Goal: Task Accomplishment & Management: Complete application form

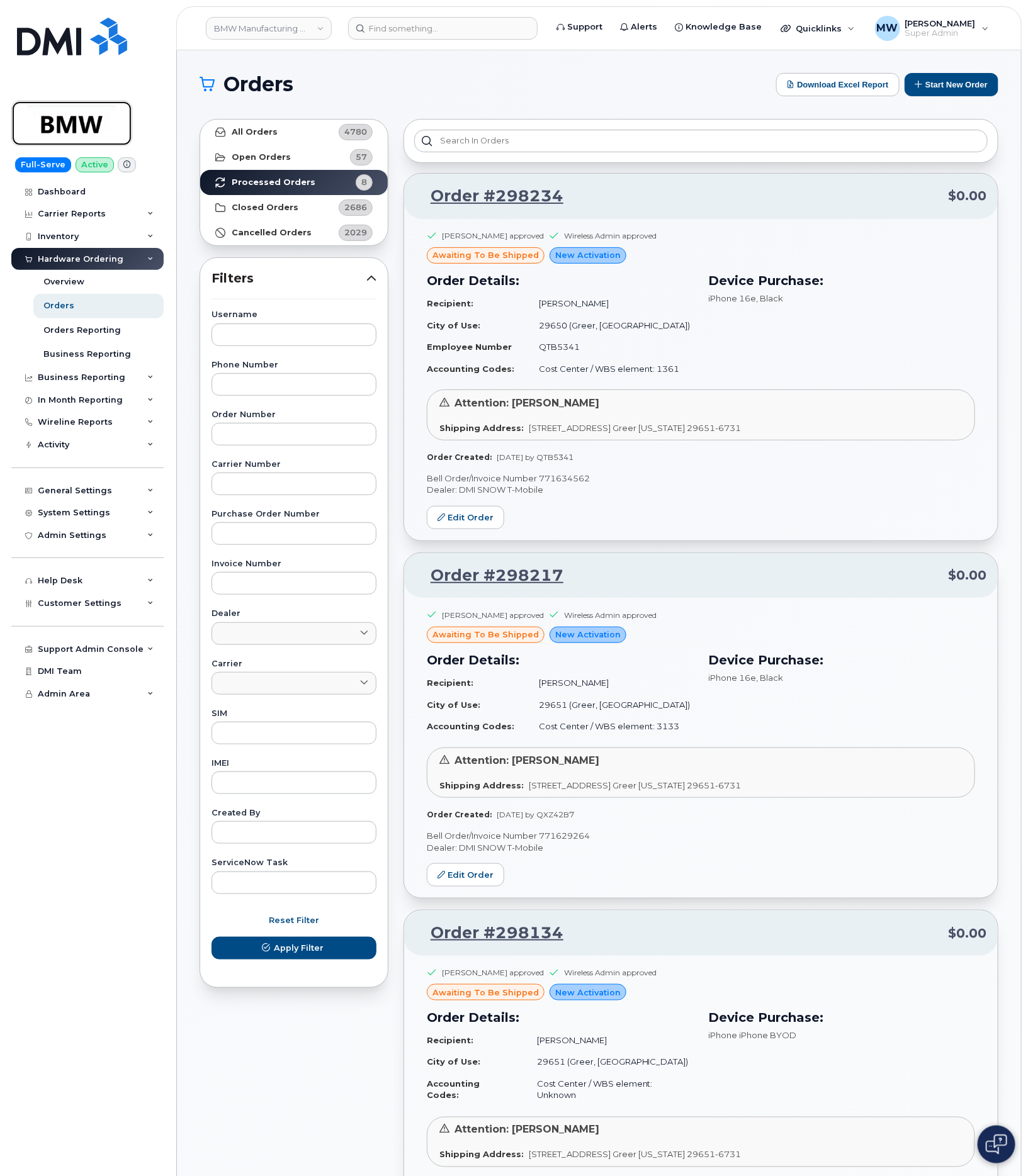
click at [63, 114] on img at bounding box center [71, 123] width 97 height 36
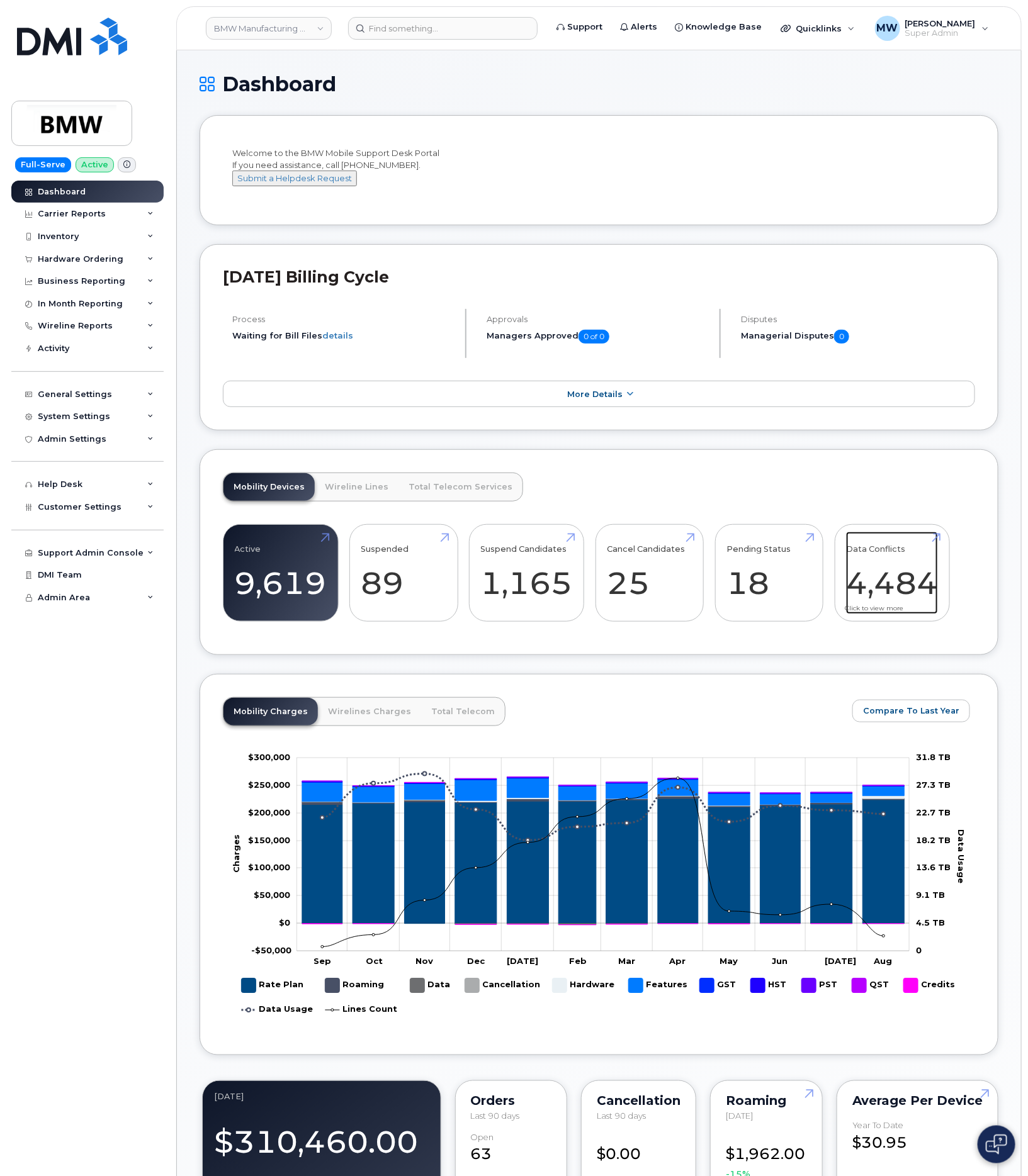
click at [913, 597] on link "Data Conflicts 4,484" at bounding box center [892, 573] width 92 height 83
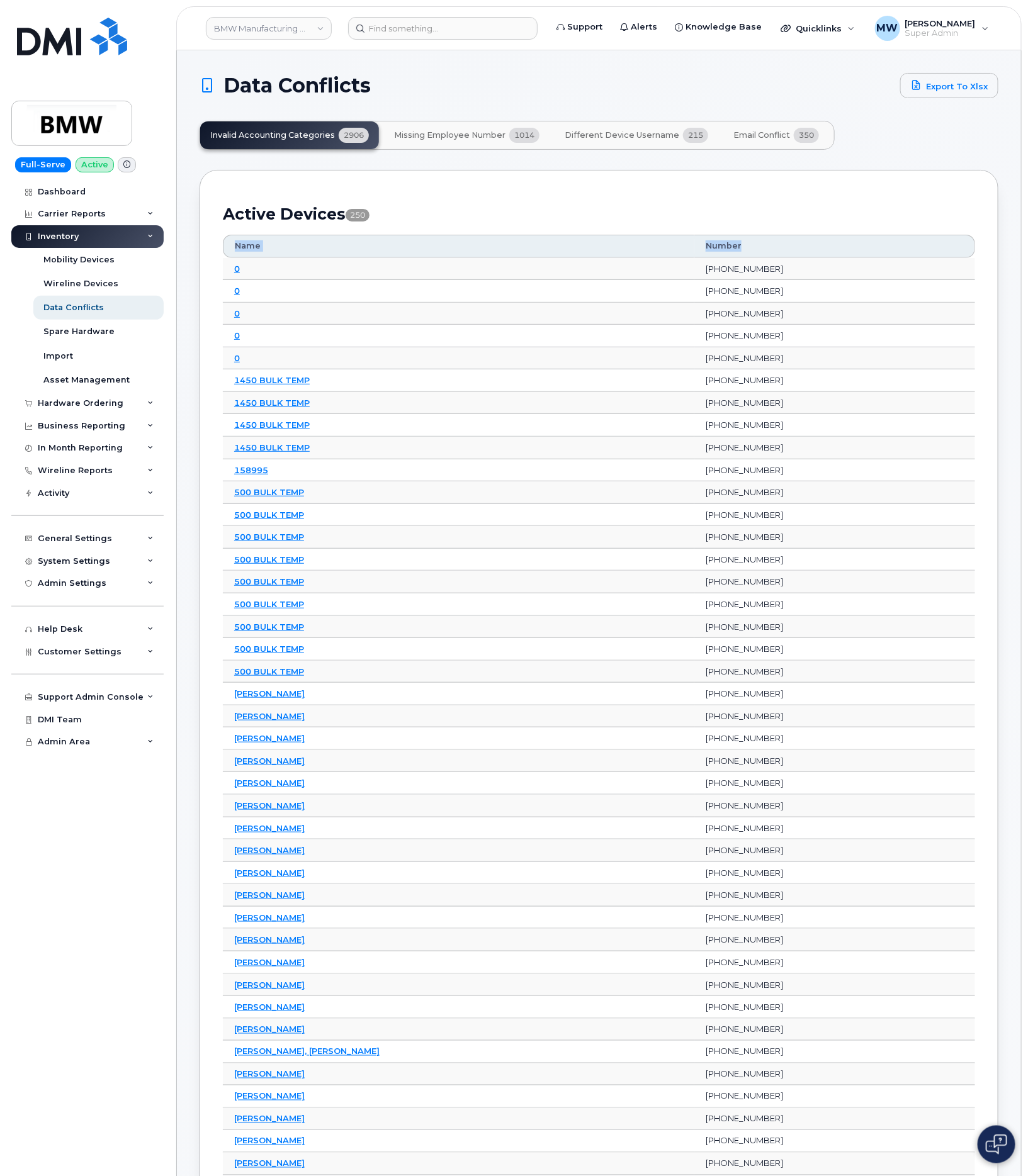
drag, startPoint x: 752, startPoint y: 255, endPoint x: 680, endPoint y: 195, distance: 93.7
click at [690, 142] on span "215" at bounding box center [696, 135] width 26 height 15
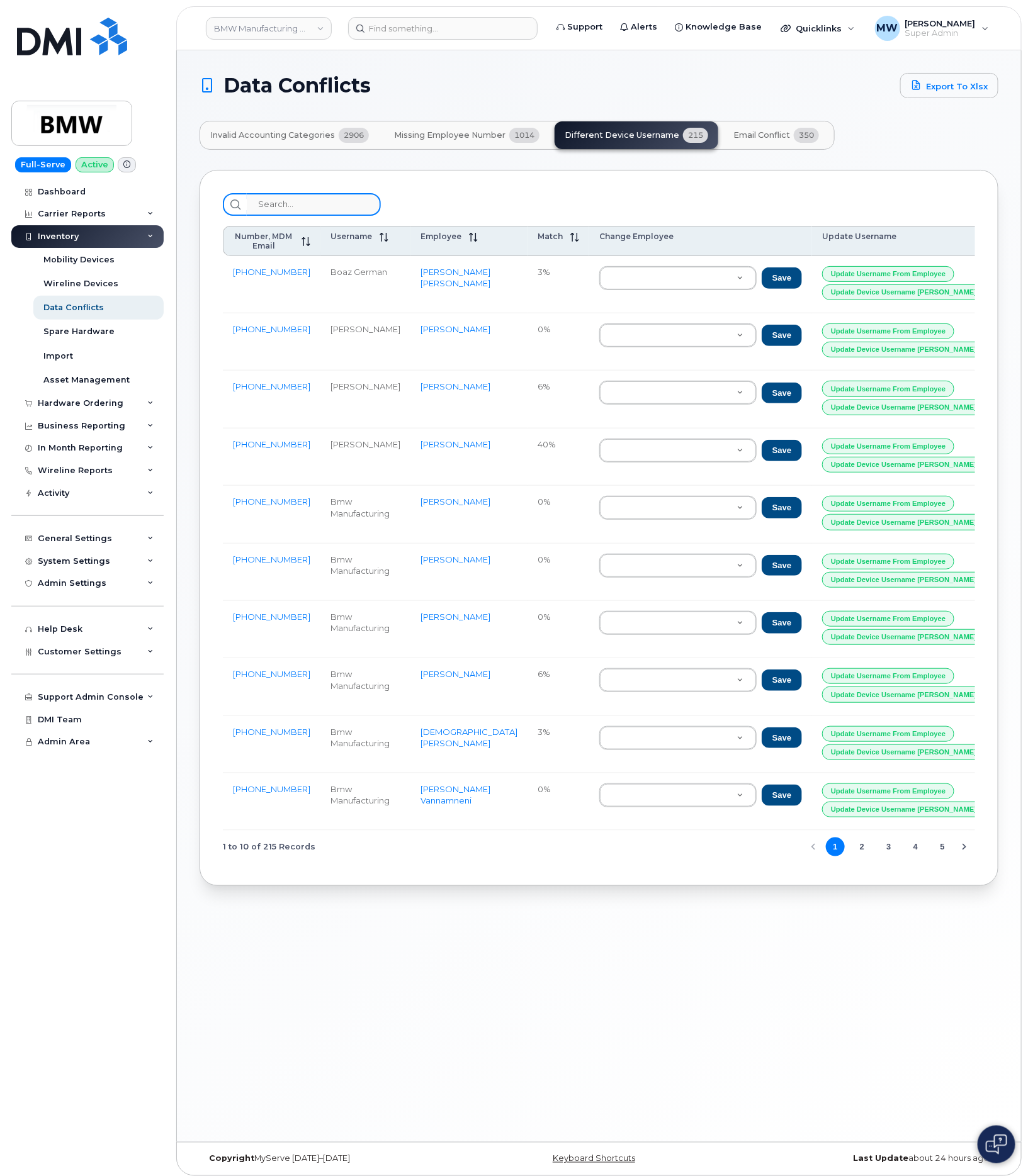
click at [276, 201] on input "search" at bounding box center [314, 204] width 134 height 22
paste input "864) 783-6907"
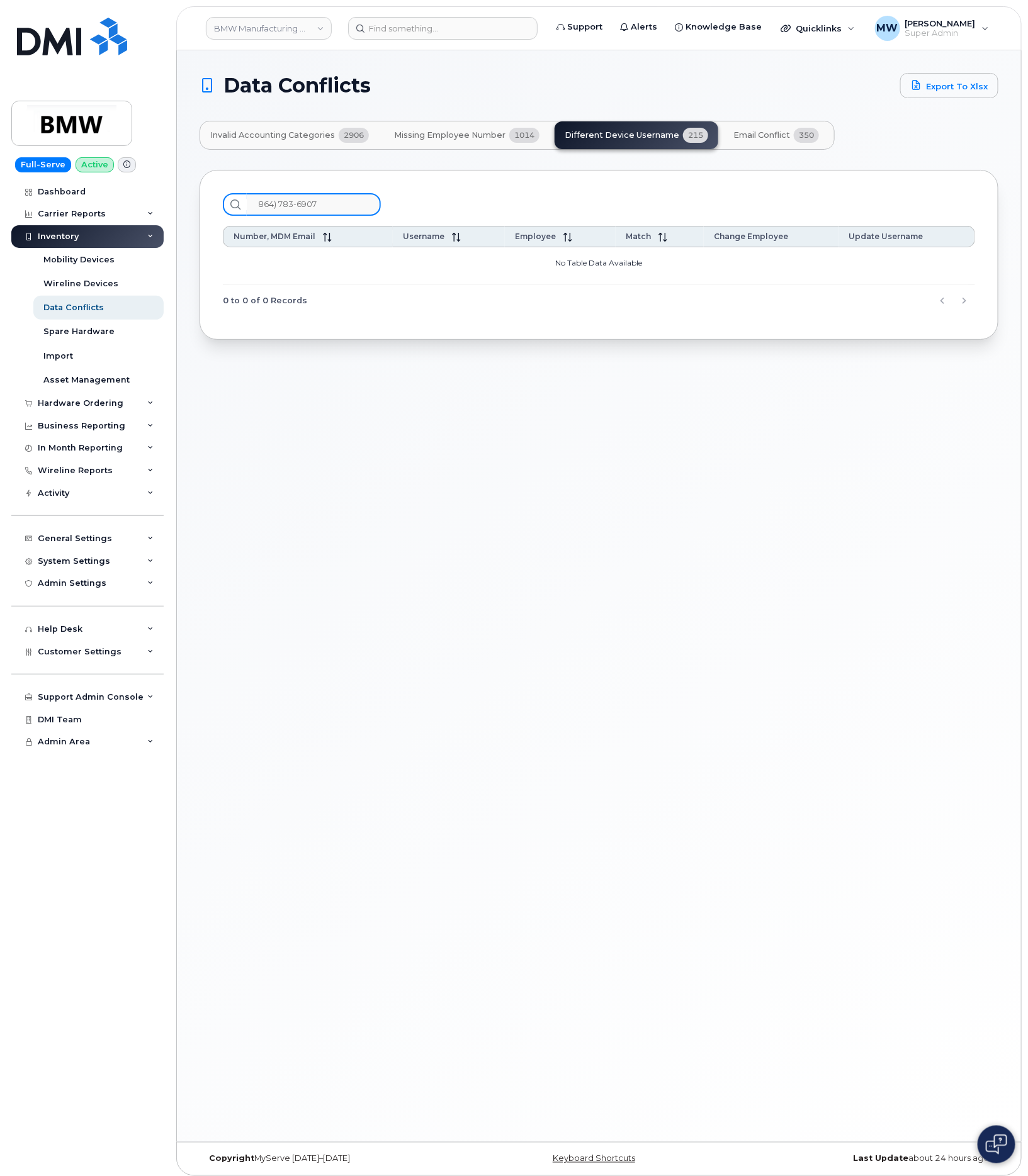
click at [280, 201] on input "864) 783-6907" at bounding box center [314, 204] width 134 height 22
type input "8647836907"
click at [545, 195] on div "8647836907" at bounding box center [598, 204] width 752 height 22
click at [458, 132] on span "Missing Employee Number" at bounding box center [450, 135] width 111 height 10
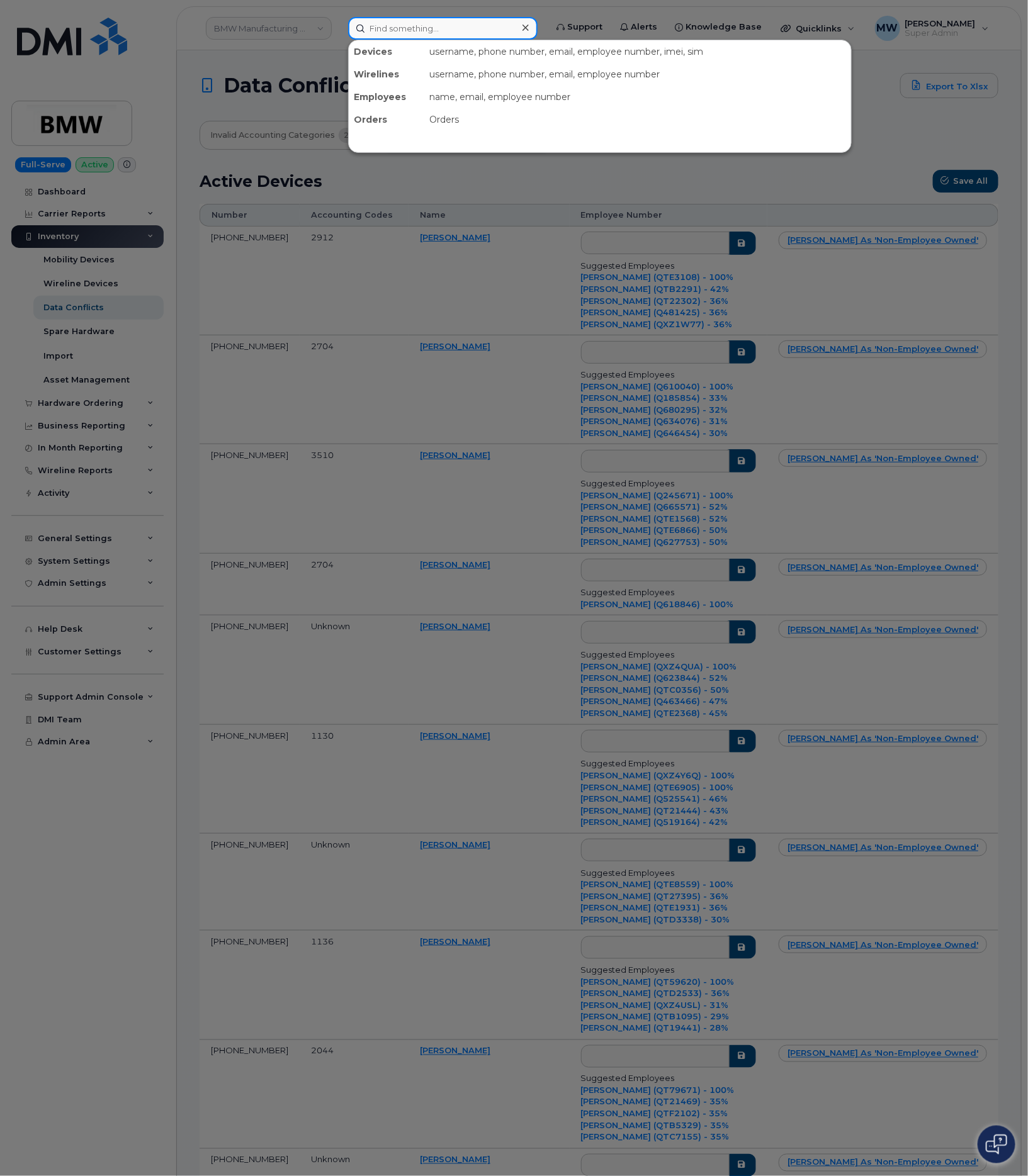
click at [380, 30] on input at bounding box center [442, 28] width 189 height 22
paste input "864) 783-6907"
type input "864) 783-6907"
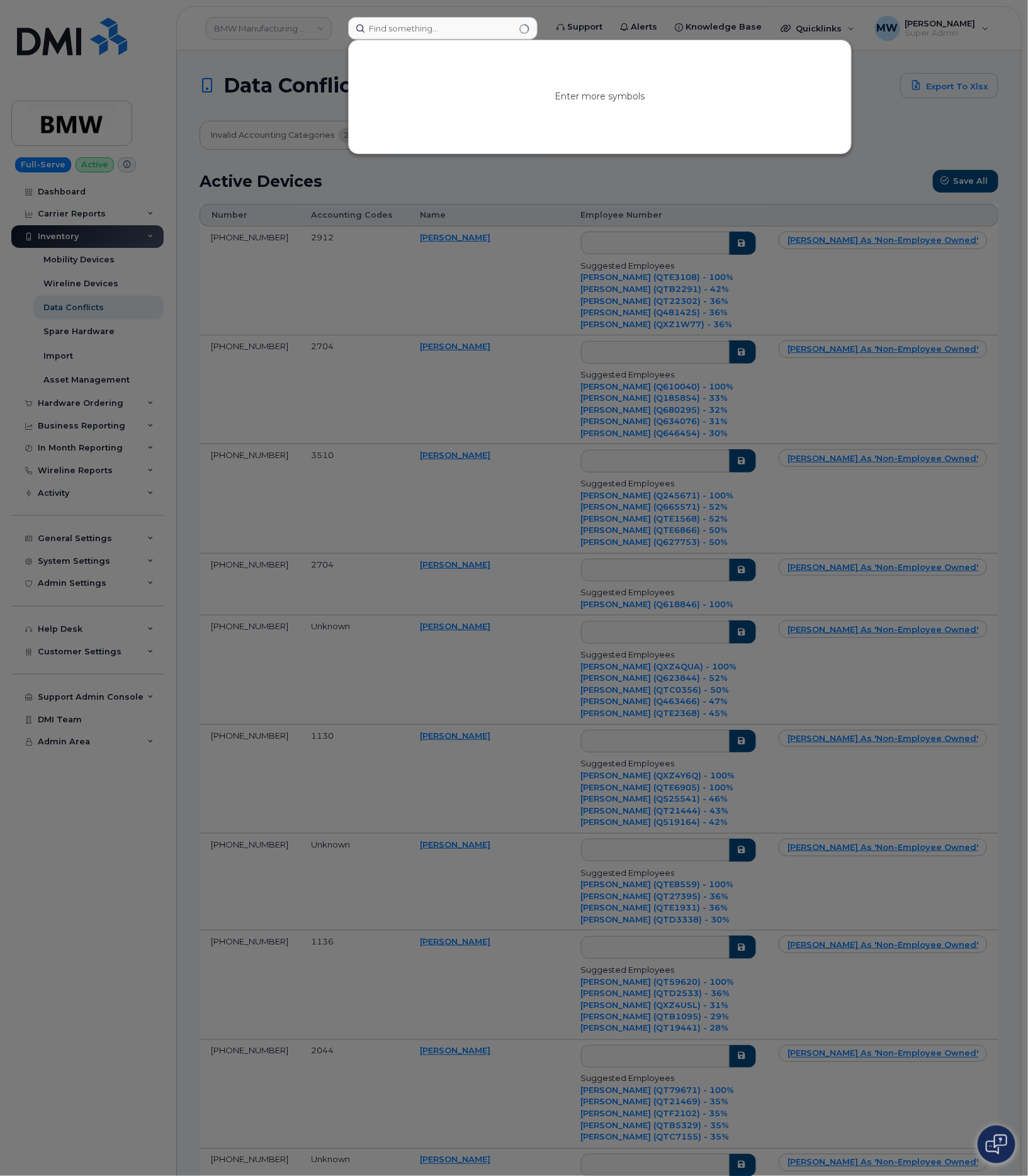
click at [841, 184] on div at bounding box center [514, 588] width 1028 height 1176
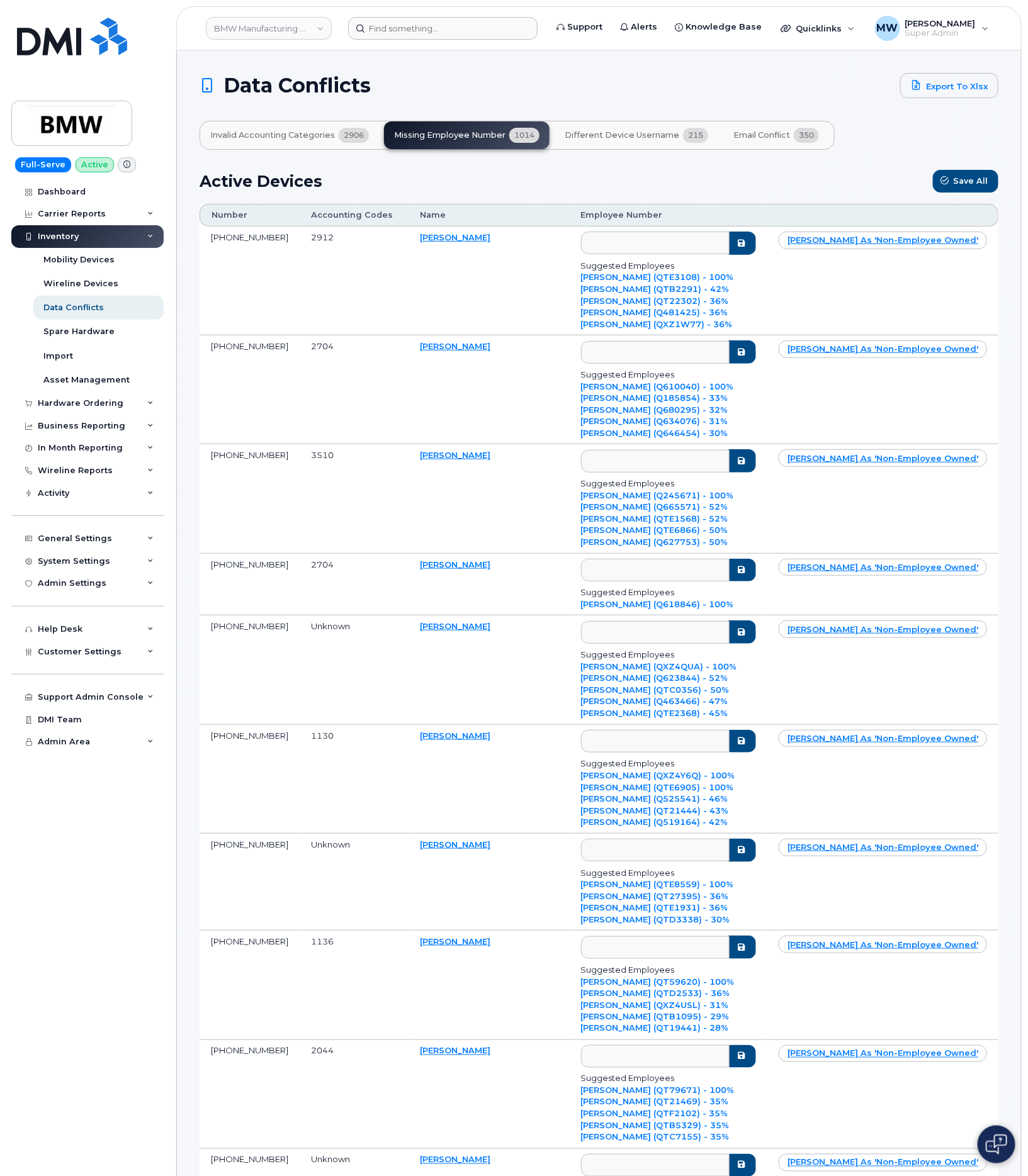
click at [293, 131] on span "Invalid Accounting Categories" at bounding box center [272, 135] width 124 height 10
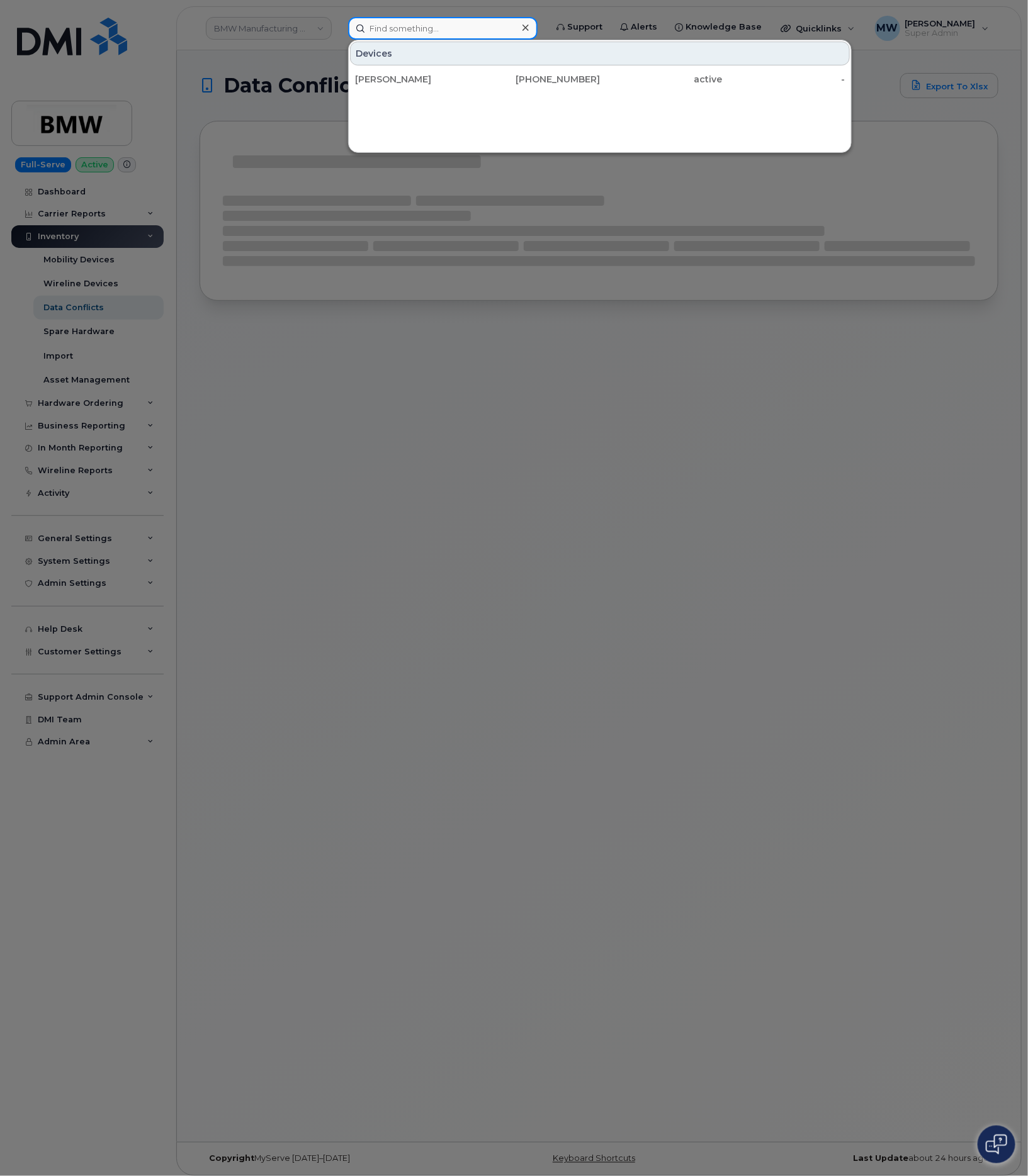
click at [420, 21] on input at bounding box center [442, 28] width 189 height 22
paste input "864) 783-6907"
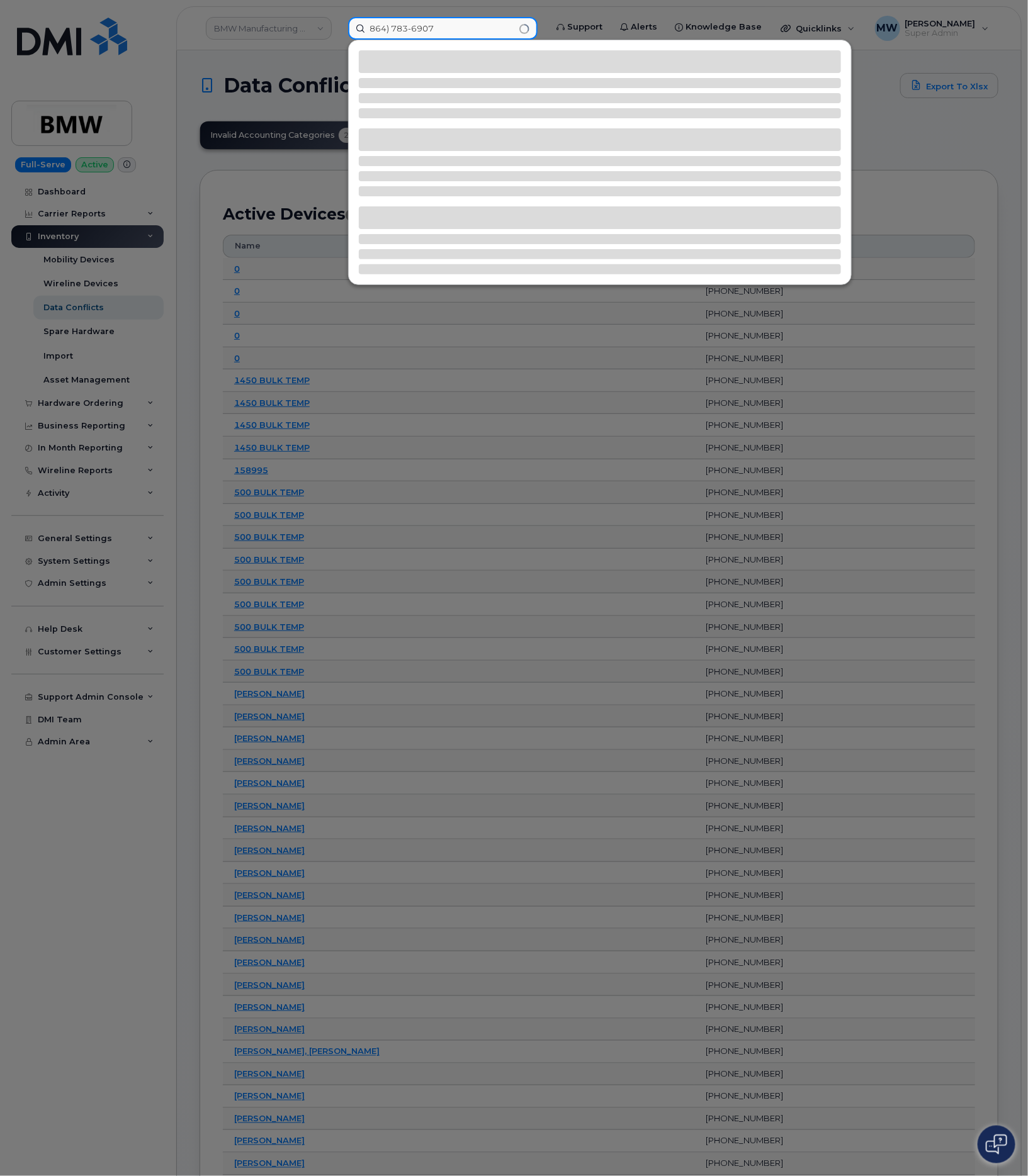
click at [393, 19] on input "864) 783-6907" at bounding box center [442, 28] width 189 height 22
click at [476, 34] on input "864-783-6907" at bounding box center [442, 28] width 189 height 22
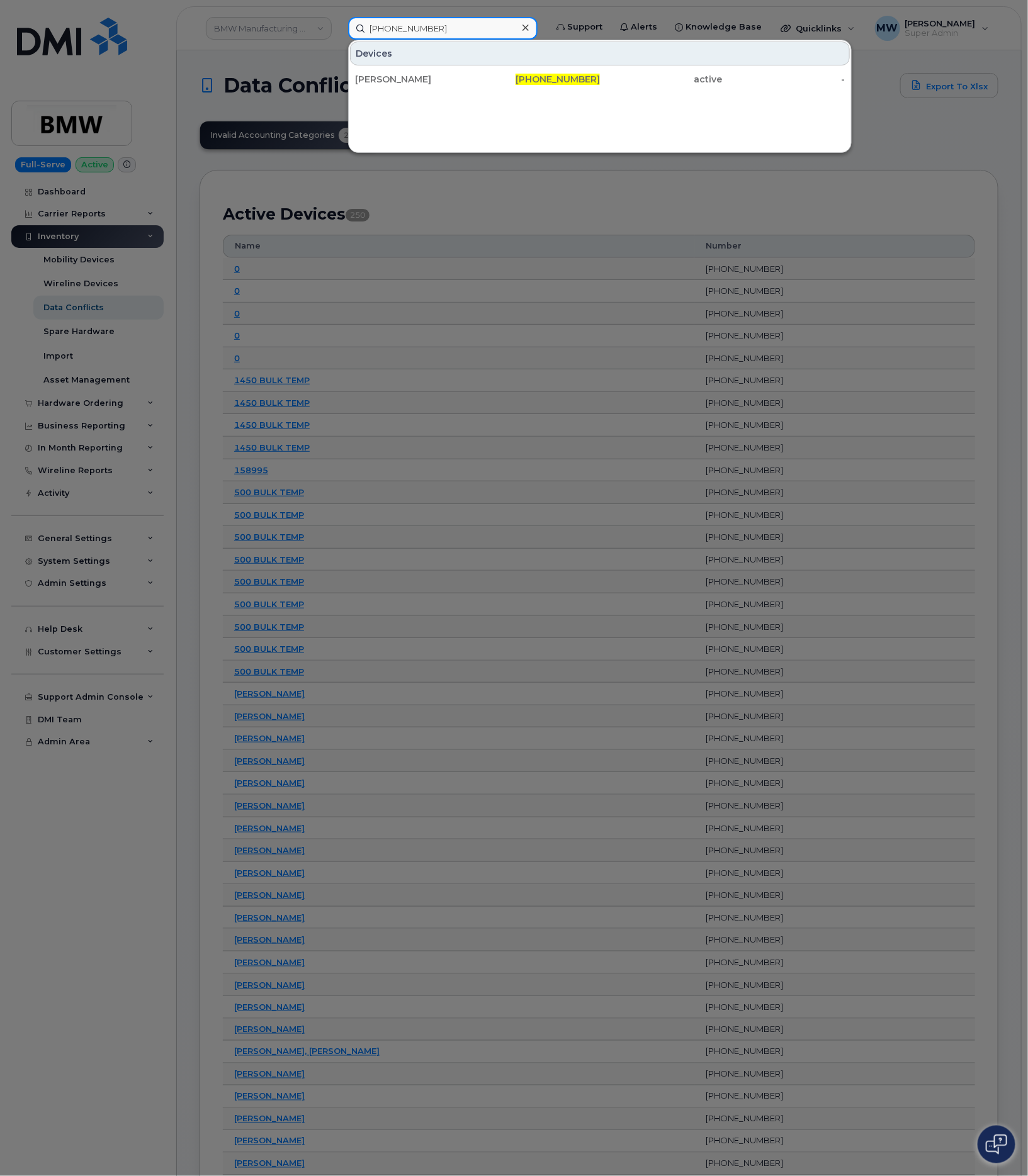
type input "864-783-6907"
click at [525, 23] on icon at bounding box center [526, 27] width 6 height 10
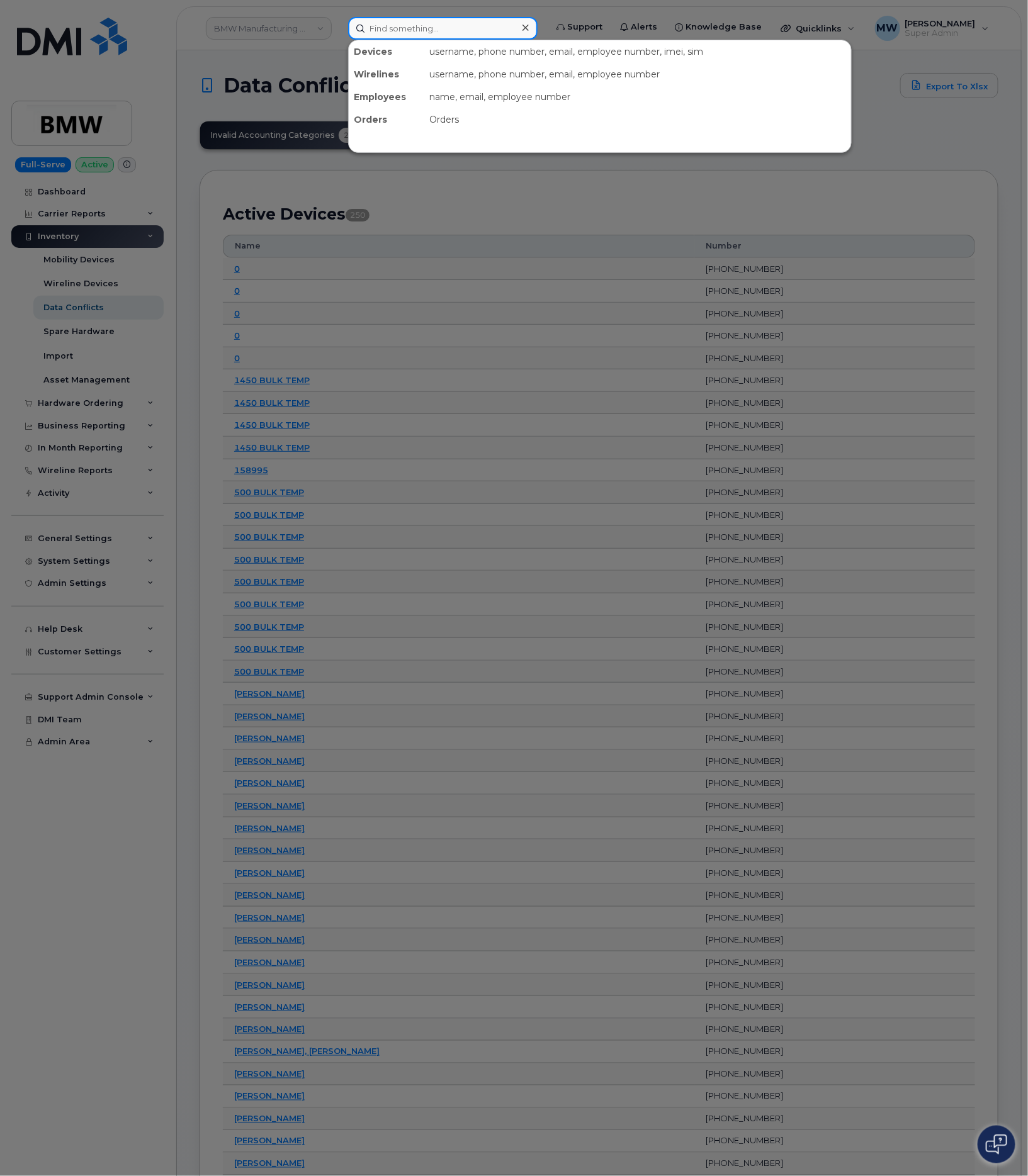
click at [443, 35] on input at bounding box center [442, 28] width 189 height 22
paste input "864) 783-6907"
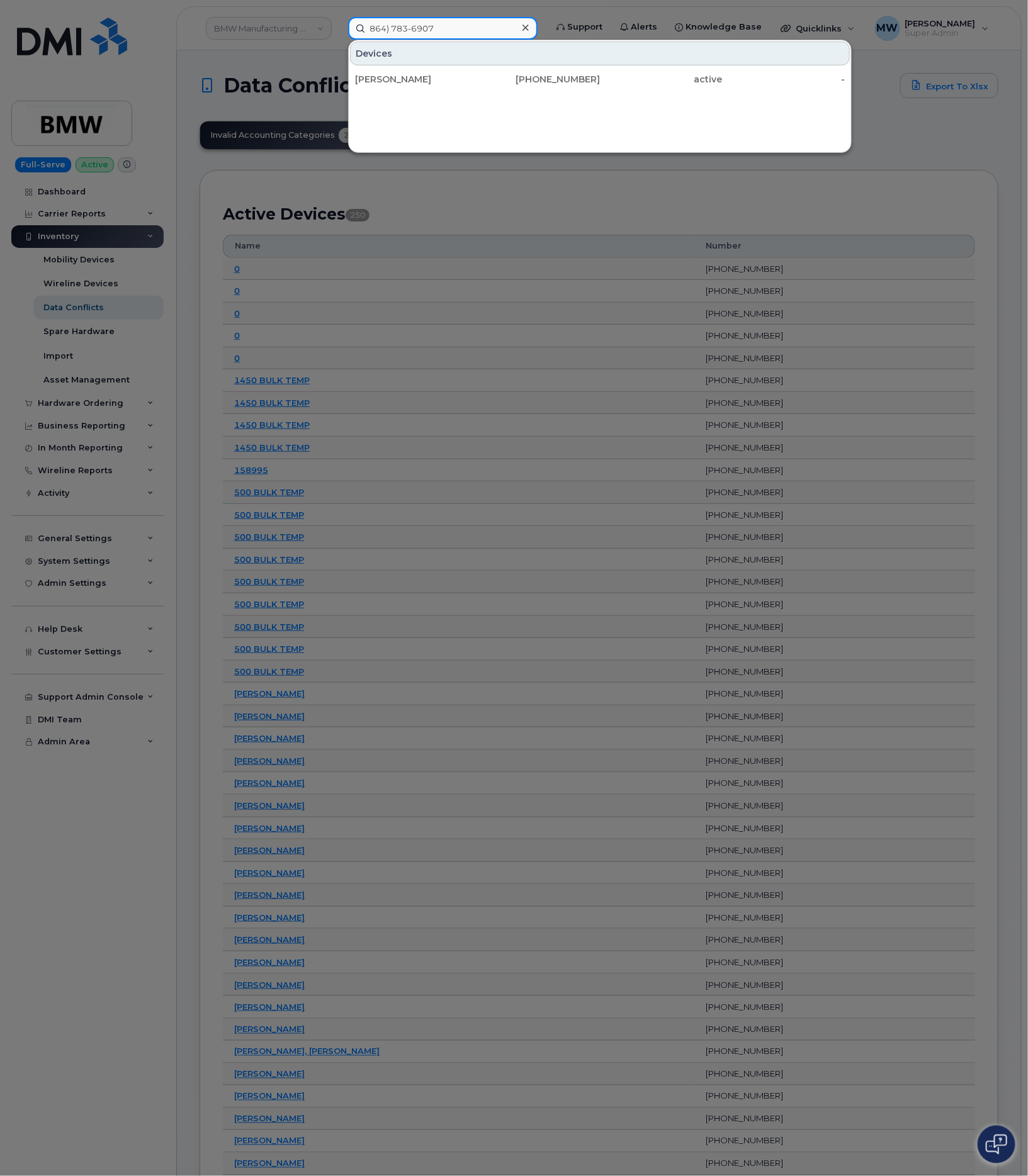
type input "864) 783-6907"
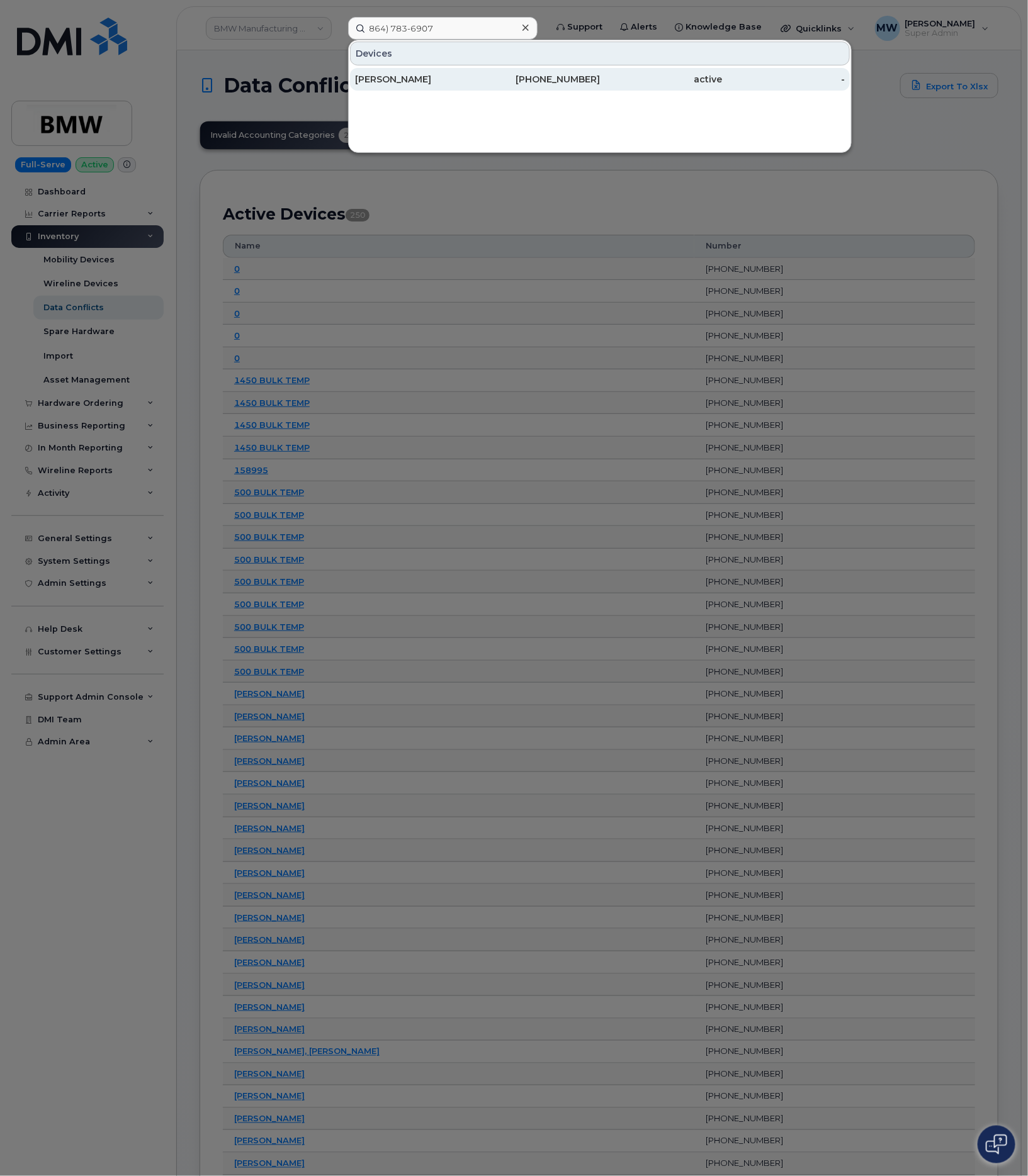
click at [478, 70] on div "Jared Riddle" at bounding box center [539, 79] width 123 height 22
click at [582, 77] on div "864-783-6907" at bounding box center [539, 79] width 123 height 12
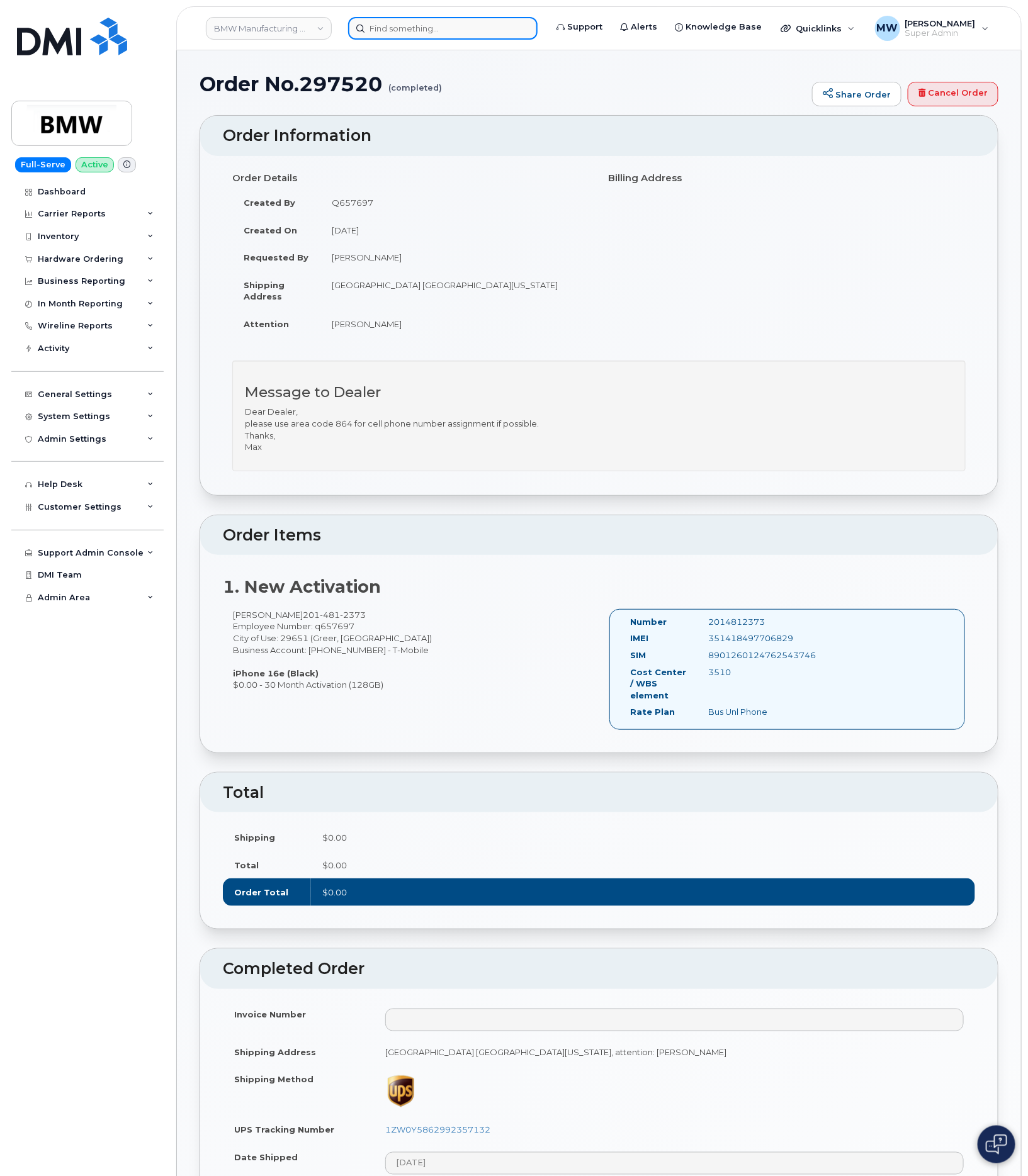
drag, startPoint x: 413, startPoint y: 31, endPoint x: 414, endPoint y: 22, distance: 9.1
click at [414, 26] on input at bounding box center [442, 28] width 189 height 22
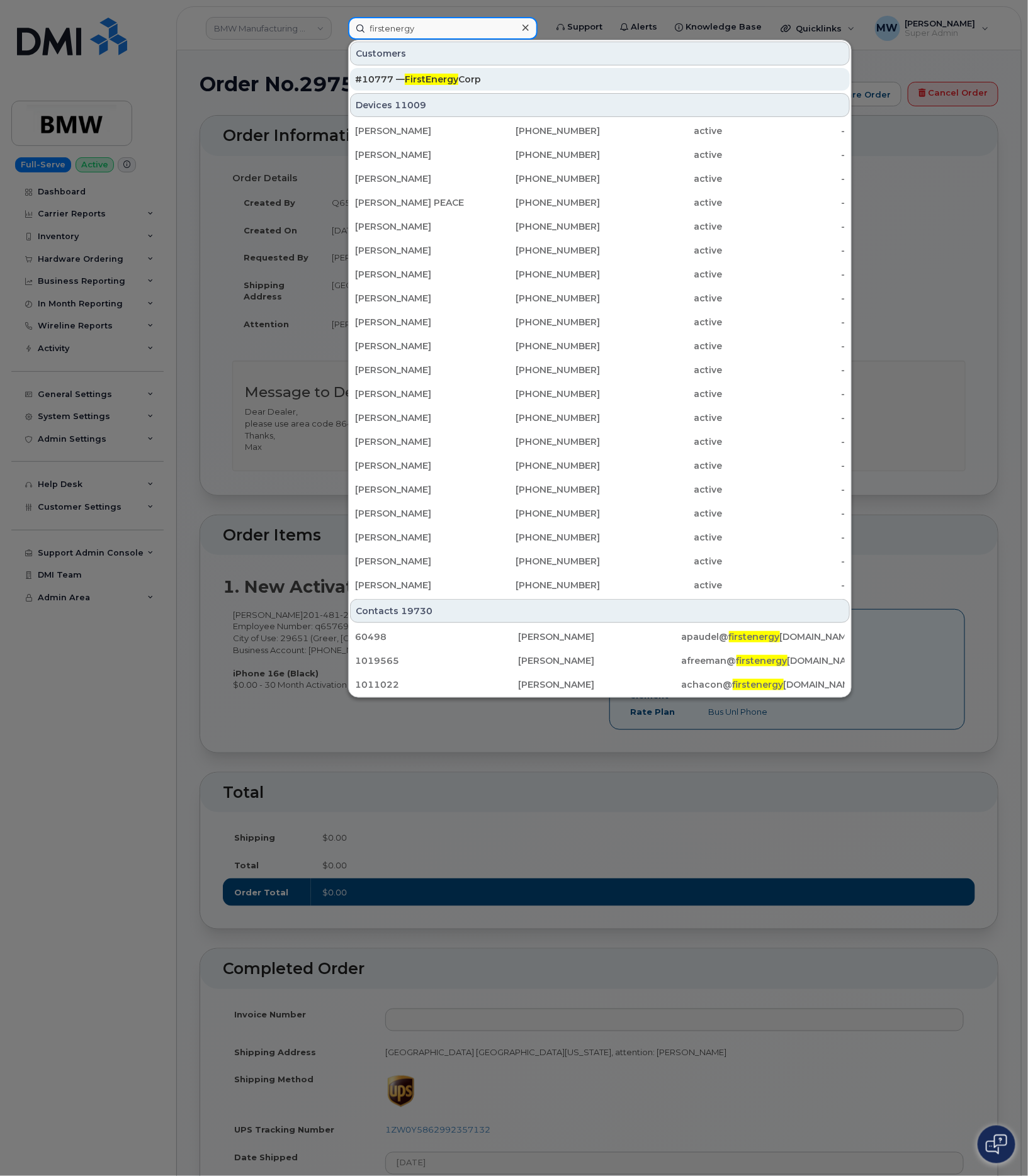
type input "firstenergy"
click at [437, 87] on div "#10777 — FirstEnergy Corp" at bounding box center [600, 79] width 490 height 22
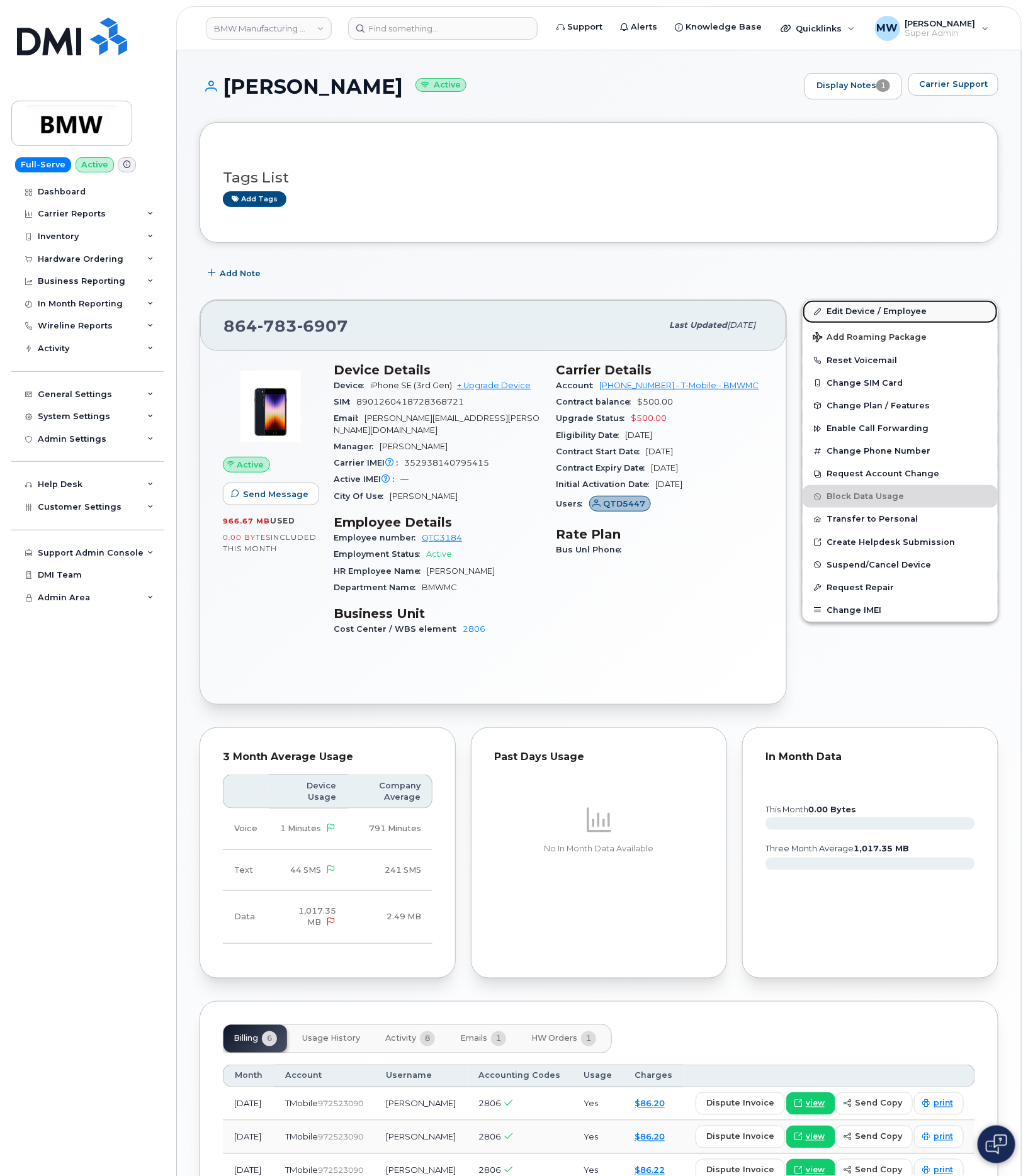
click at [914, 308] on link "Edit Device / Employee" at bounding box center [900, 311] width 196 height 22
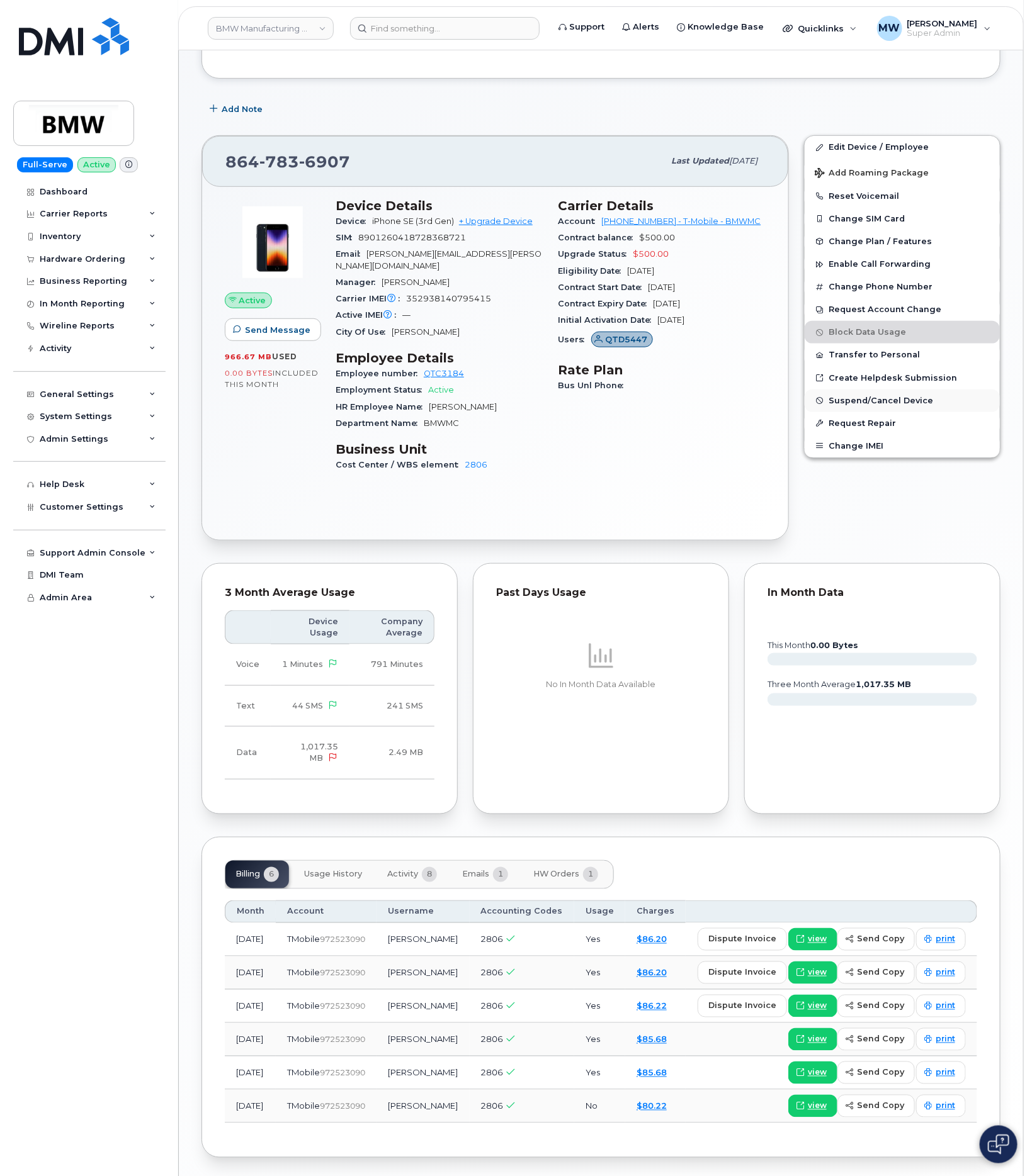
scroll to position [189, 0]
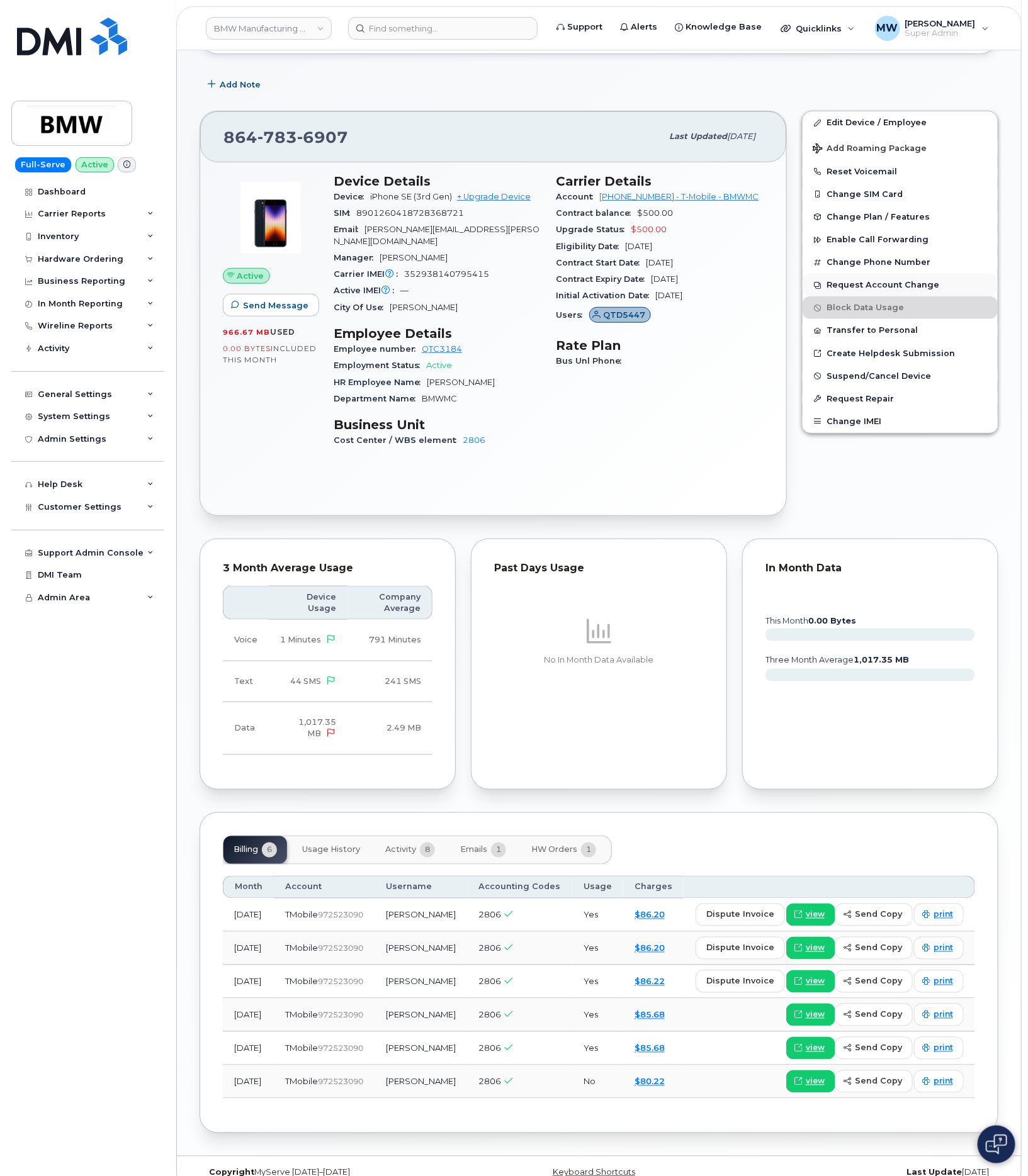
click at [922, 286] on button "Request Account Change" at bounding box center [900, 284] width 196 height 22
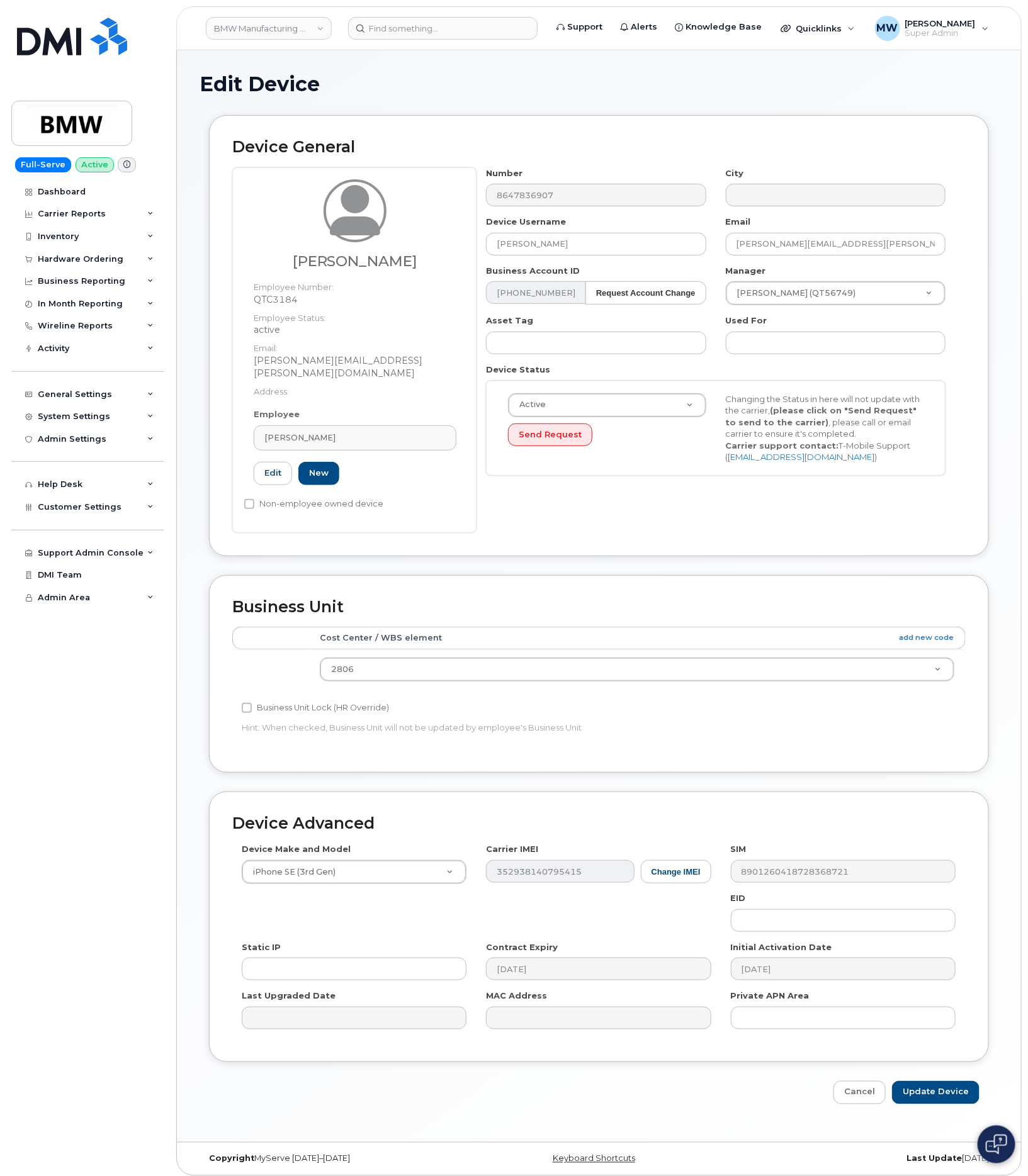
scroll to position [6, 0]
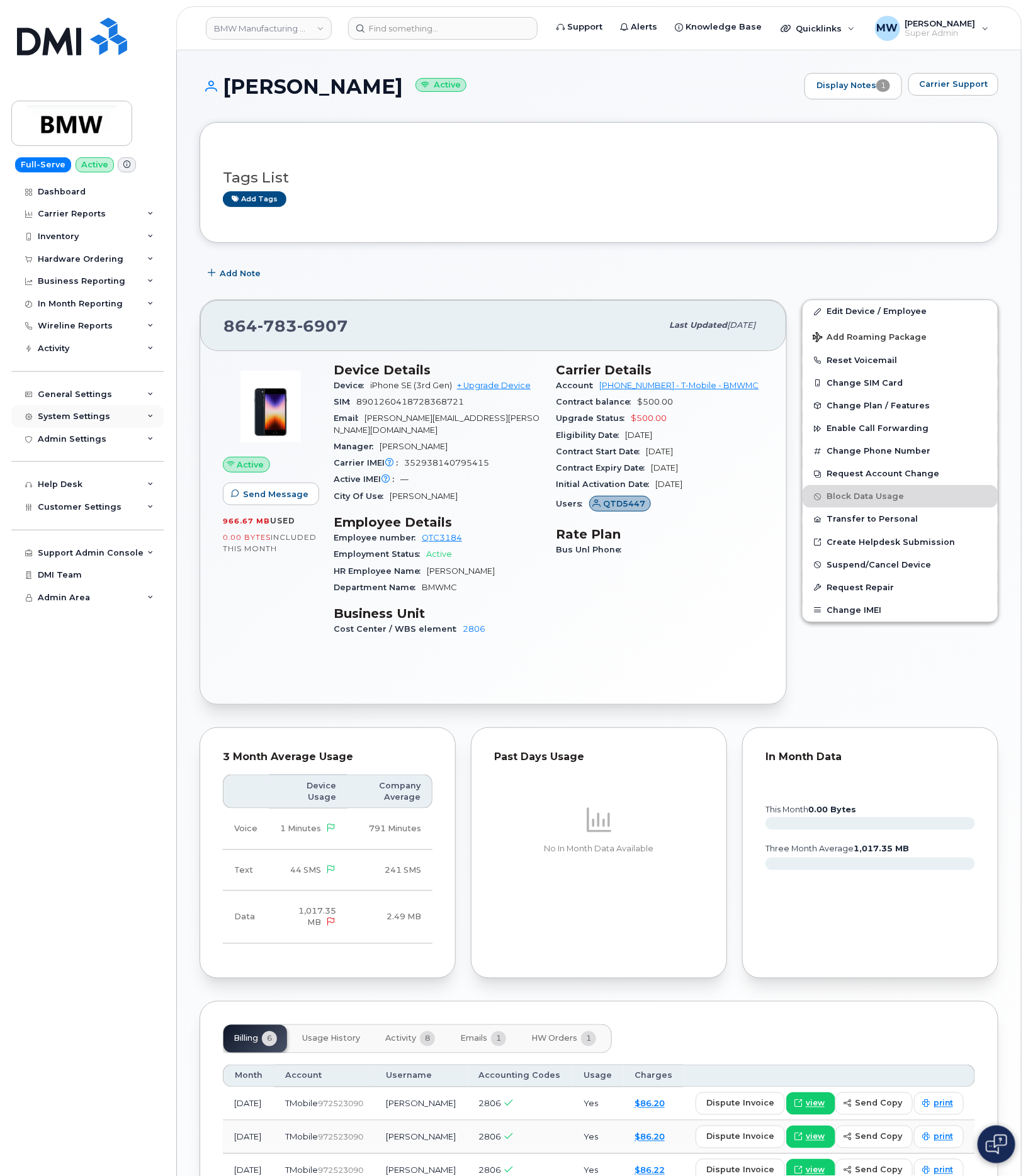
click at [98, 420] on div "System Settings" at bounding box center [74, 416] width 73 height 10
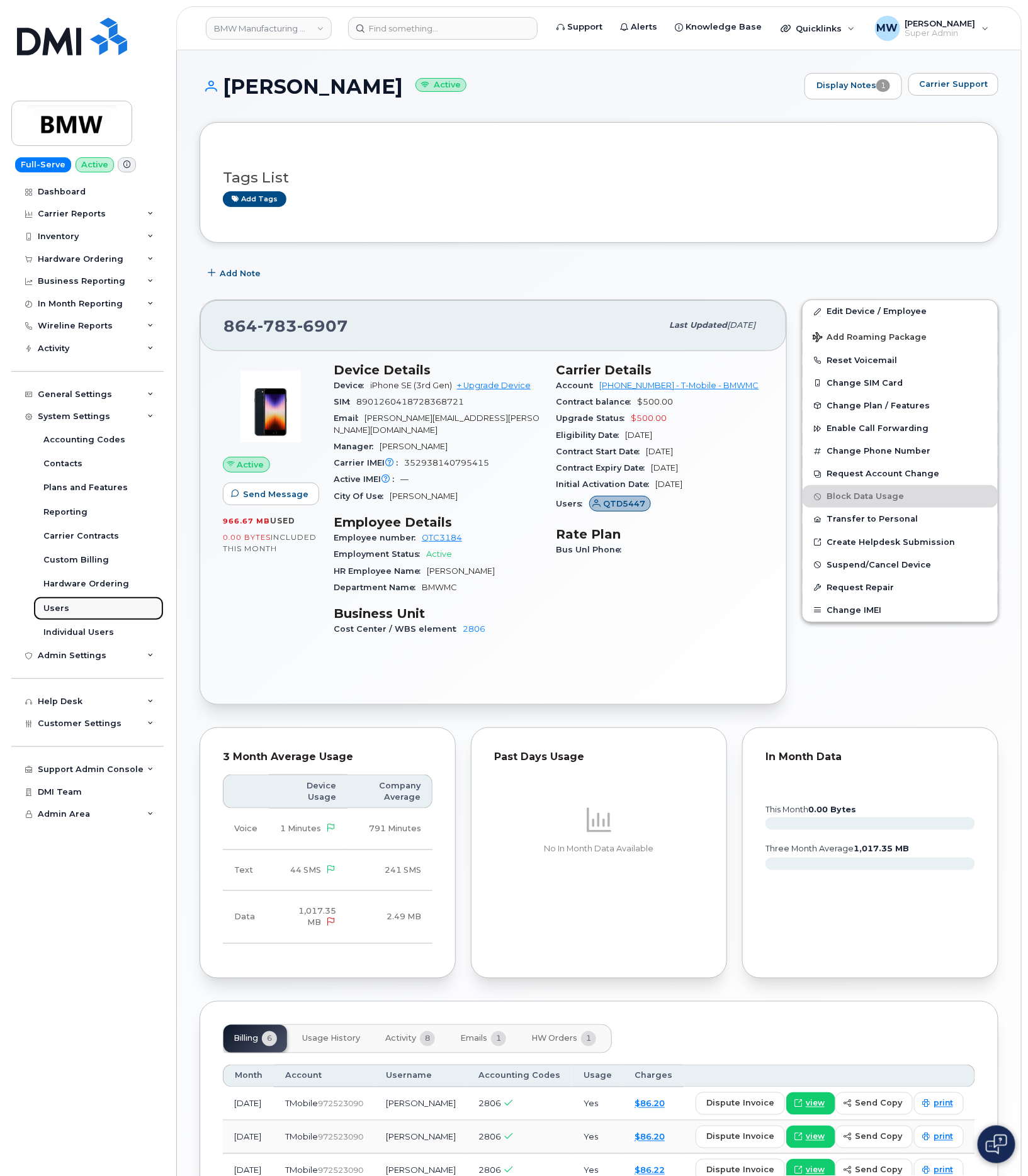
click at [73, 610] on link "Users" at bounding box center [98, 608] width 131 height 24
drag, startPoint x: 80, startPoint y: 605, endPoint x: 301, endPoint y: 644, distance: 224.4
click at [49, 607] on div "Users" at bounding box center [56, 608] width 26 height 12
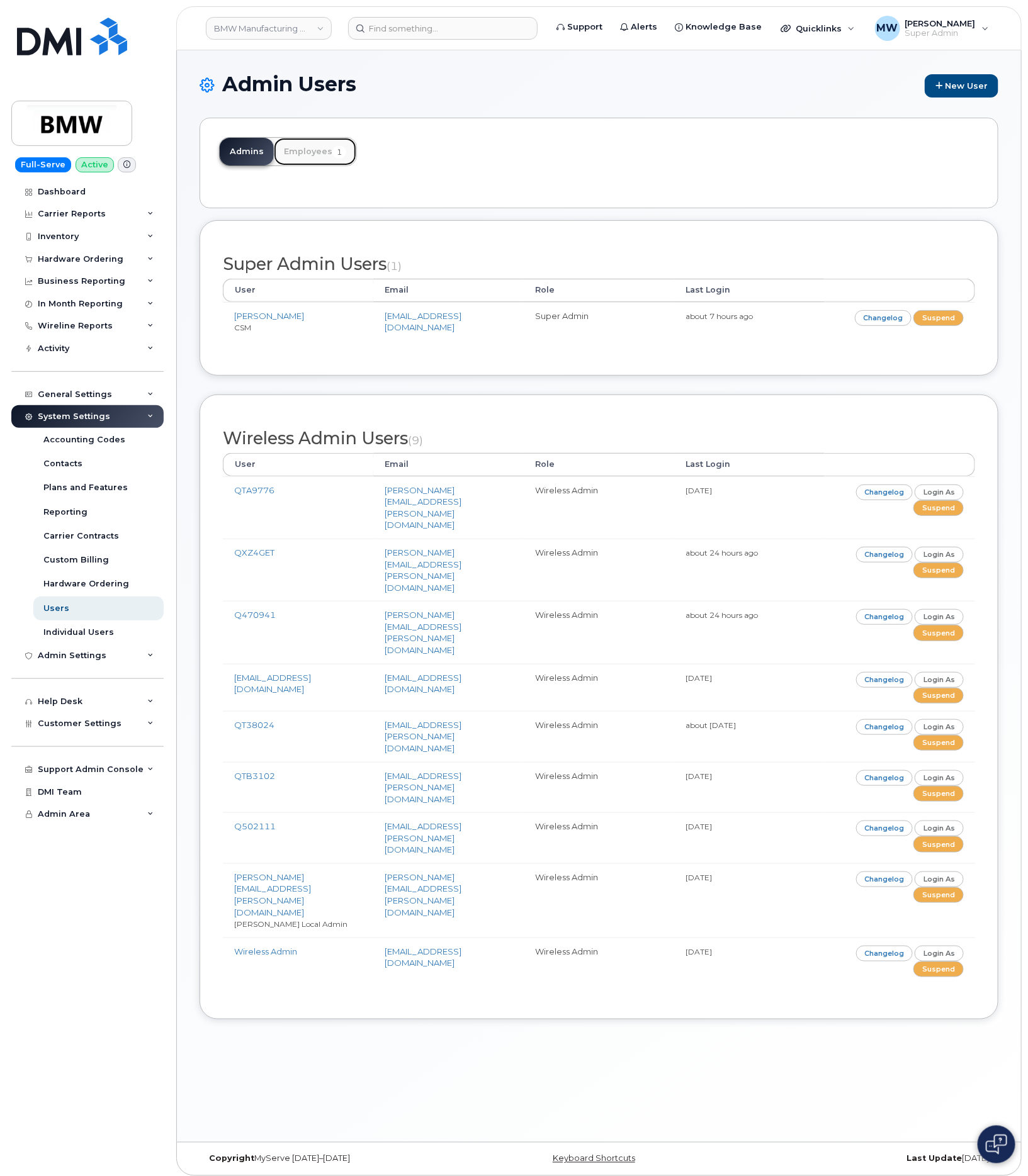
click at [302, 149] on link "Employees 1" at bounding box center [315, 151] width 83 height 28
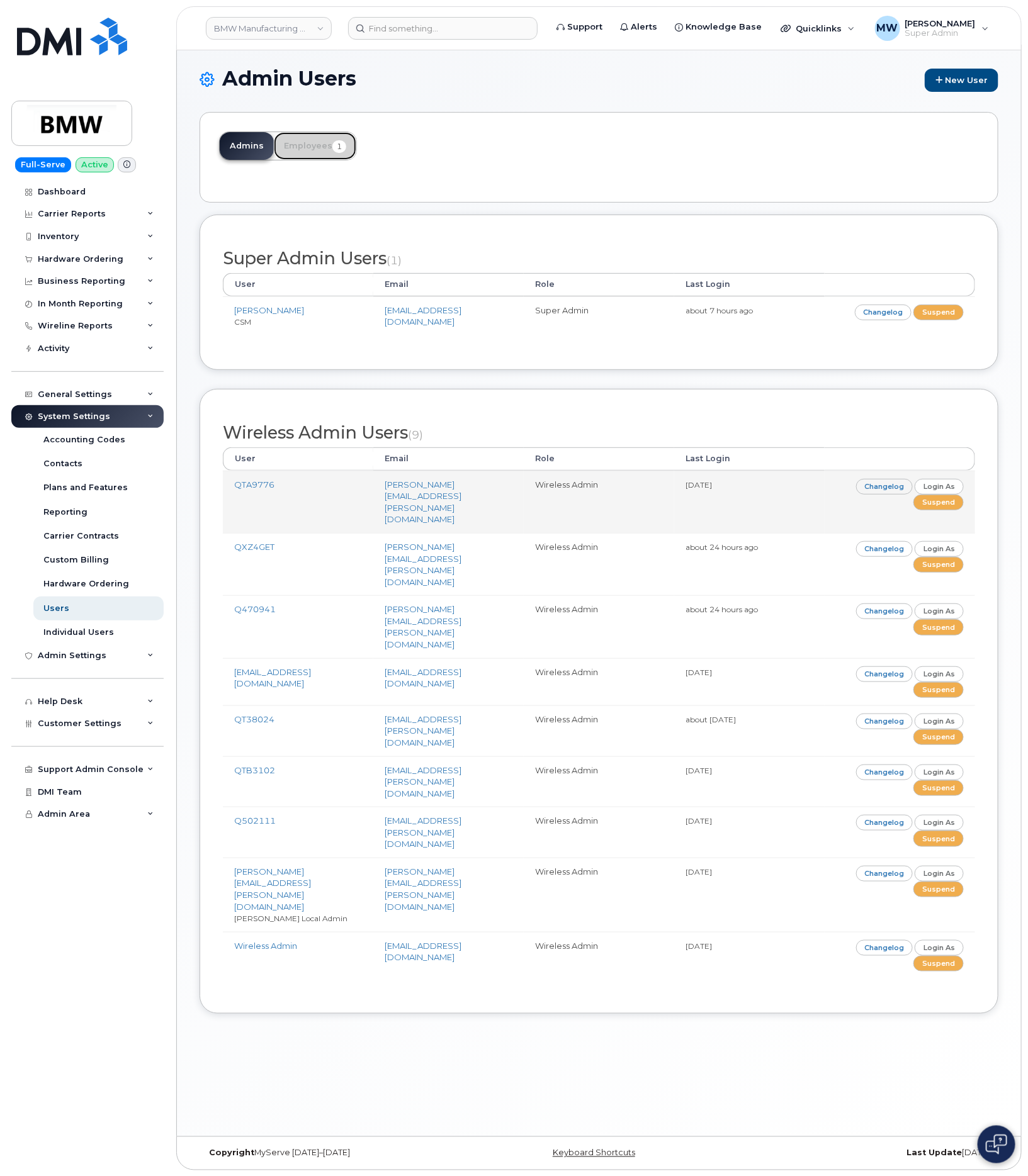
scroll to position [6, 0]
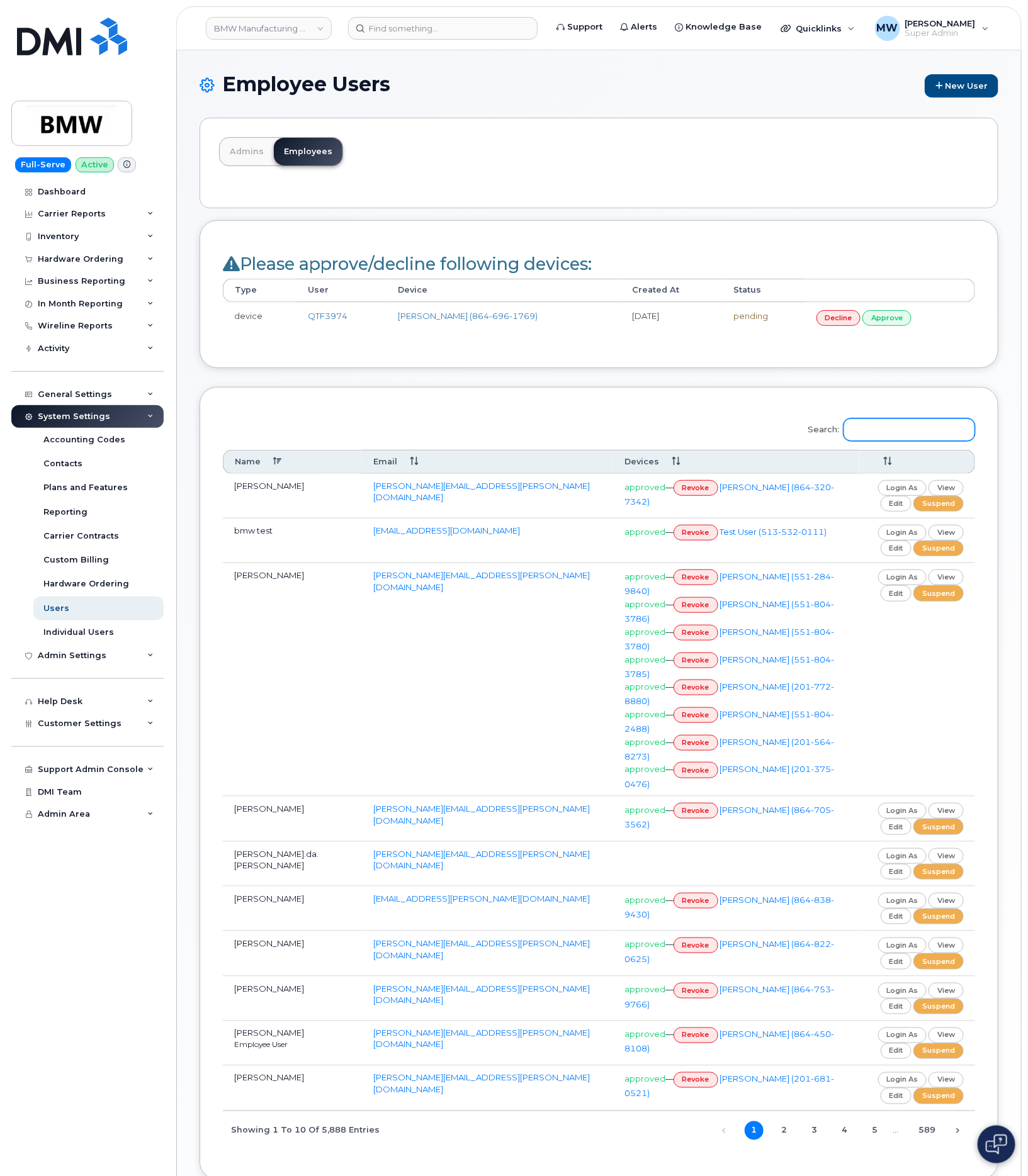
click at [924, 435] on input "Search:" at bounding box center [910, 430] width 131 height 22
click at [61, 981] on div "Dashboard Carrier Reports Monthly Billing Data Daily Data Pooling Data Behavior…" at bounding box center [89, 679] width 155 height 997
drag, startPoint x: 56, startPoint y: 42, endPoint x: 182, endPoint y: 42, distance: 126.0
click at [56, 42] on img at bounding box center [72, 36] width 111 height 38
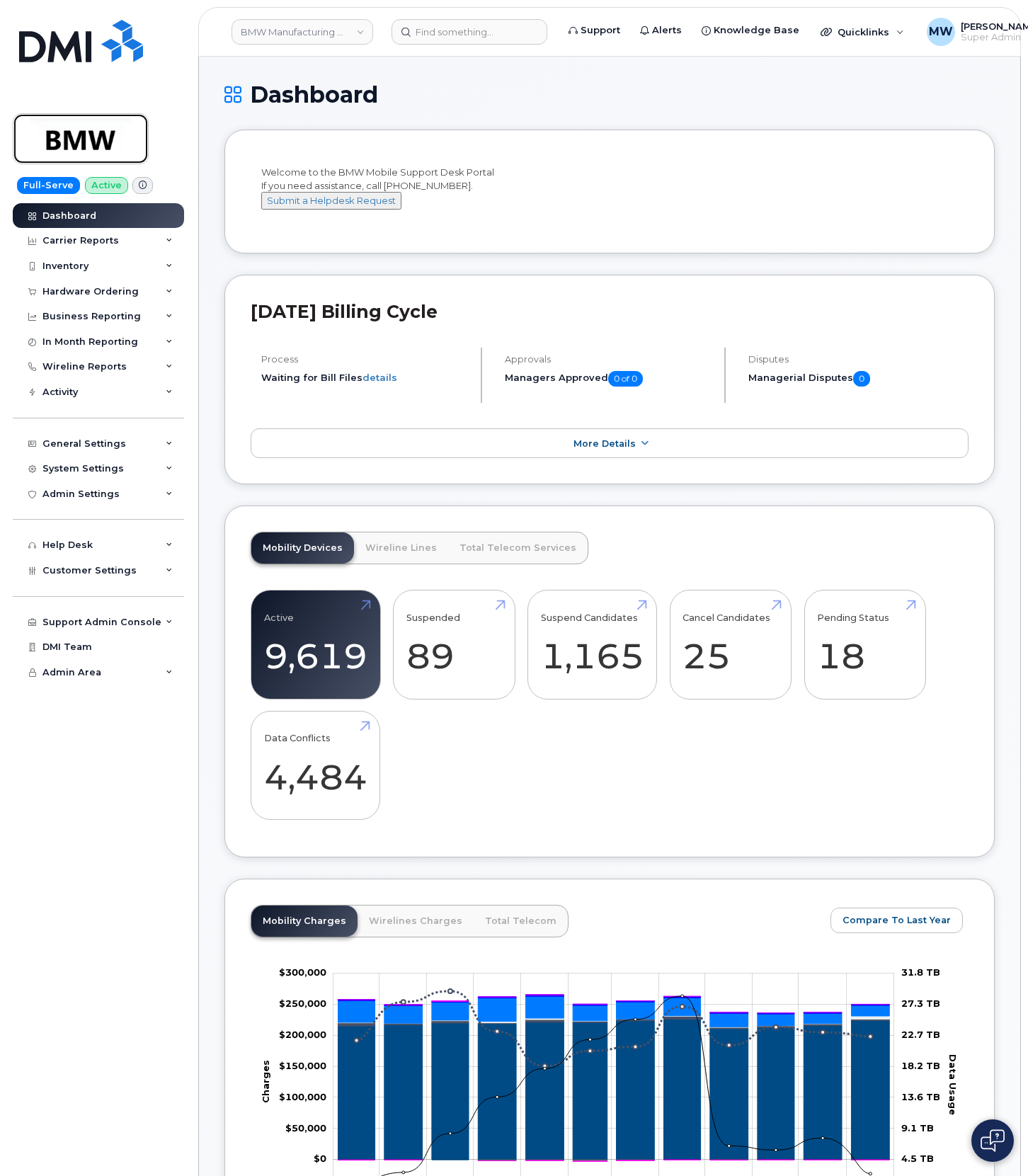
click at [69, 151] on img at bounding box center [80, 138] width 109 height 41
click at [63, 462] on div "System Settings" at bounding box center [98, 468] width 171 height 25
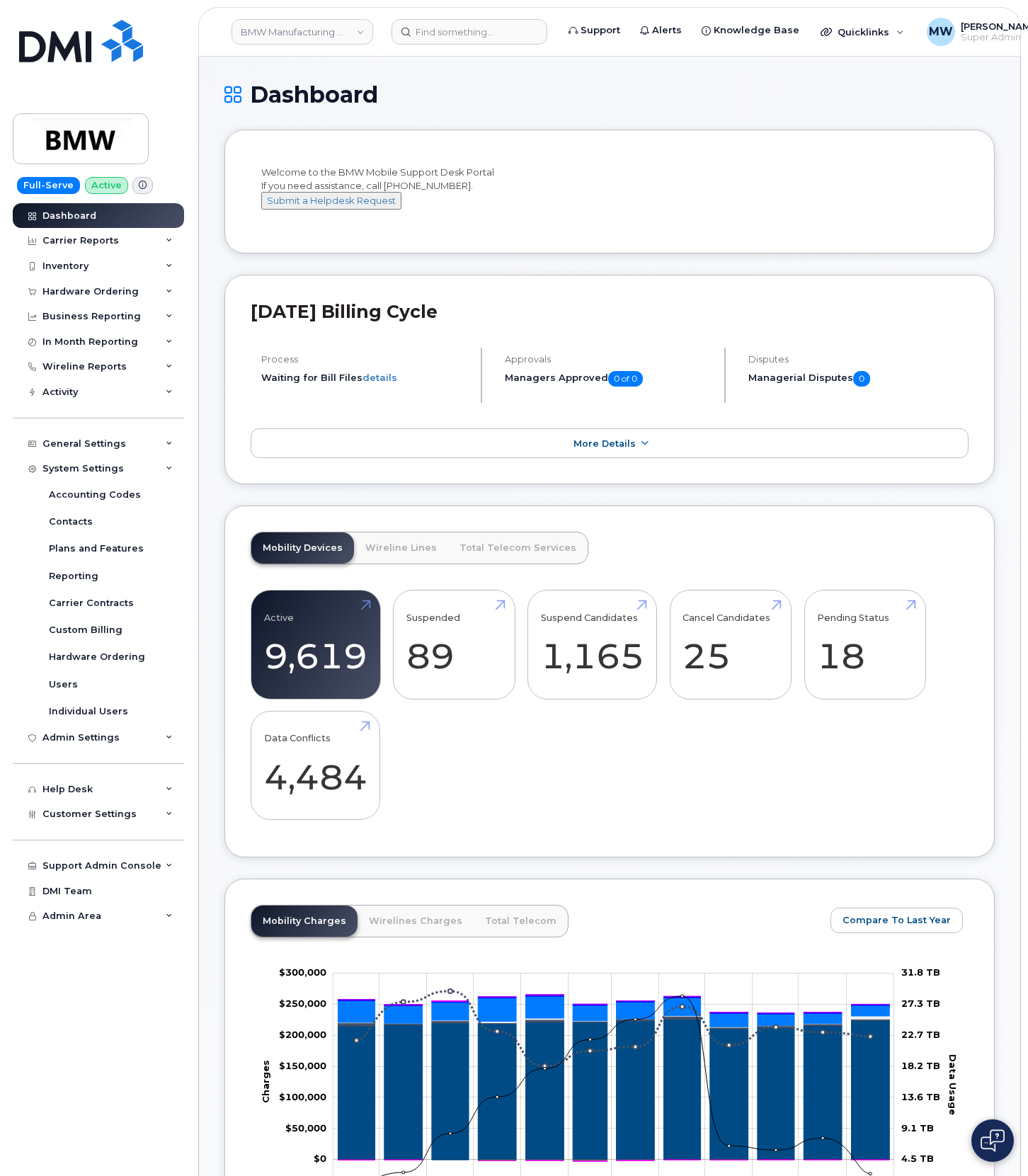
click at [684, 187] on div "Welcome to the BMW Mobile Support Desk Portal If you need assistance, call 800-…" at bounding box center [610, 194] width 697 height 56
drag, startPoint x: 616, startPoint y: 456, endPoint x: 788, endPoint y: 497, distance: 176.8
click at [788, 484] on div "August 2025 Billing Cycle Process Waiting for Bill Files details Approvals Mana…" at bounding box center [609, 379] width 770 height 209
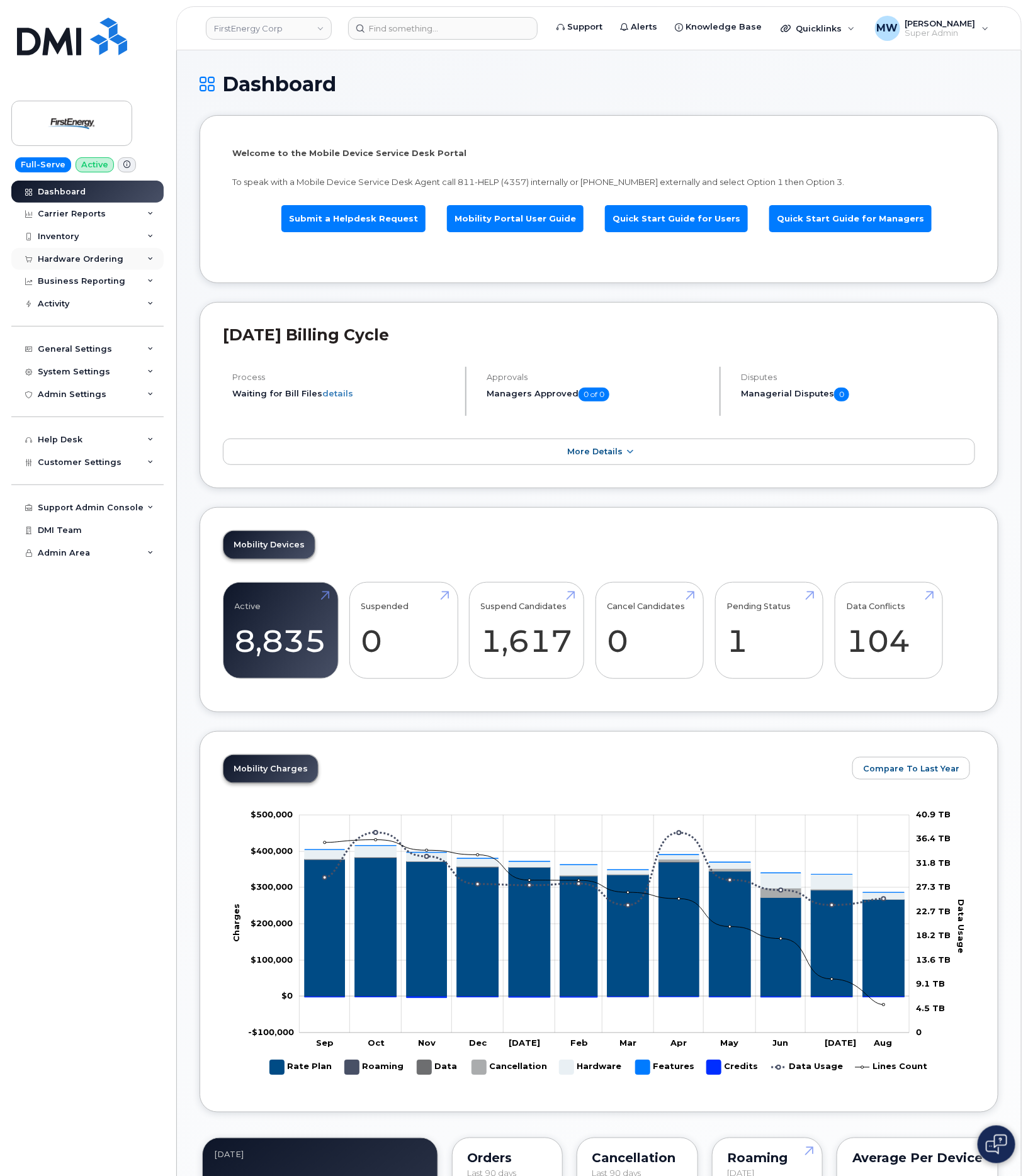
click at [89, 261] on div "Hardware Ordering" at bounding box center [80, 259] width 86 height 10
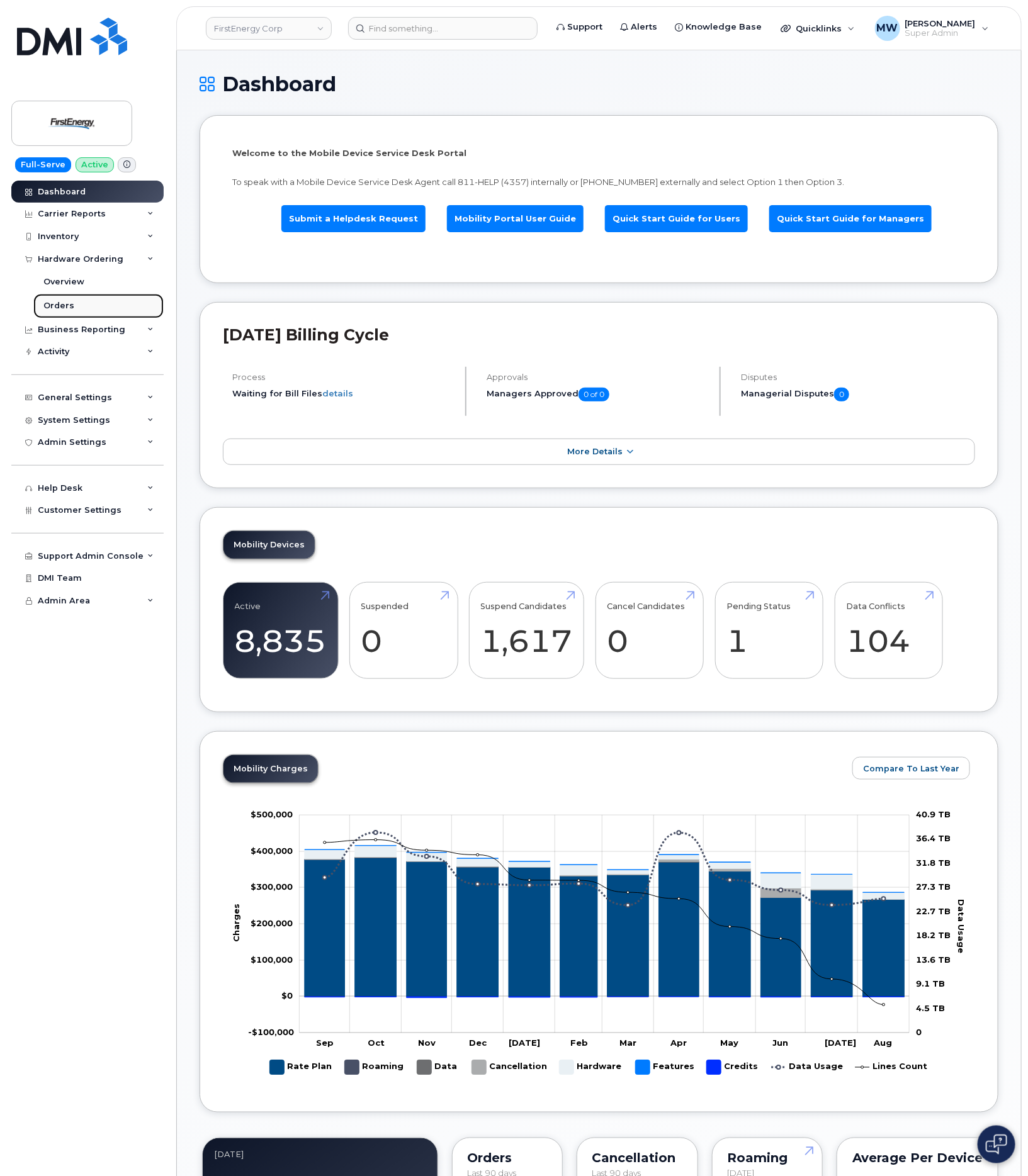
click at [60, 311] on div "Orders" at bounding box center [59, 306] width 31 height 12
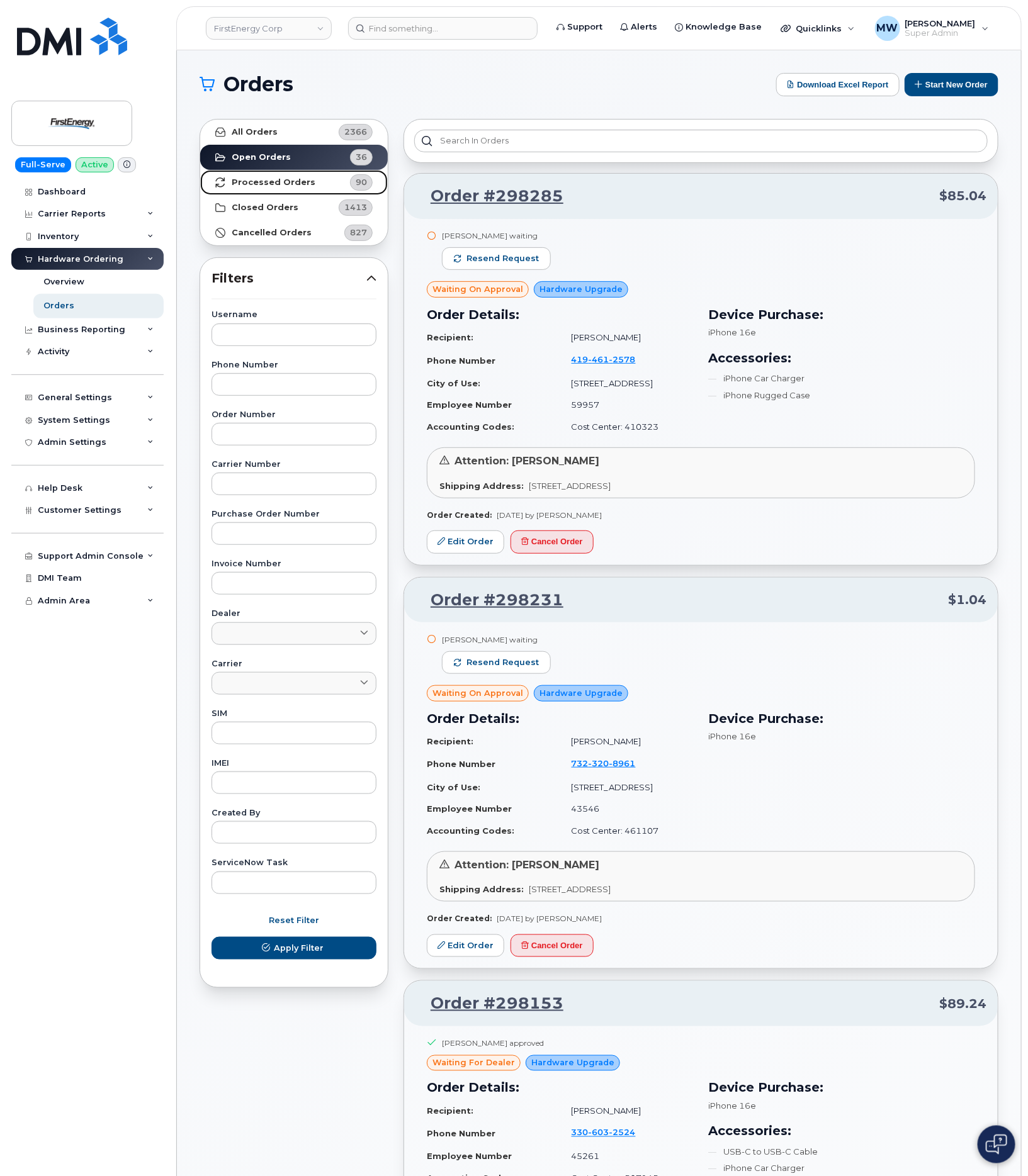
click at [305, 185] on strong "Processed Orders" at bounding box center [274, 182] width 83 height 10
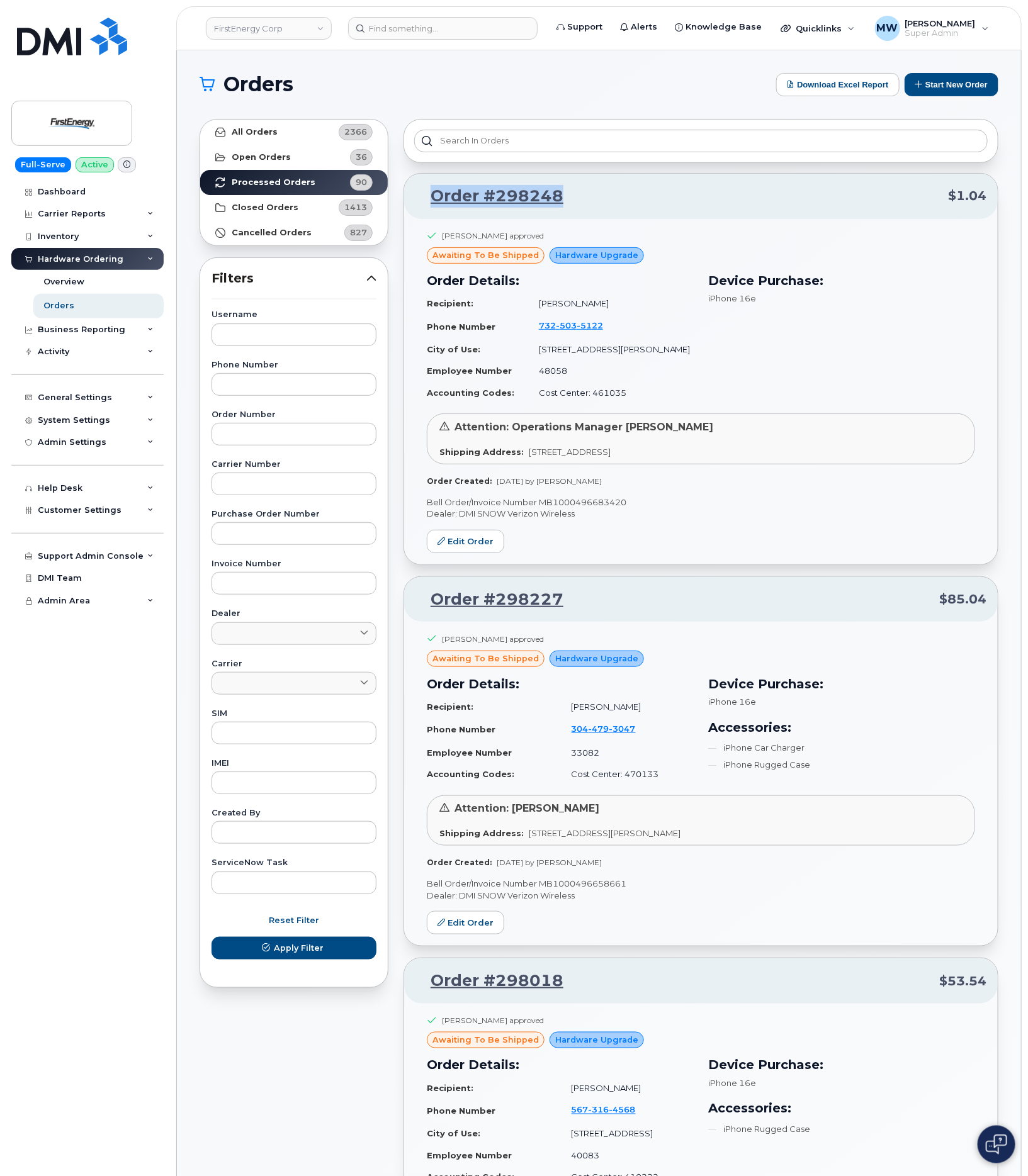
drag, startPoint x: 548, startPoint y: 209, endPoint x: 434, endPoint y: 202, distance: 114.2
click at [434, 202] on p "Order #298248 $1.04" at bounding box center [701, 195] width 571 height 22
copy link "Order #298248"
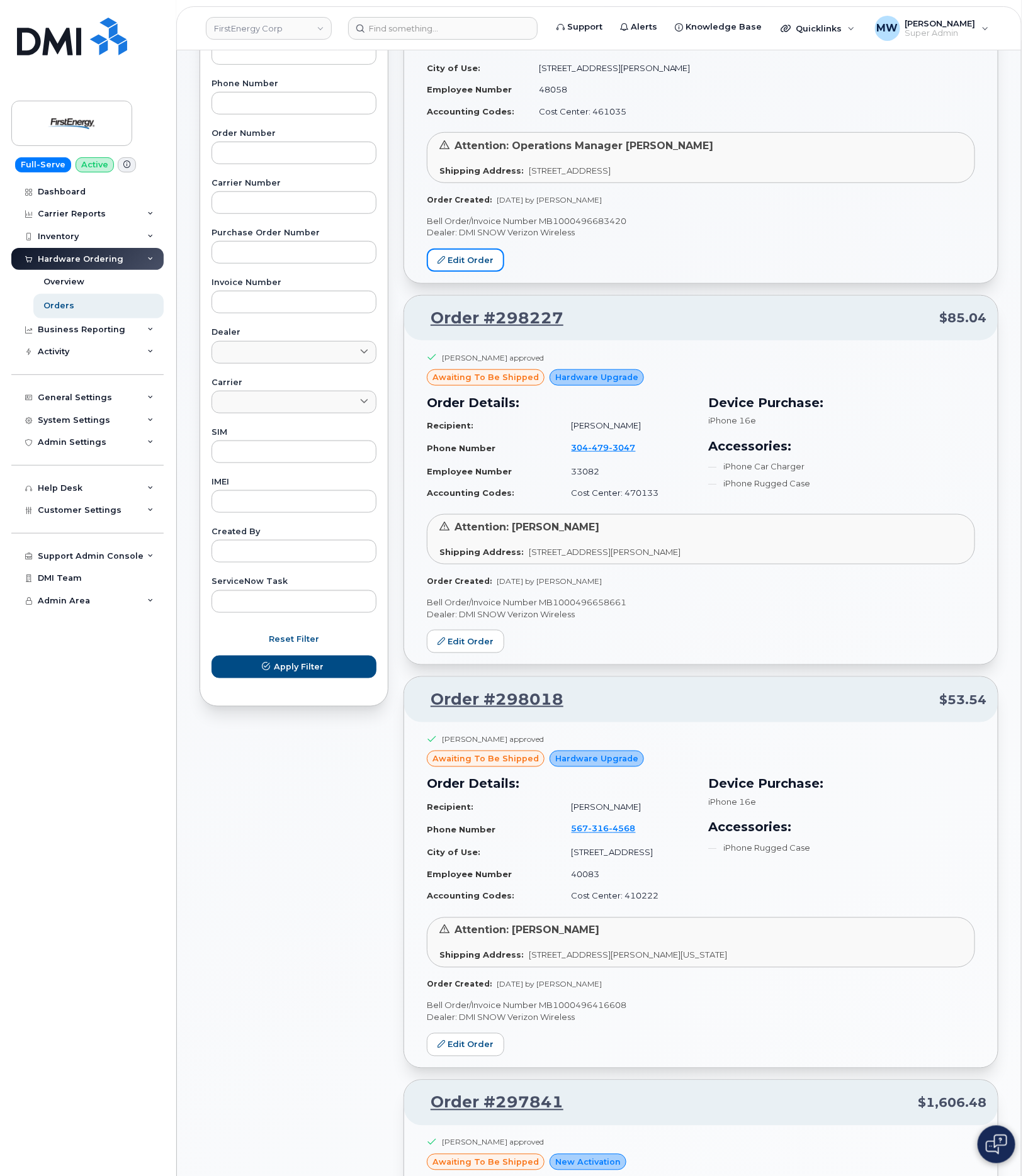
scroll to position [284, 0]
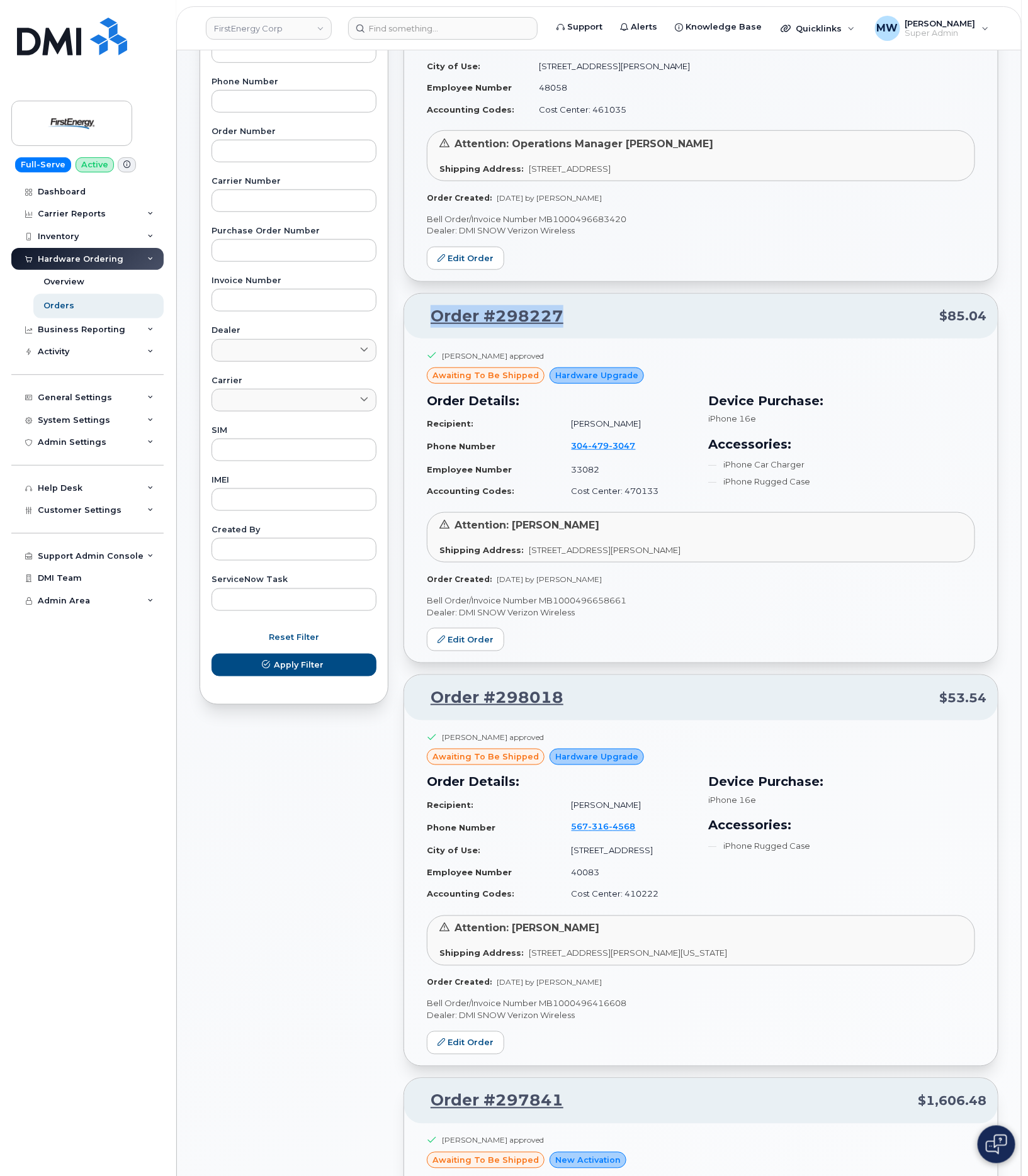
drag, startPoint x: 584, startPoint y: 318, endPoint x: 421, endPoint y: 328, distance: 163.3
click at [421, 328] on p "Order #298227 $85.04" at bounding box center [701, 316] width 571 height 22
copy link "Order #298227"
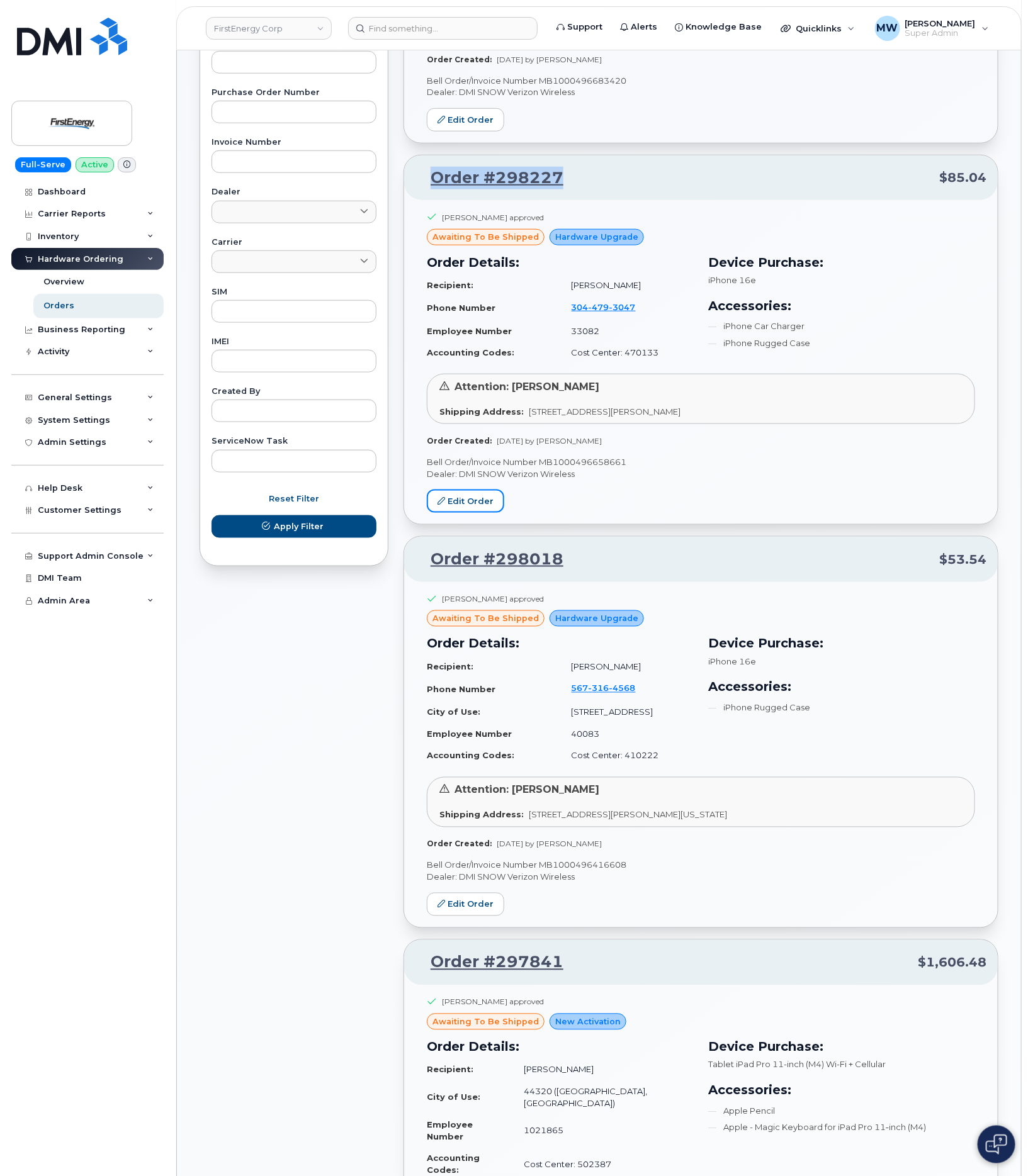
scroll to position [472, 0]
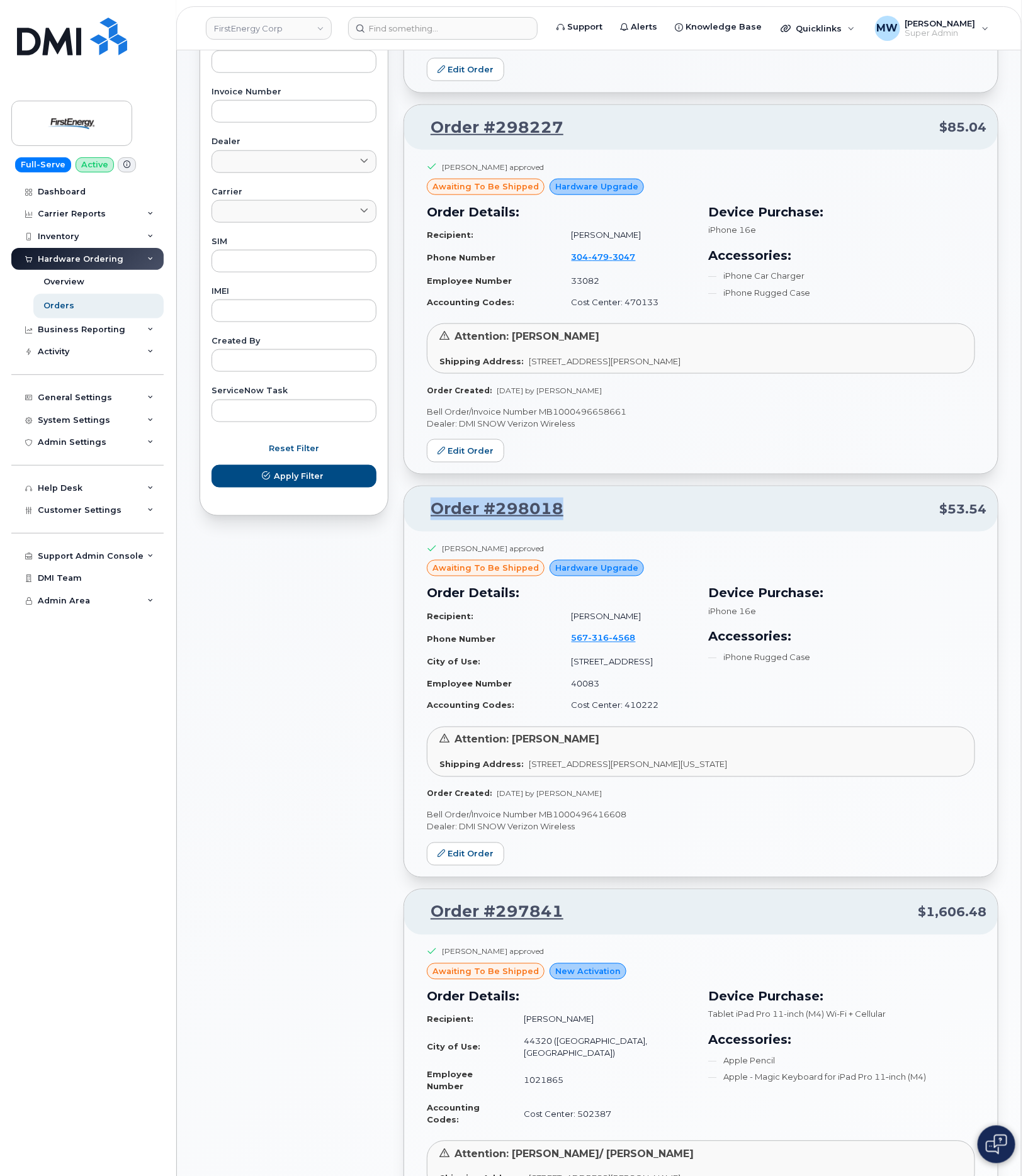
drag, startPoint x: 612, startPoint y: 512, endPoint x: 427, endPoint y: 525, distance: 185.5
click at [427, 521] on p "Order #298018 $53.54" at bounding box center [701, 508] width 571 height 22
copy link "Order #298018"
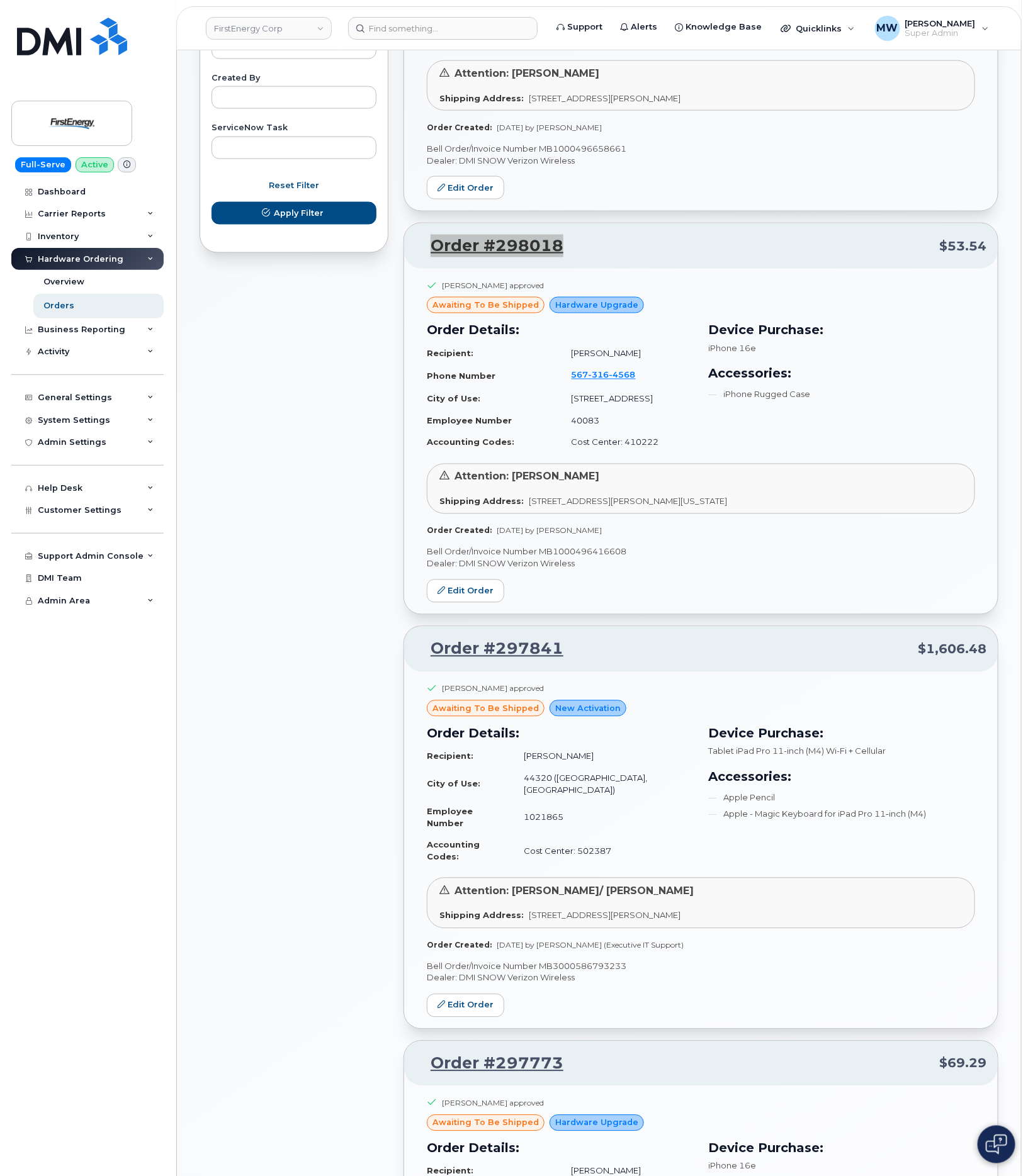
scroll to position [850, 0]
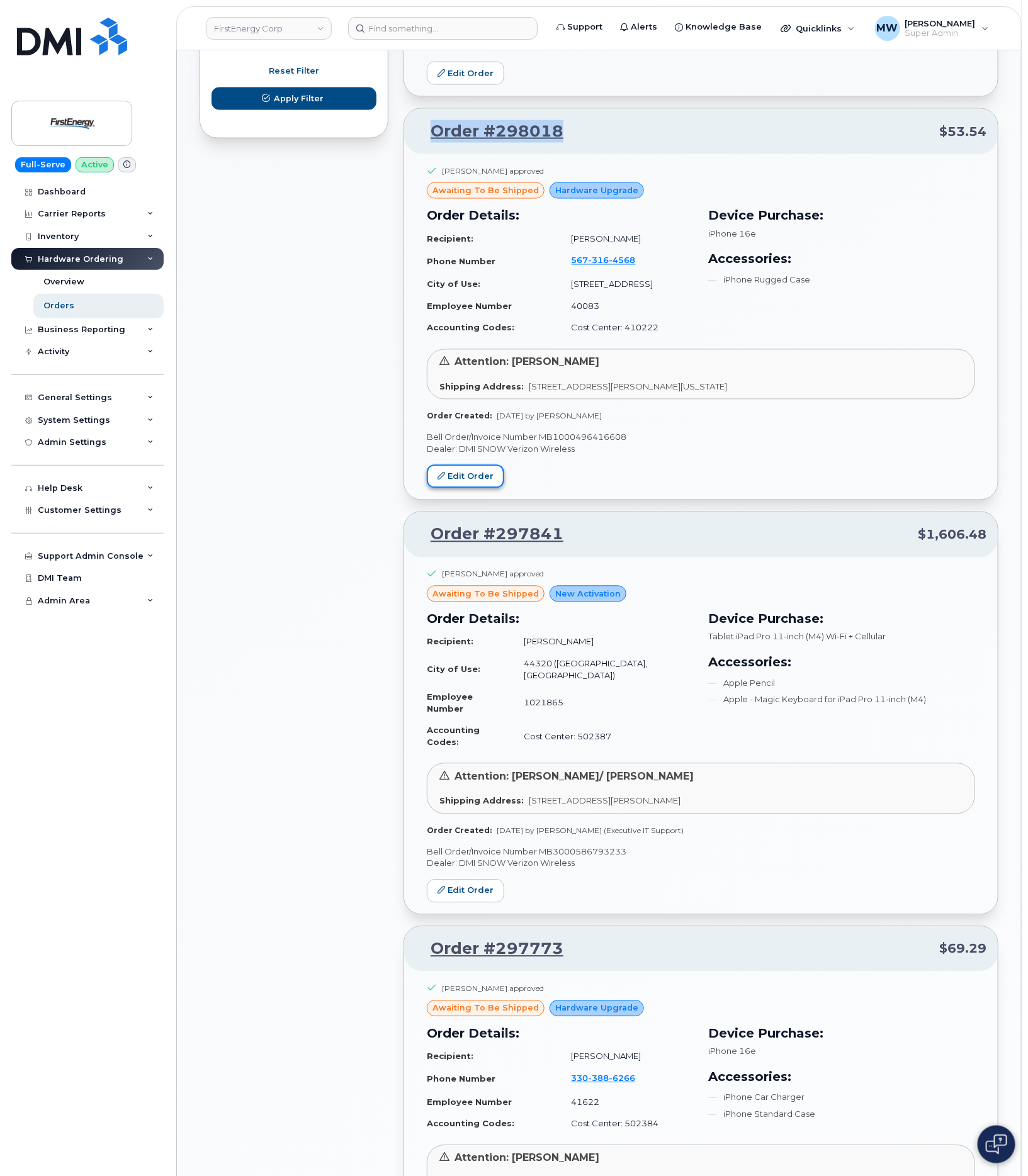
drag, startPoint x: 459, startPoint y: 490, endPoint x: 448, endPoint y: 490, distance: 11.0
drag, startPoint x: 589, startPoint y: 546, endPoint x: 431, endPoint y: 548, distance: 158.0
click at [431, 546] on p "Order #297841 $1,606.48" at bounding box center [701, 535] width 571 height 22
copy link "Order #297841"
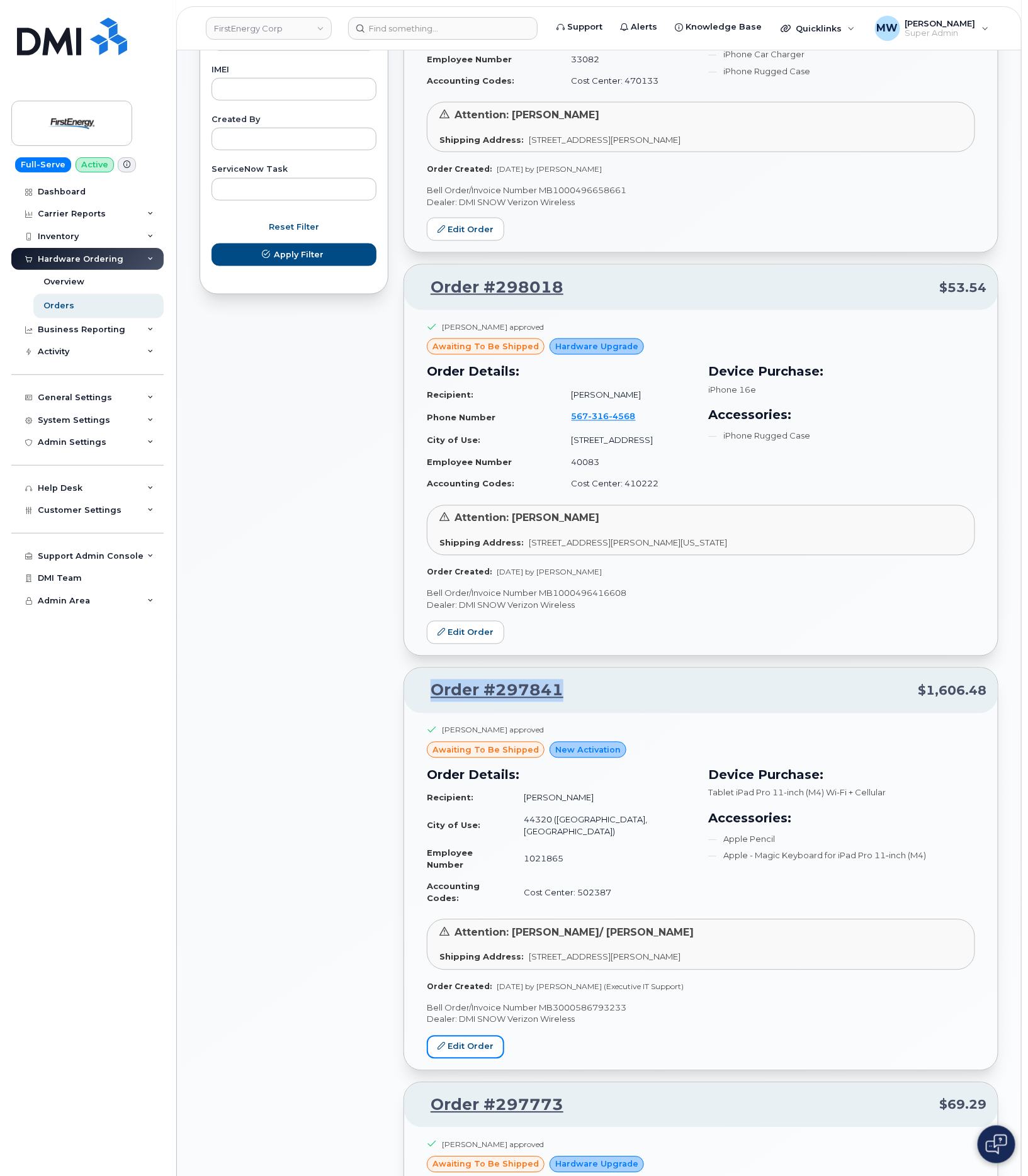
scroll to position [661, 0]
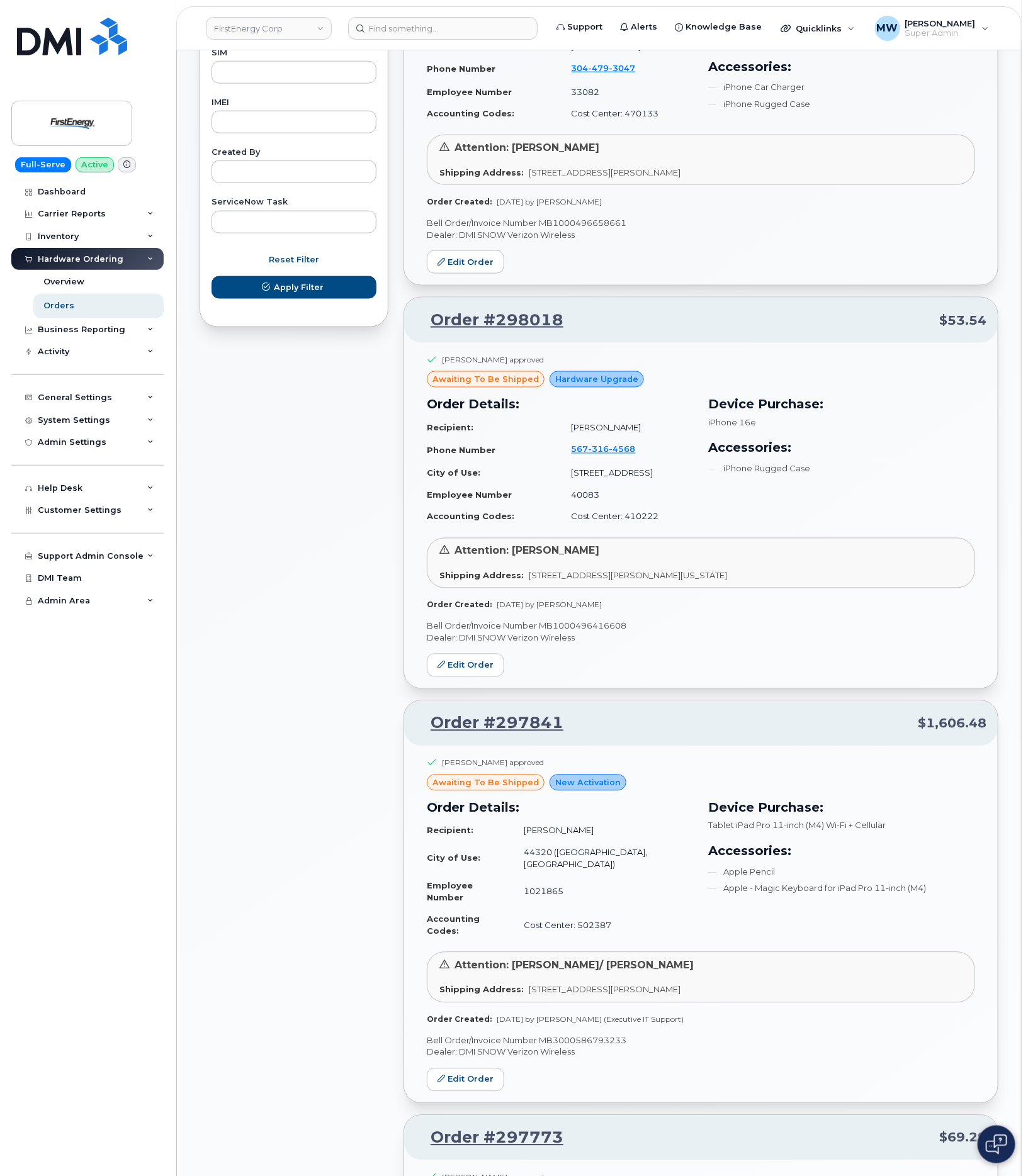
drag, startPoint x: 587, startPoint y: 321, endPoint x: 711, endPoint y: 346, distance: 126.5
click at [711, 343] on div "Order #298018 $53.54" at bounding box center [701, 320] width 594 height 46
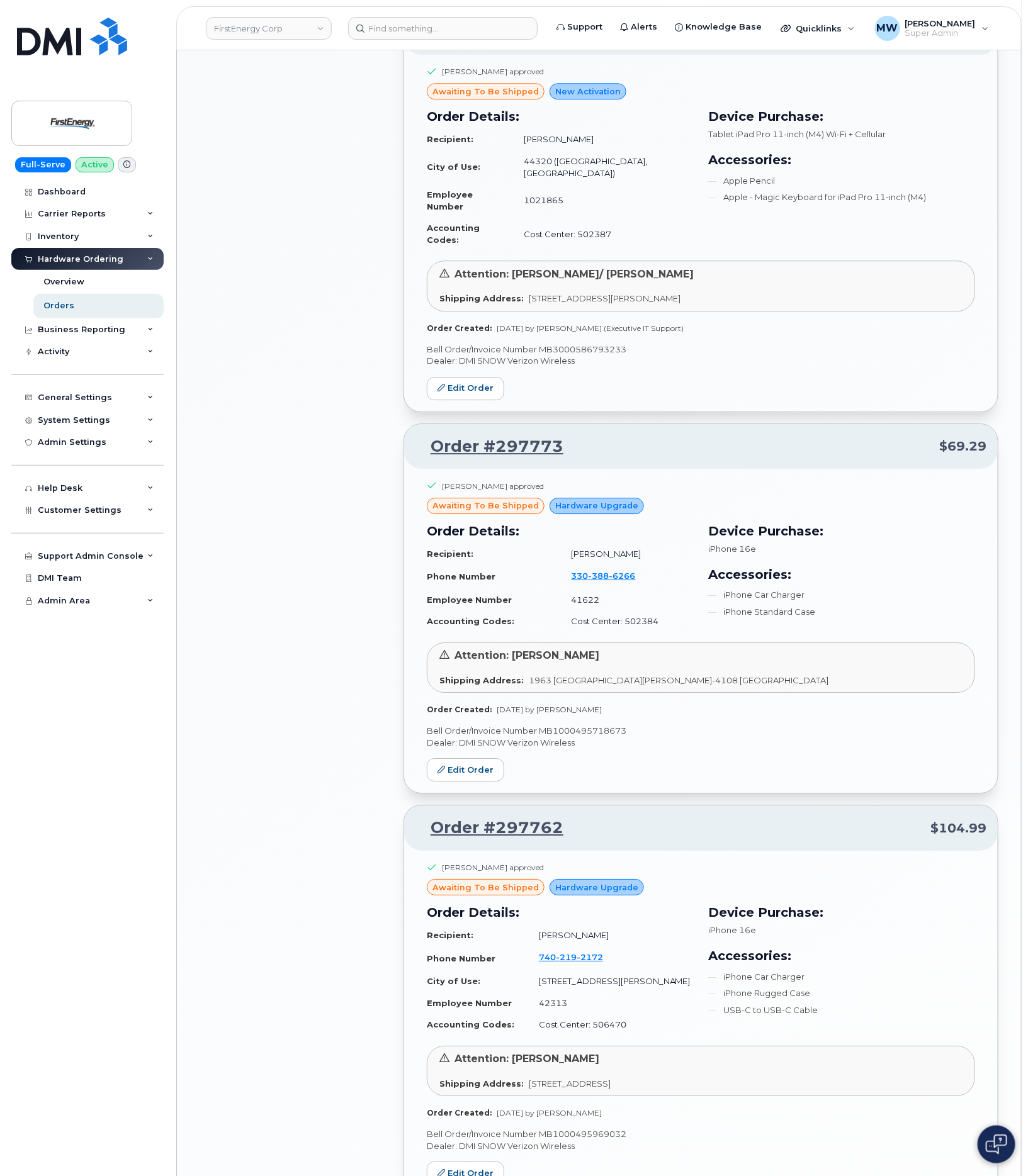
scroll to position [1416, 0]
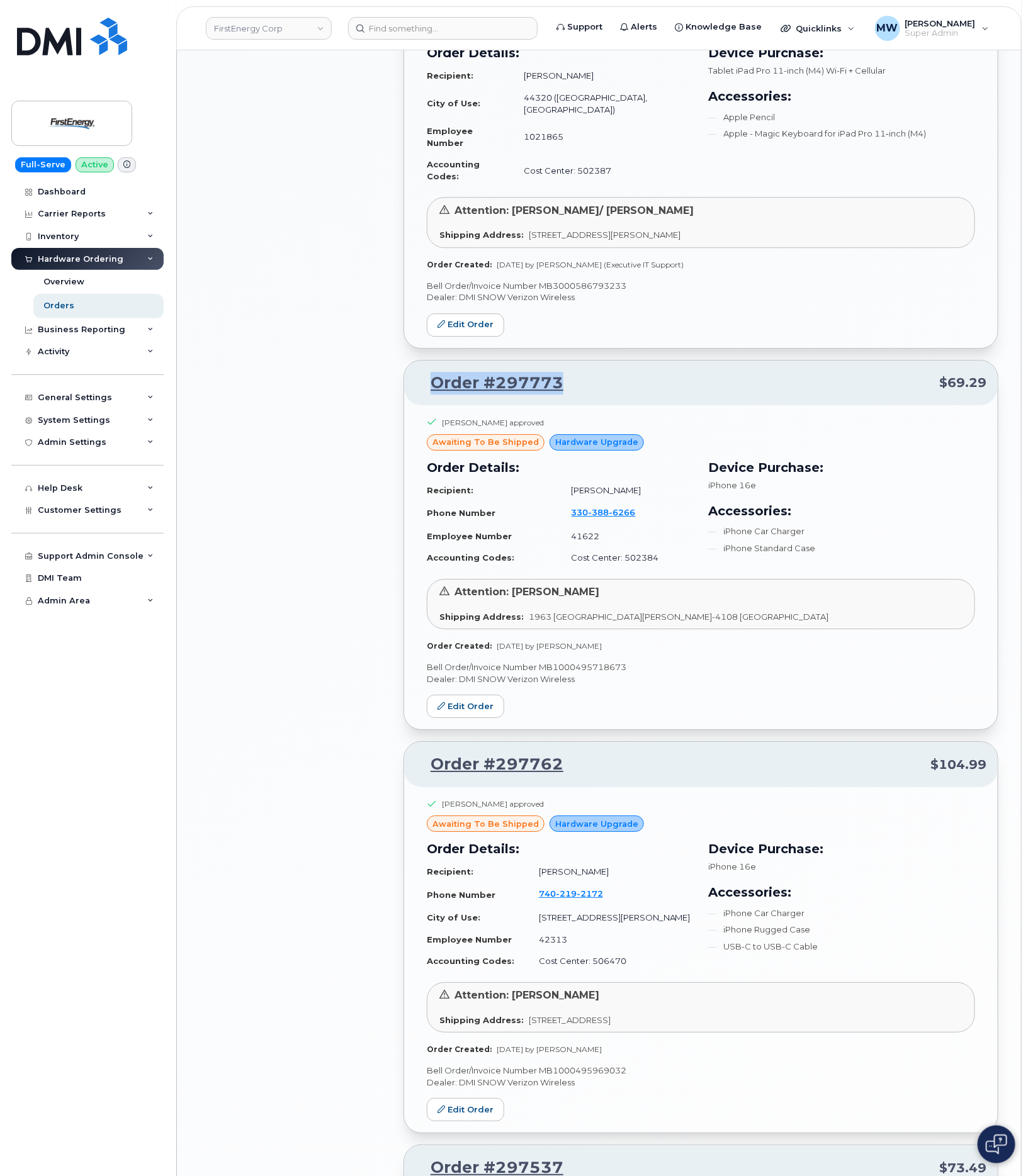
drag, startPoint x: 529, startPoint y: 366, endPoint x: 433, endPoint y: 366, distance: 96.0
click at [433, 372] on p "Order #297773 $69.29" at bounding box center [701, 382] width 571 height 22
copy link "Order #297773"
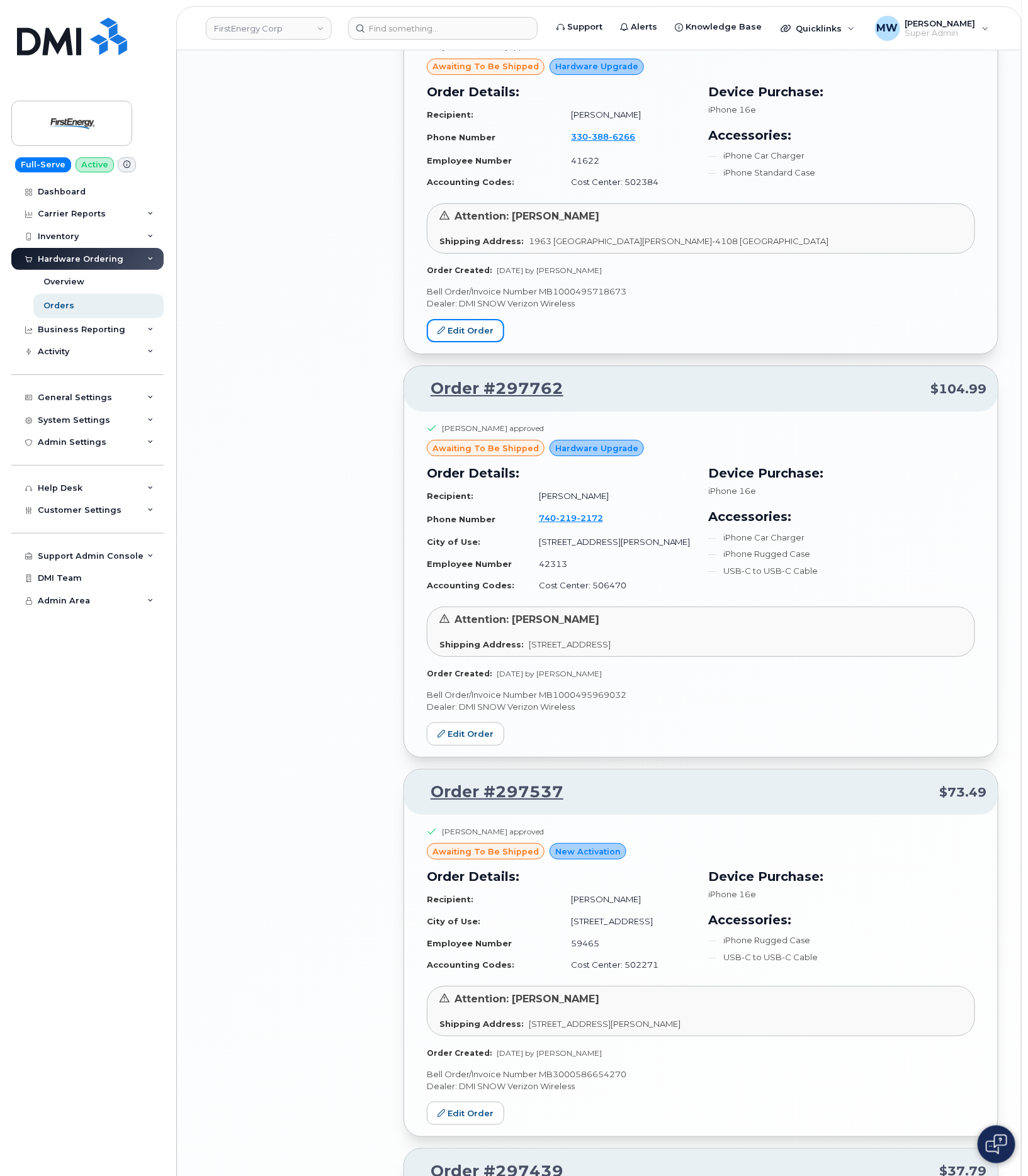
scroll to position [1794, 0]
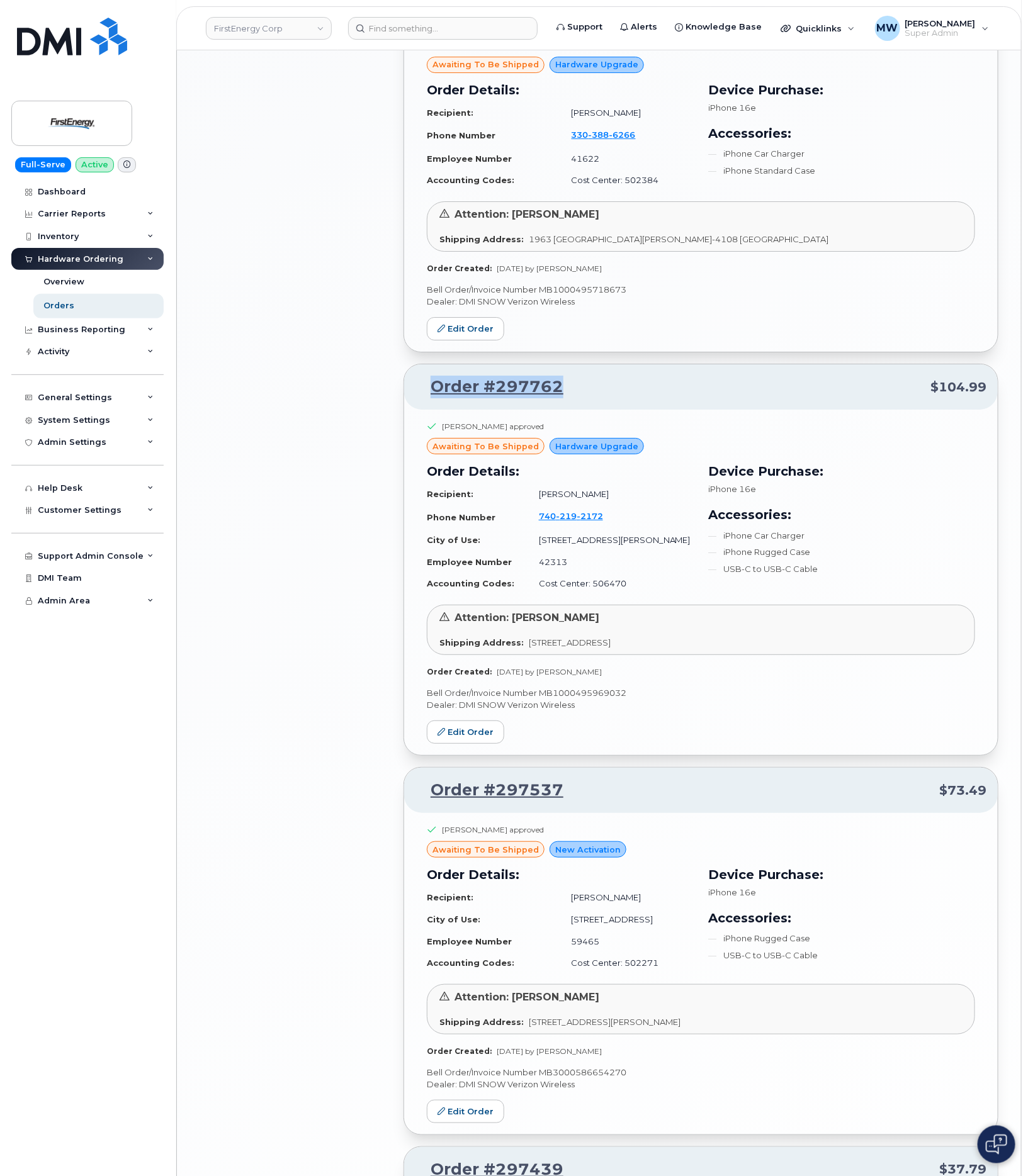
drag, startPoint x: 599, startPoint y: 352, endPoint x: 410, endPoint y: 359, distance: 189.1
click at [410, 365] on div "Order #297762 $104.99" at bounding box center [701, 387] width 594 height 46
copy link "Order #297762"
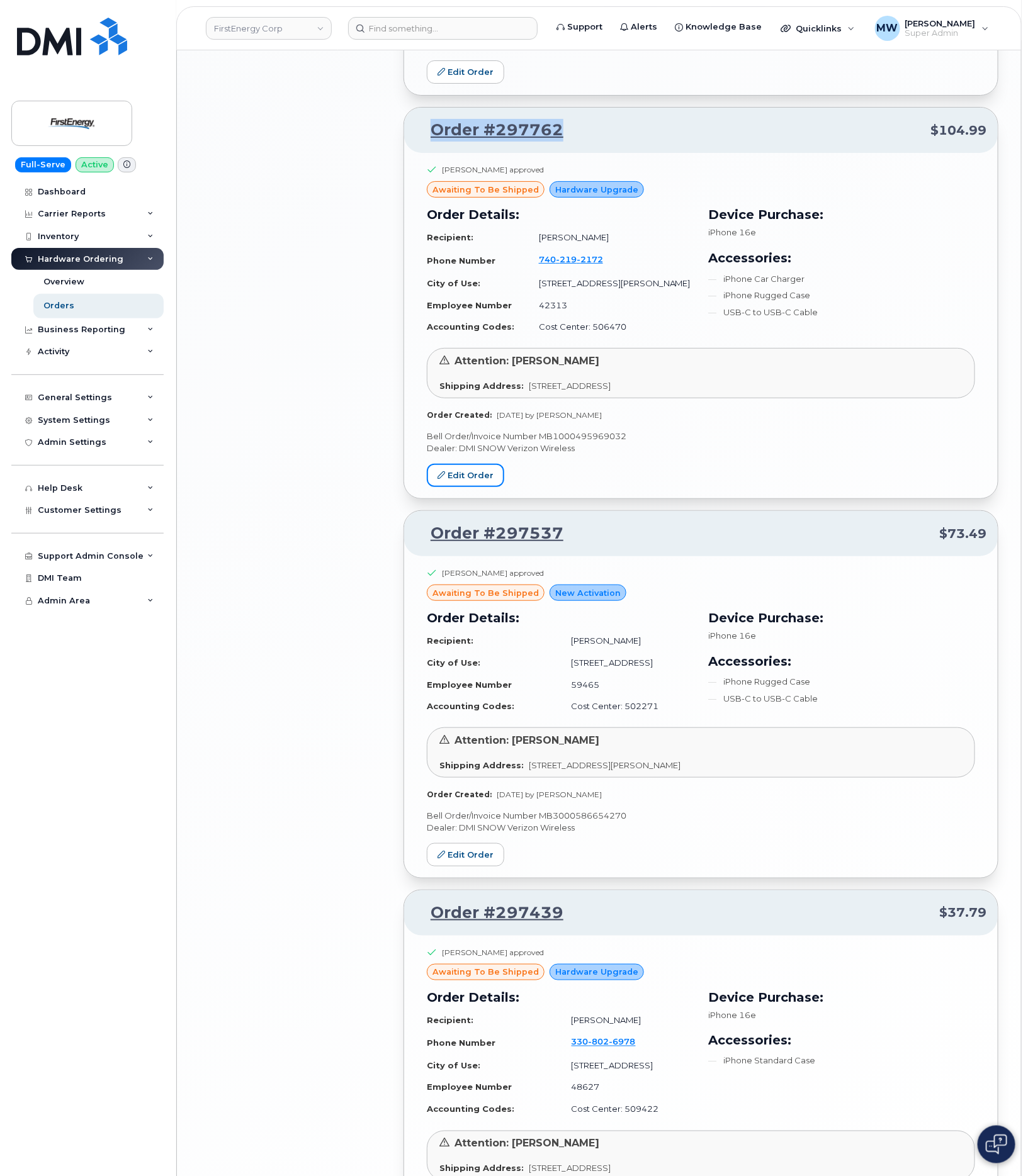
scroll to position [2077, 0]
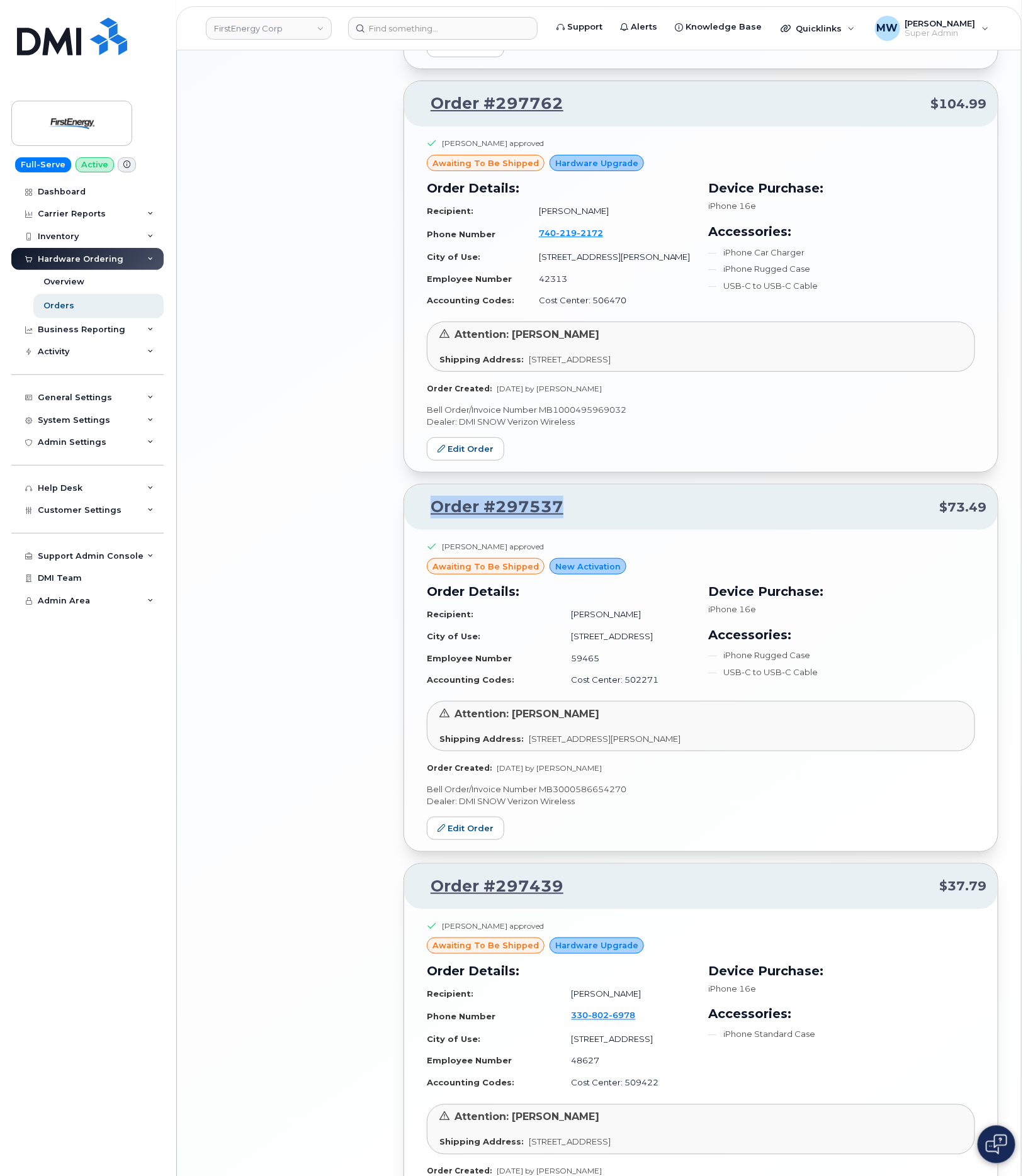
drag, startPoint x: 574, startPoint y: 495, endPoint x: 424, endPoint y: 488, distance: 150.2
click at [424, 496] on p "Order #297537 $73.49" at bounding box center [701, 507] width 571 height 22
copy link "Order #297537"
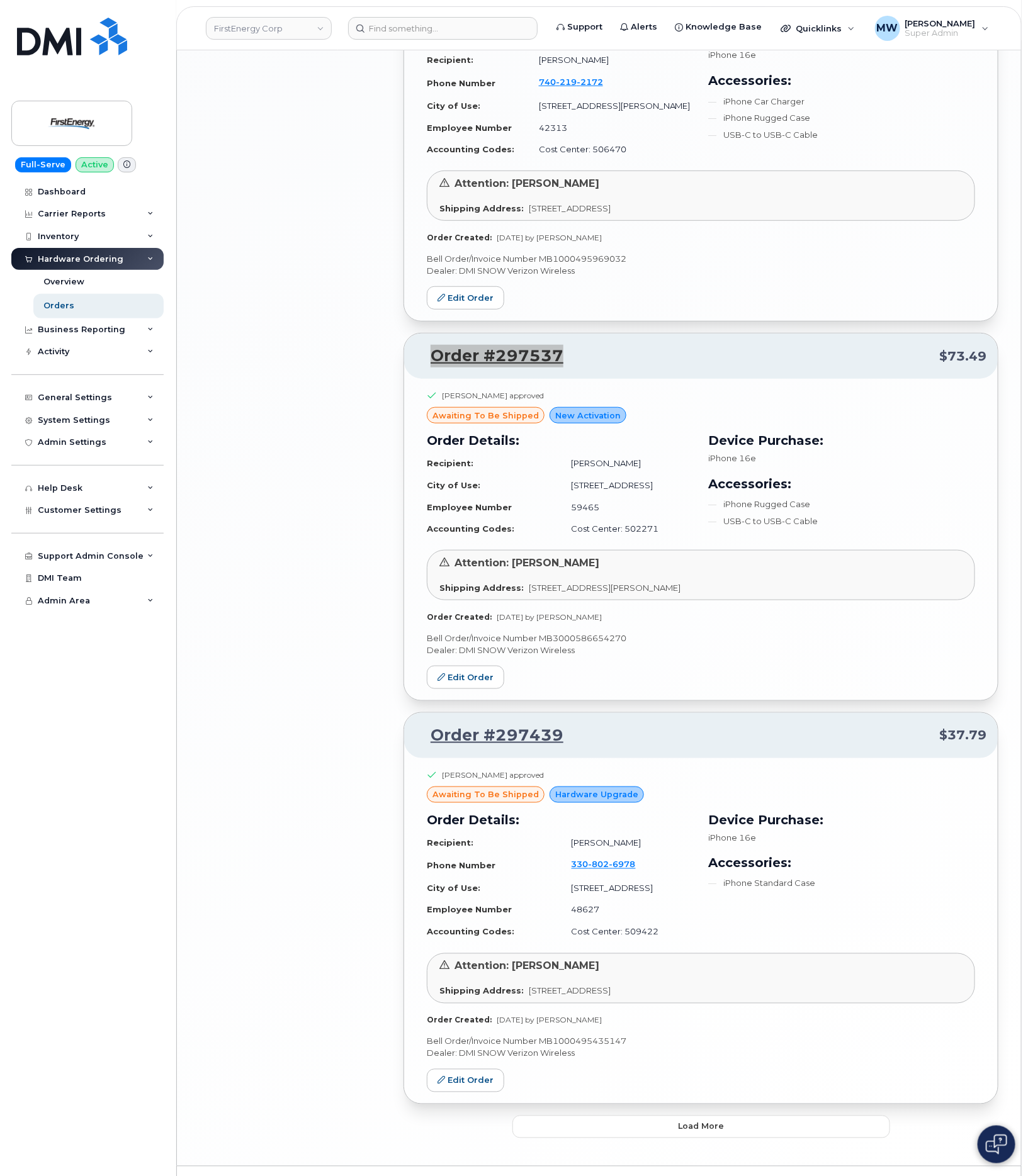
scroll to position [2242, 0]
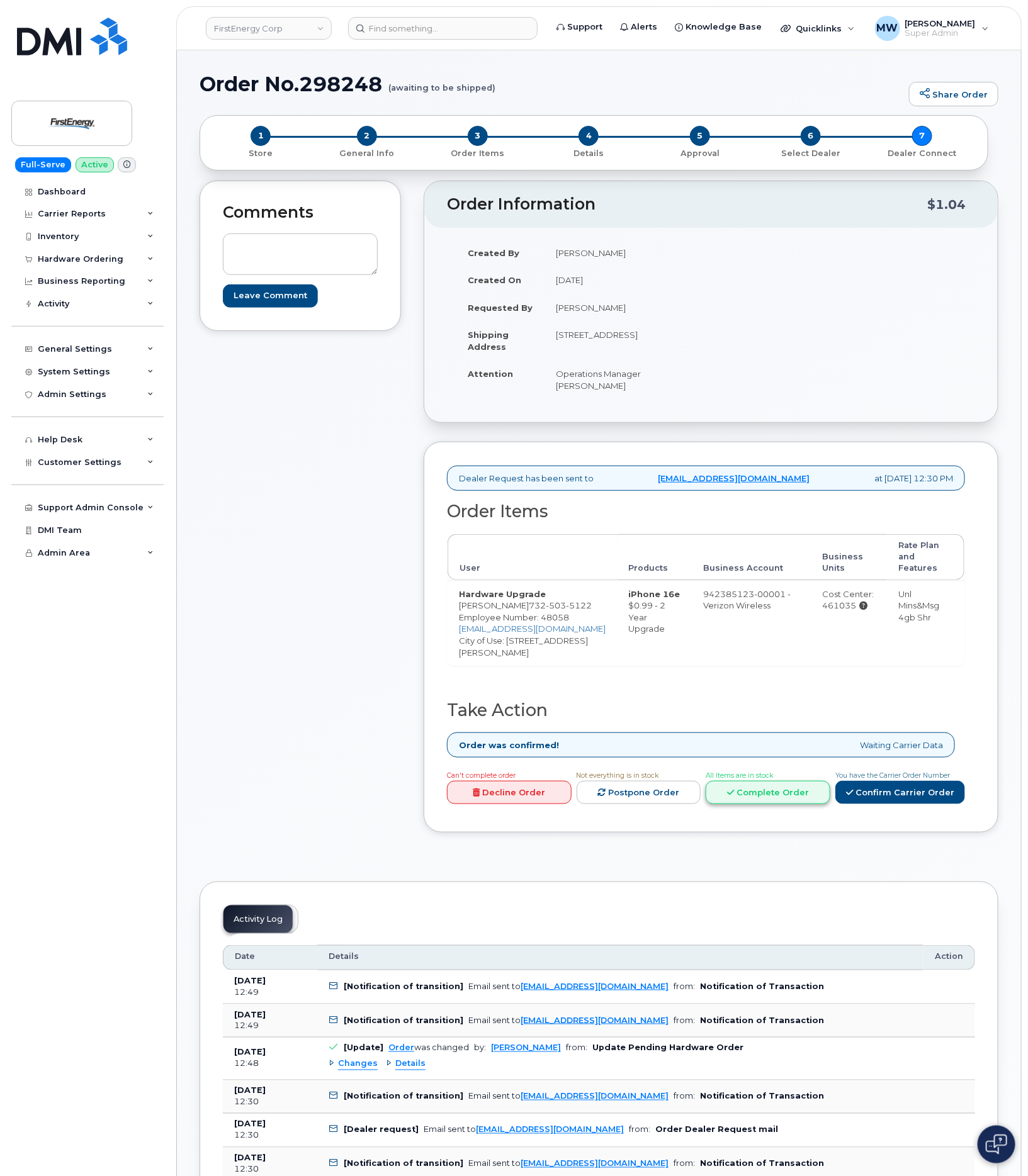
click at [788, 794] on link "Complete Order" at bounding box center [768, 793] width 124 height 23
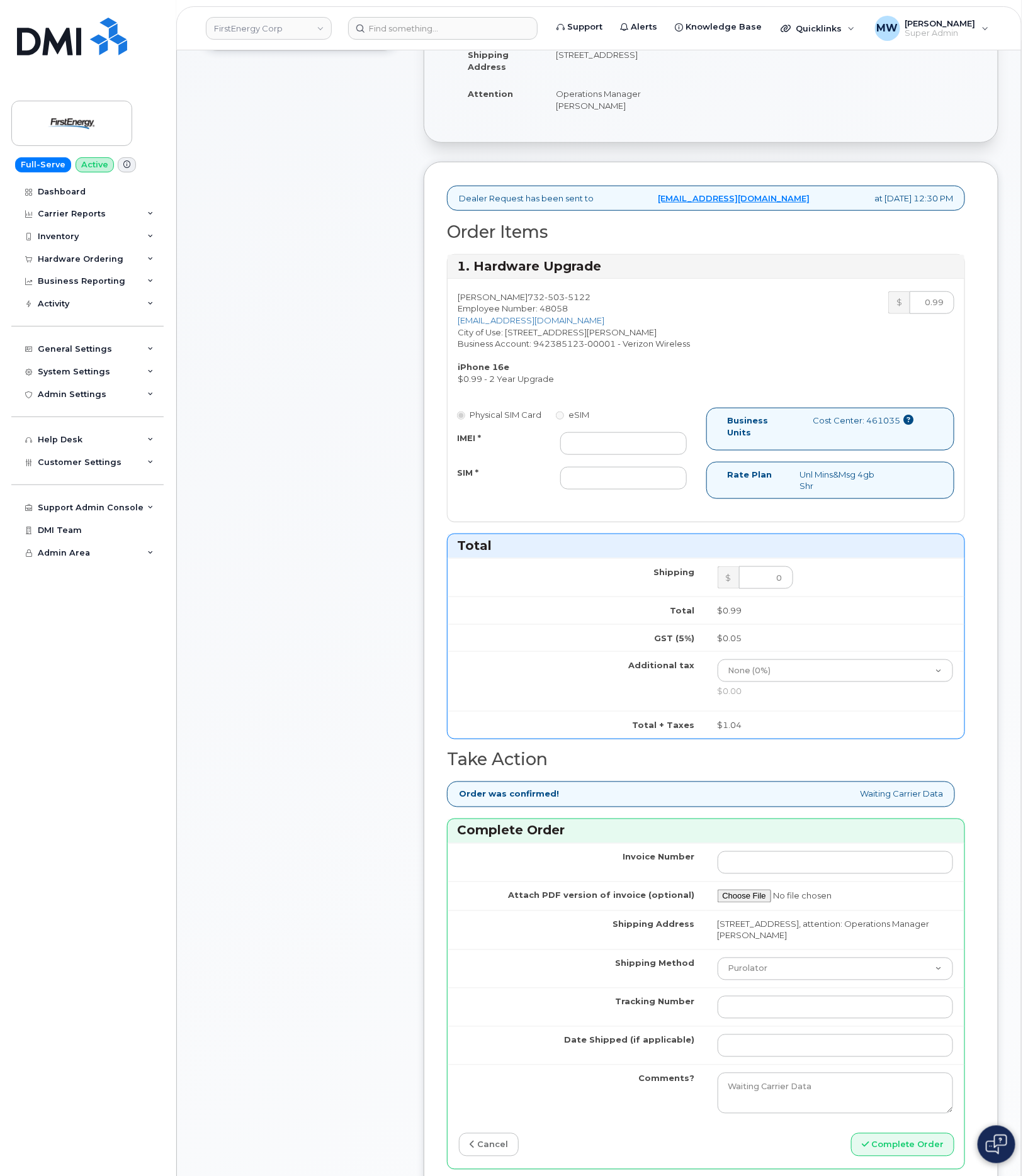
scroll to position [284, 0]
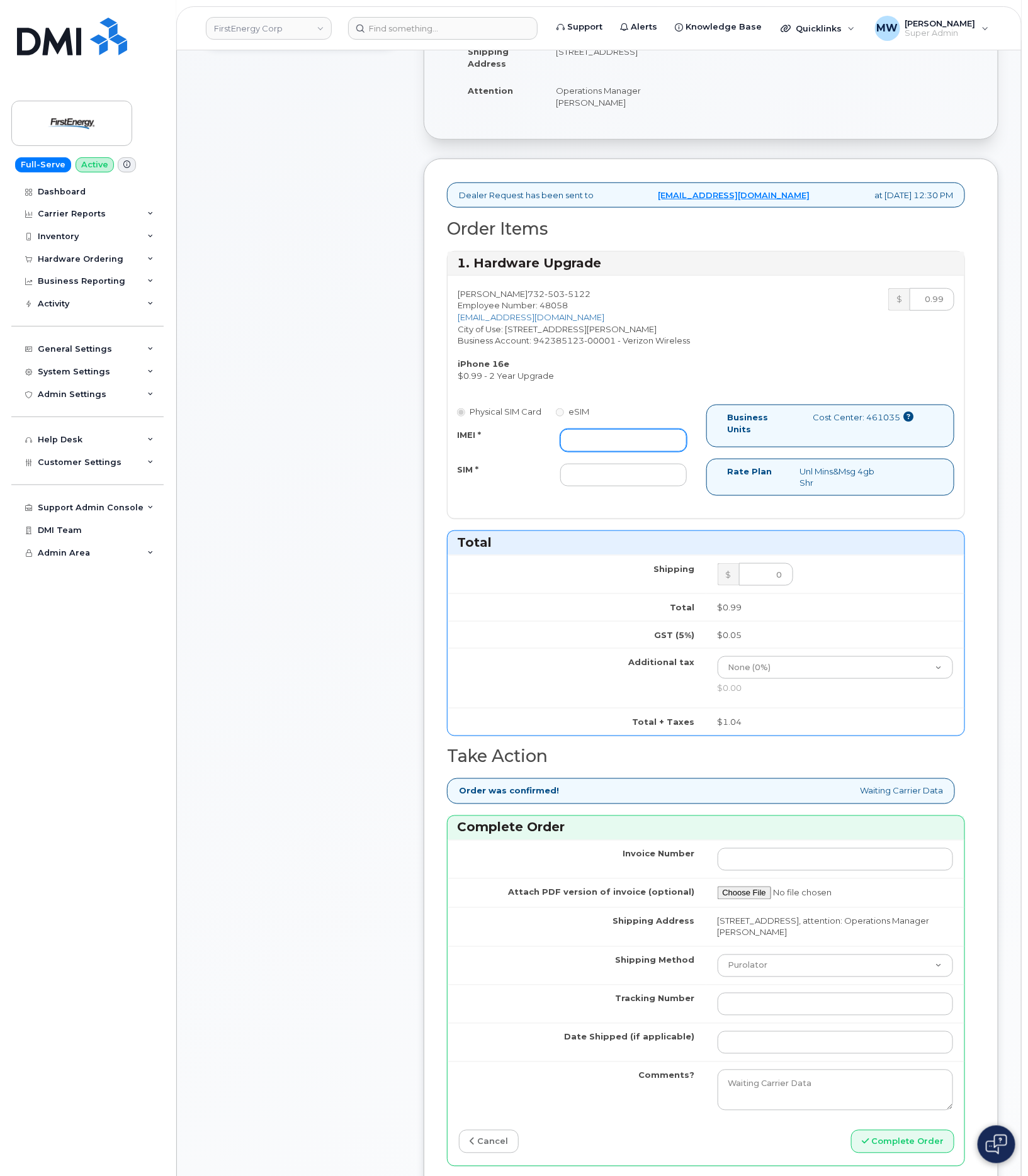
click at [630, 452] on input "IMEI *" at bounding box center [623, 440] width 126 height 22
paste input "355613398981176"
type input "355613398981176"
click at [647, 487] on input "SIM *" at bounding box center [623, 474] width 126 height 22
type input "NA"
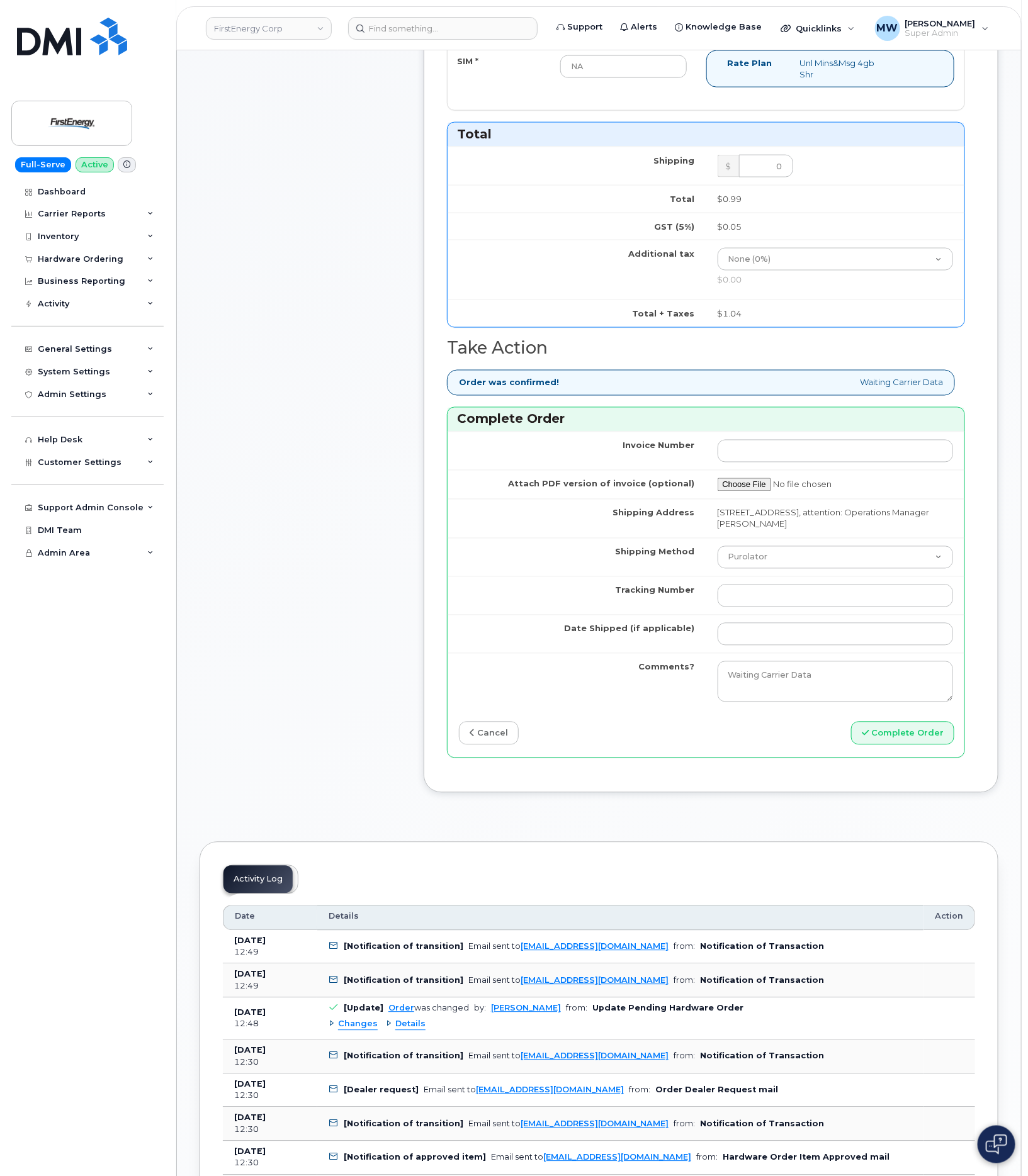
scroll to position [756, 0]
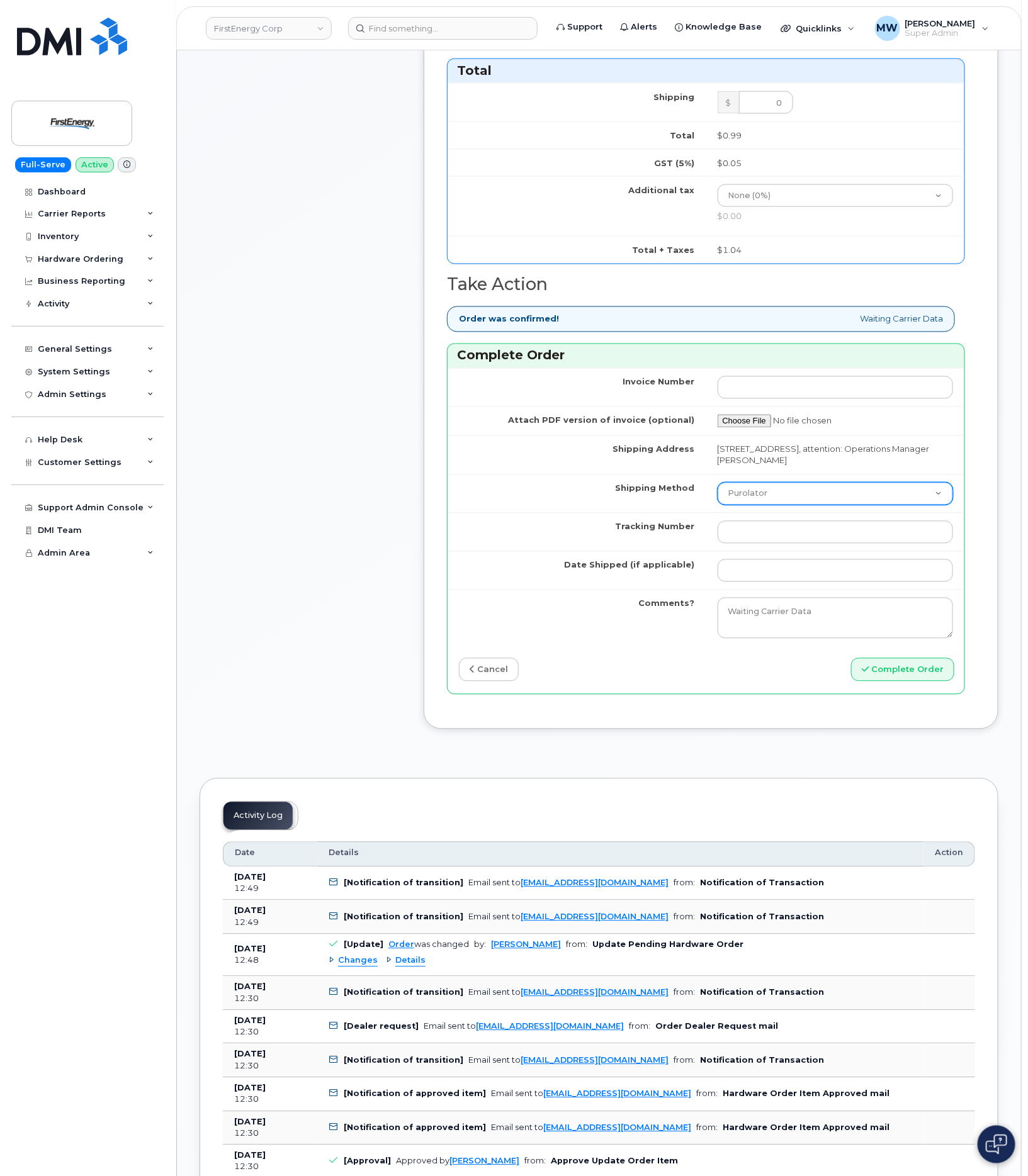
drag, startPoint x: 788, startPoint y: 514, endPoint x: 790, endPoint y: 521, distance: 7.3
click at [788, 505] on select "Purolator UPS FedEx Canada Post Courier Other Drop Off Pick Up" at bounding box center [836, 494] width 236 height 22
select select "UPS"
click at [718, 499] on select "Purolator UPS FedEx Canada Post Courier Other Drop Off Pick Up" at bounding box center [836, 494] width 236 height 22
click at [790, 552] on td at bounding box center [836, 532] width 259 height 39
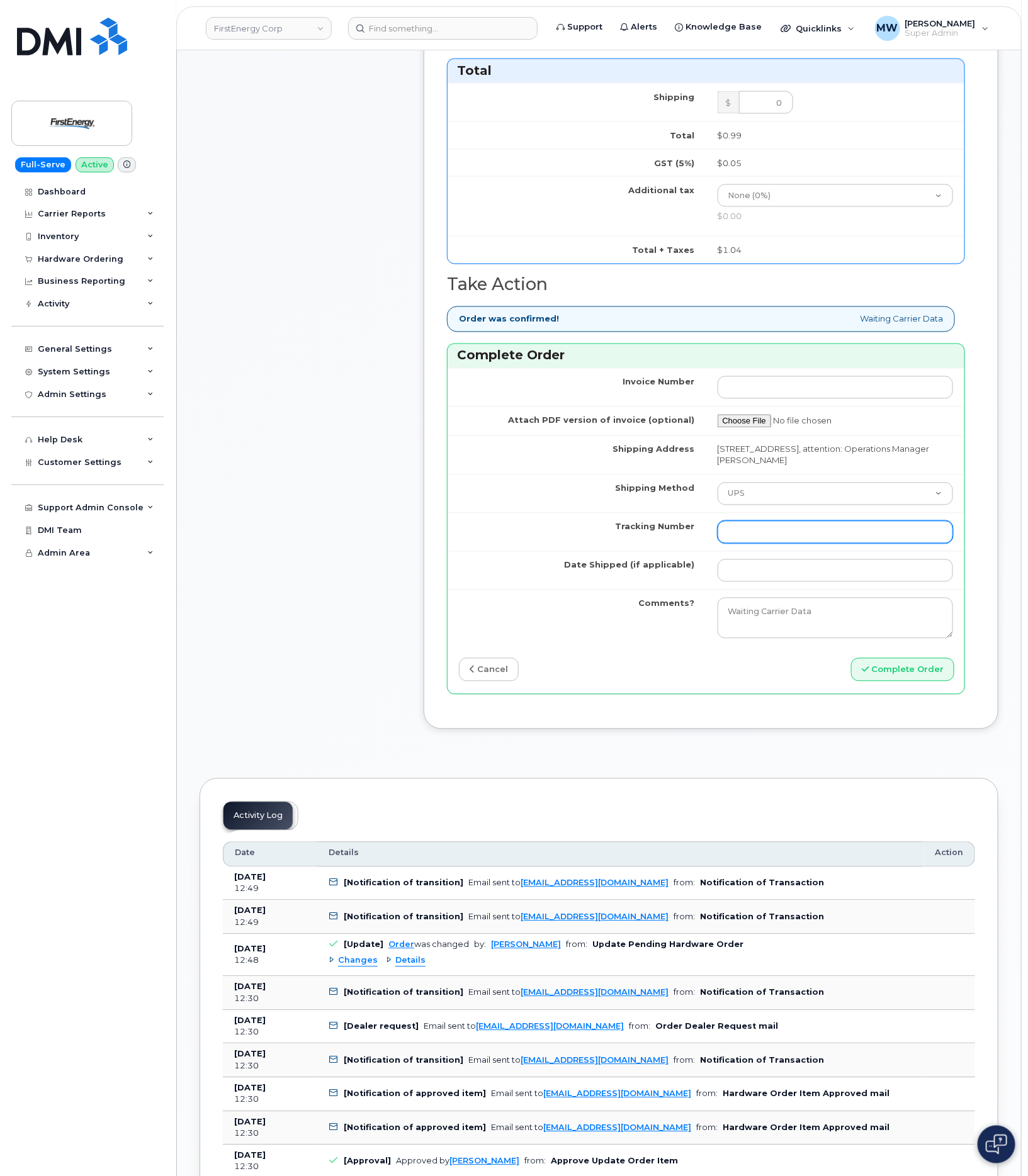
click at [794, 544] on input "Tracking Number" at bounding box center [836, 532] width 236 height 22
paste input "1ZHF12012914818656"
type input "1ZHF12012914818656"
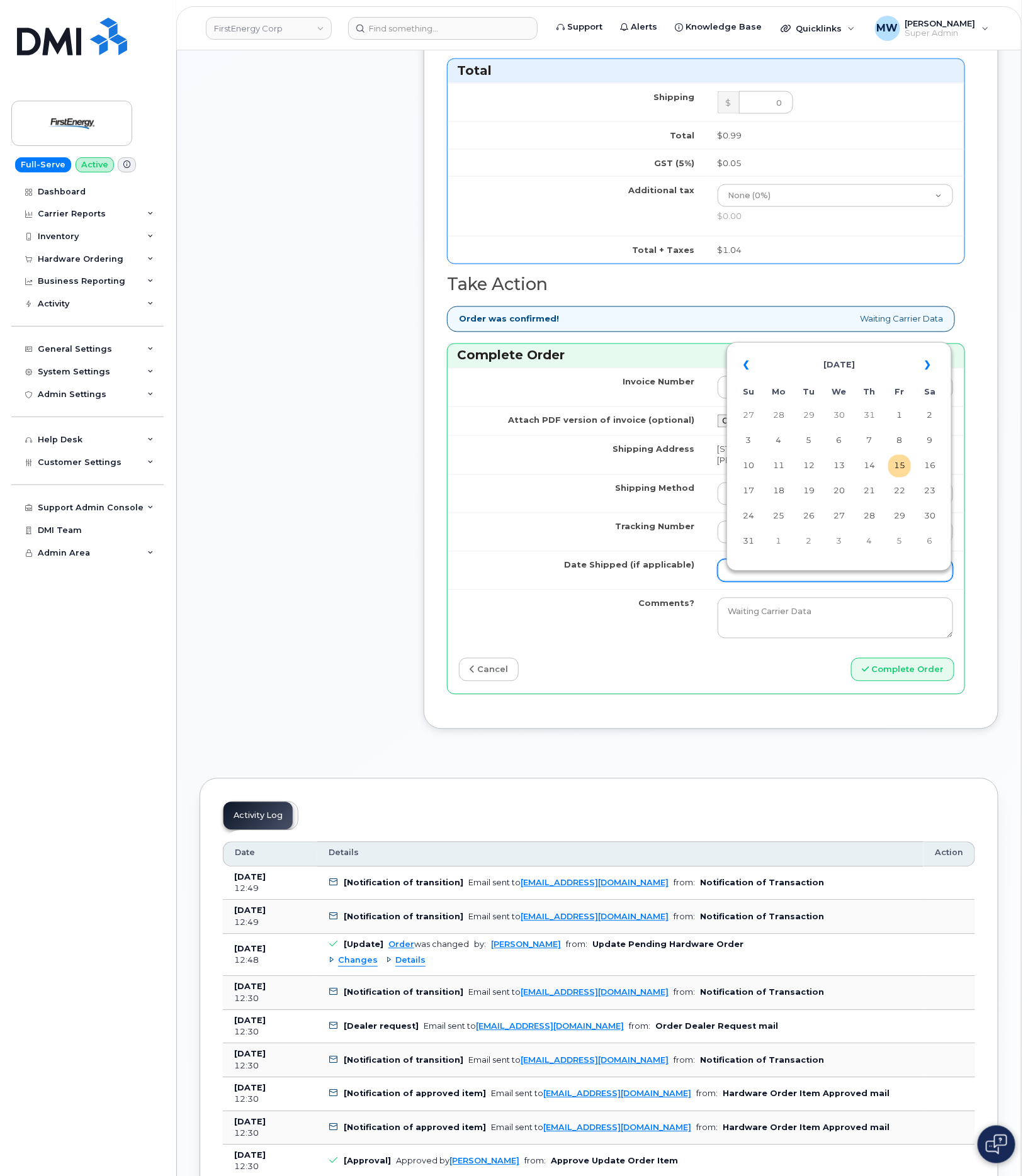
click at [799, 582] on input "Date Shipped (if applicable)" at bounding box center [836, 570] width 236 height 22
click at [903, 465] on td "15" at bounding box center [899, 466] width 22 height 22
type input "2025-08-15"
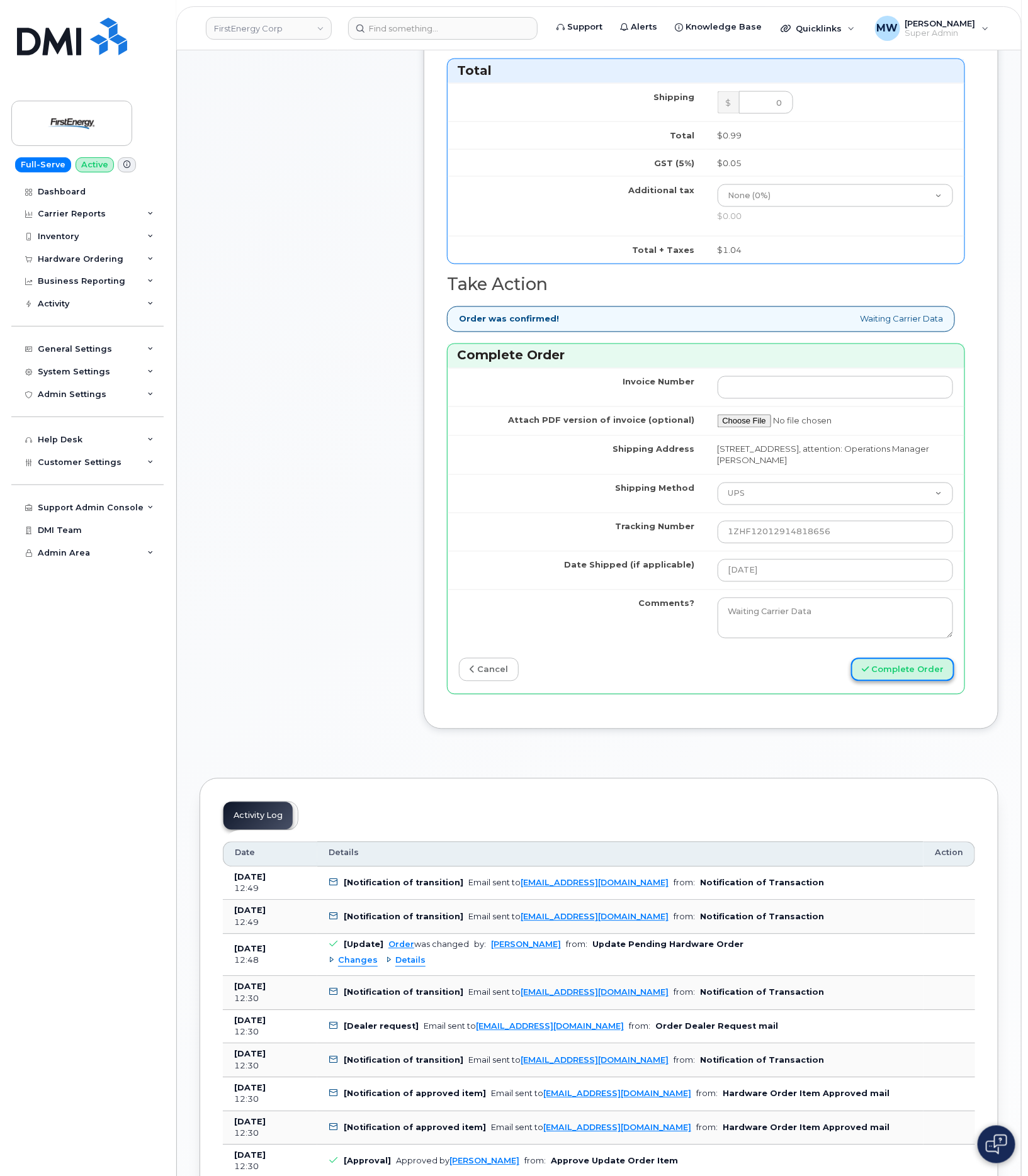
click at [907, 681] on button "Complete Order" at bounding box center [903, 670] width 104 height 23
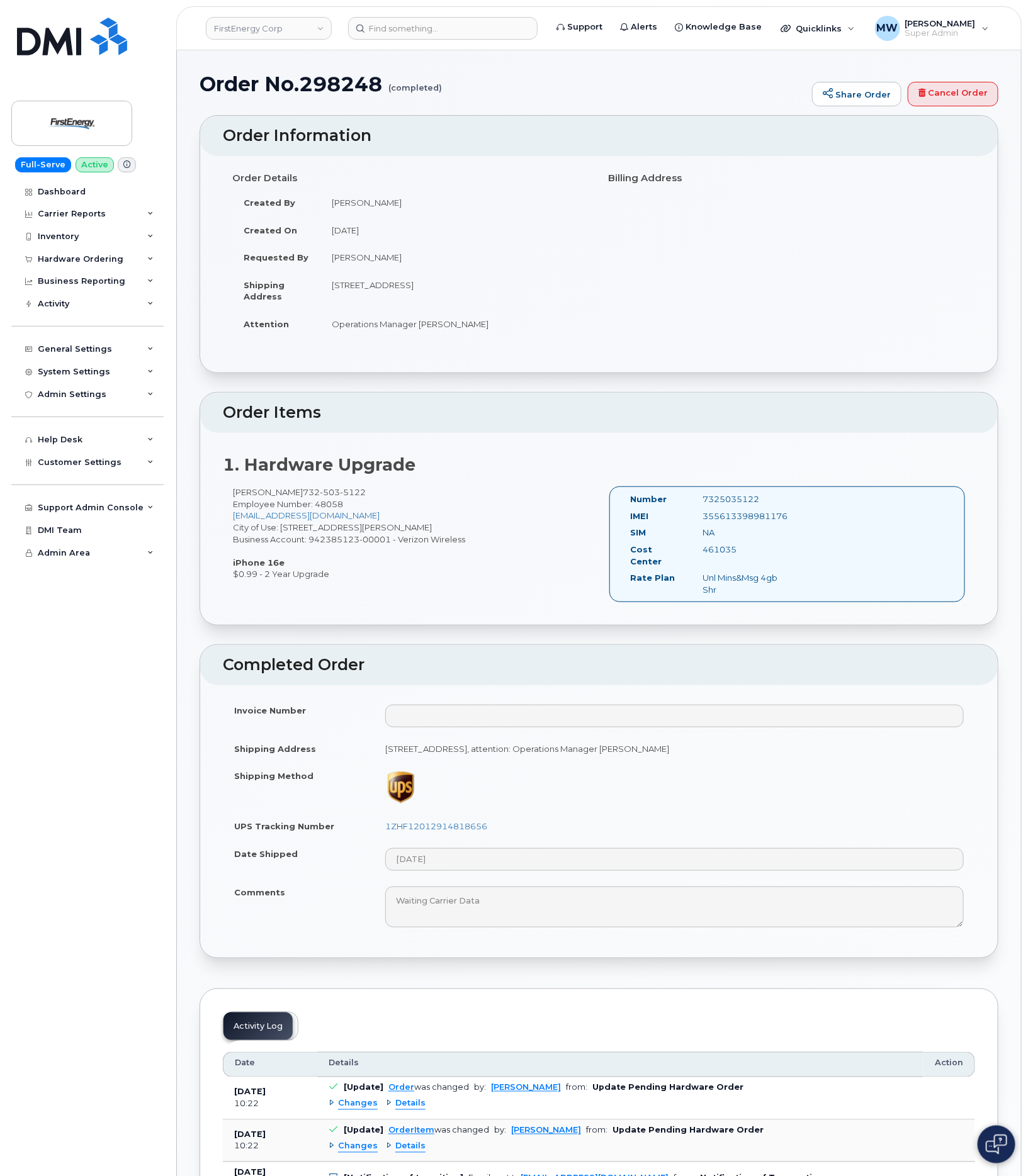
click at [760, 512] on div "355613398981176" at bounding box center [744, 516] width 100 height 12
click at [758, 515] on div "355613398981176" at bounding box center [744, 516] width 100 height 12
copy div "355613398981176"
click at [727, 504] on div "7325035122" at bounding box center [744, 499] width 100 height 12
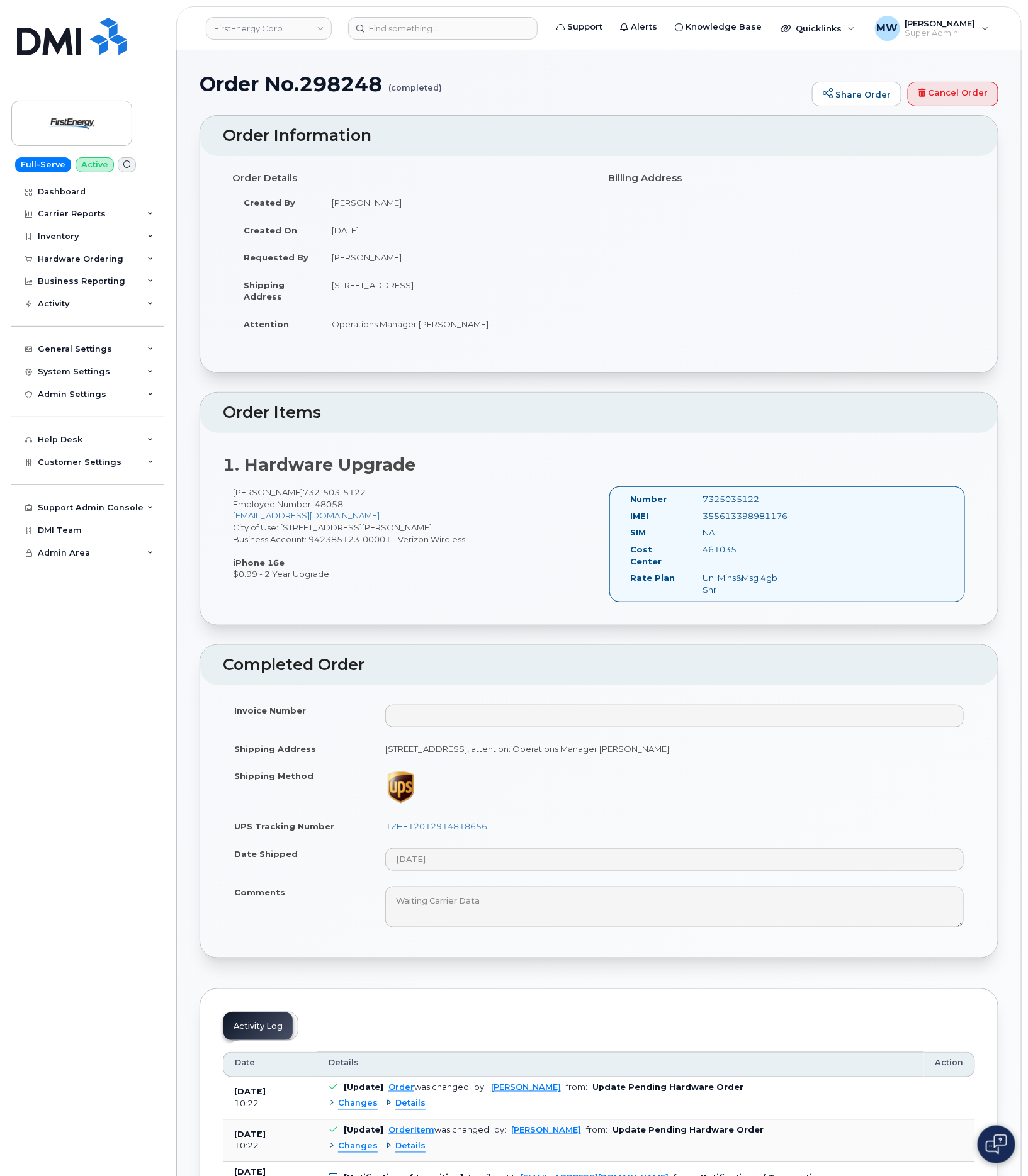
copy div "7325035122"
drag, startPoint x: 491, startPoint y: 817, endPoint x: 373, endPoint y: 814, distance: 118.0
click at [373, 814] on tr "UPS Tracking Number 1ZHF12012914818656" at bounding box center [598, 827] width 752 height 28
copy tr "1ZHF12012914818656"
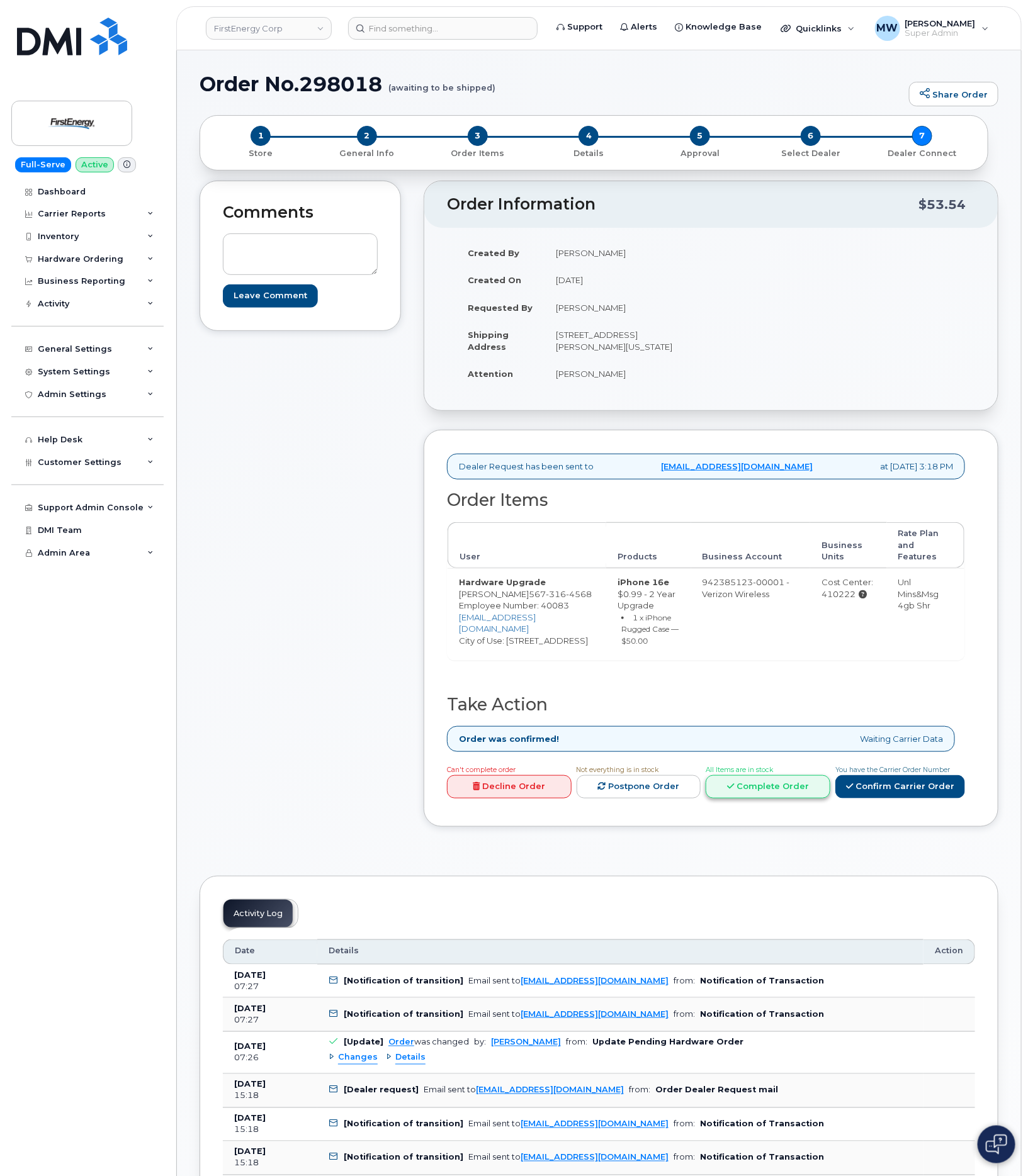
click at [788, 782] on link "Complete Order" at bounding box center [768, 787] width 124 height 23
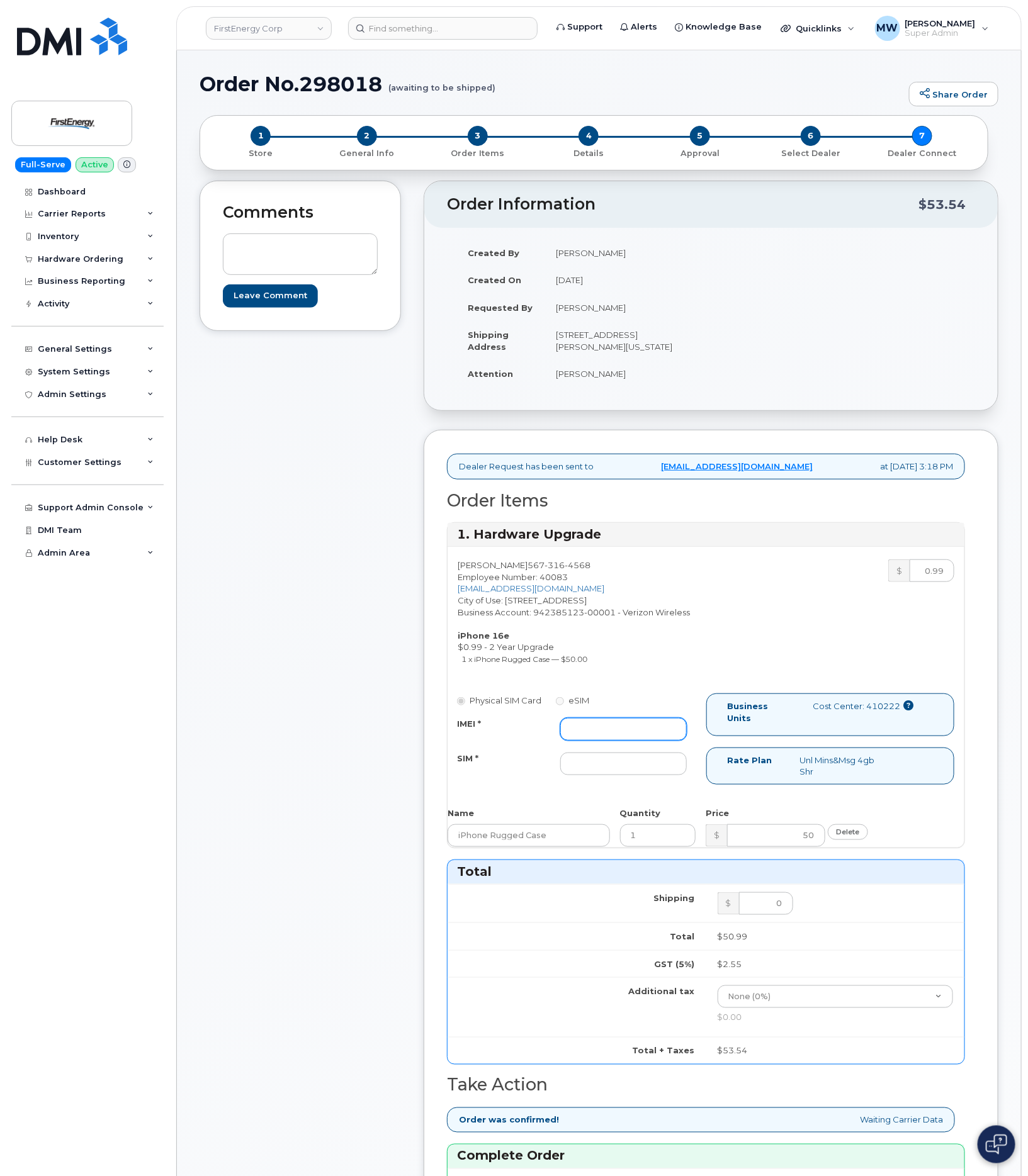
drag, startPoint x: 587, startPoint y: 722, endPoint x: 596, endPoint y: 735, distance: 15.8
click at [587, 722] on input "IMEI *" at bounding box center [623, 729] width 126 height 22
paste input "354566765796927"
type input "354566765796927"
click at [609, 766] on input "SIM *" at bounding box center [623, 763] width 126 height 22
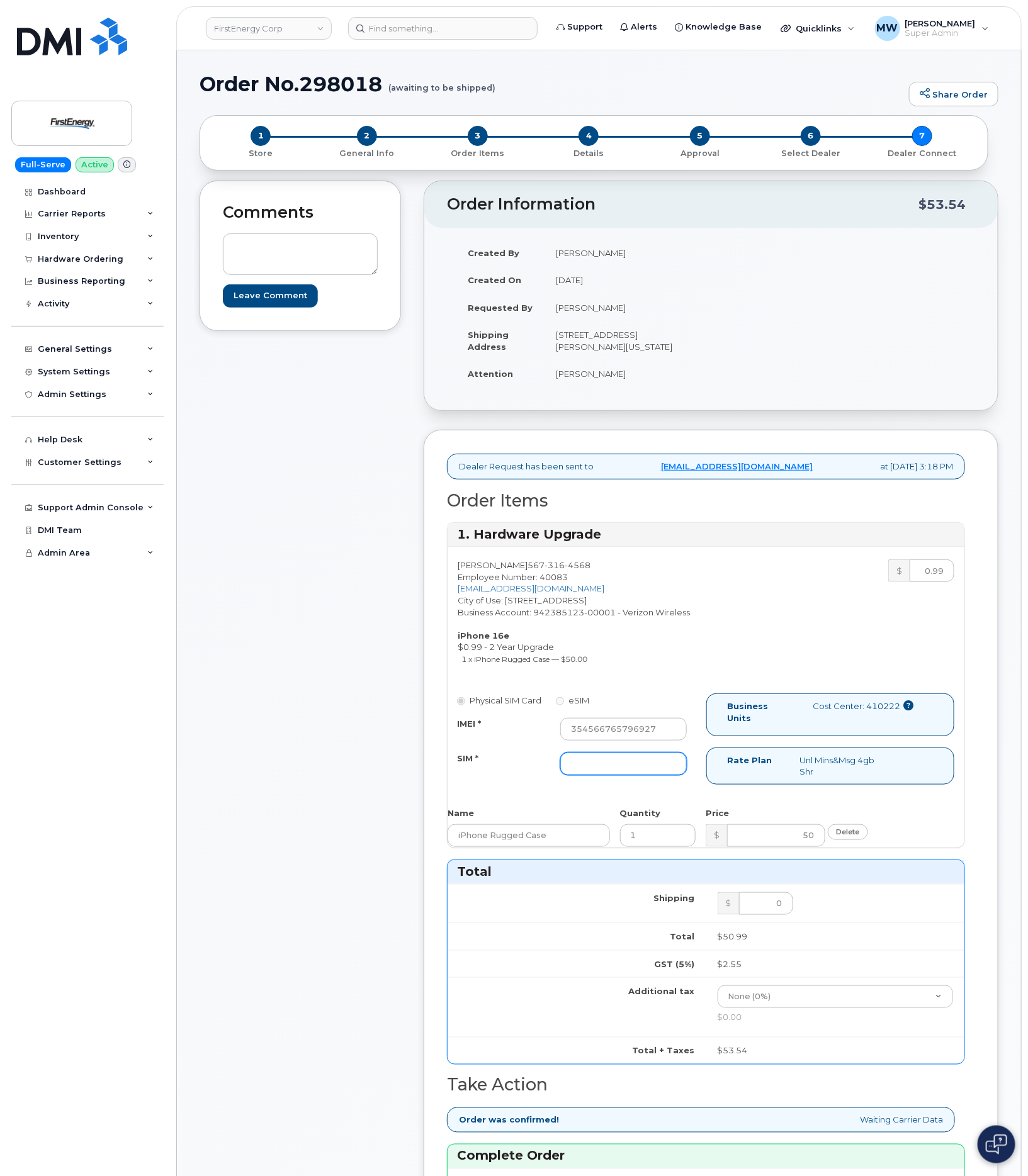
type input "NA"
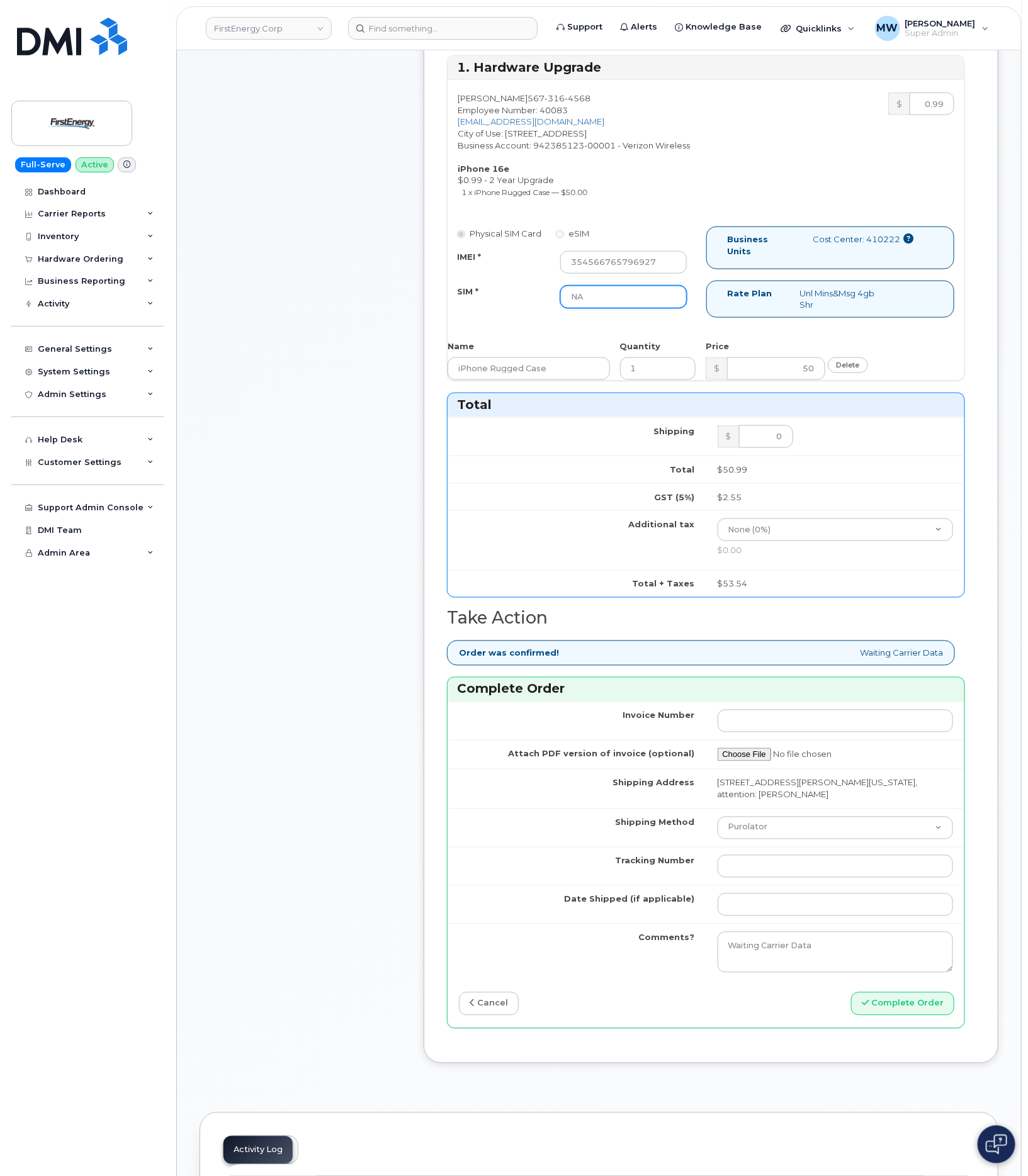
scroll to position [472, 0]
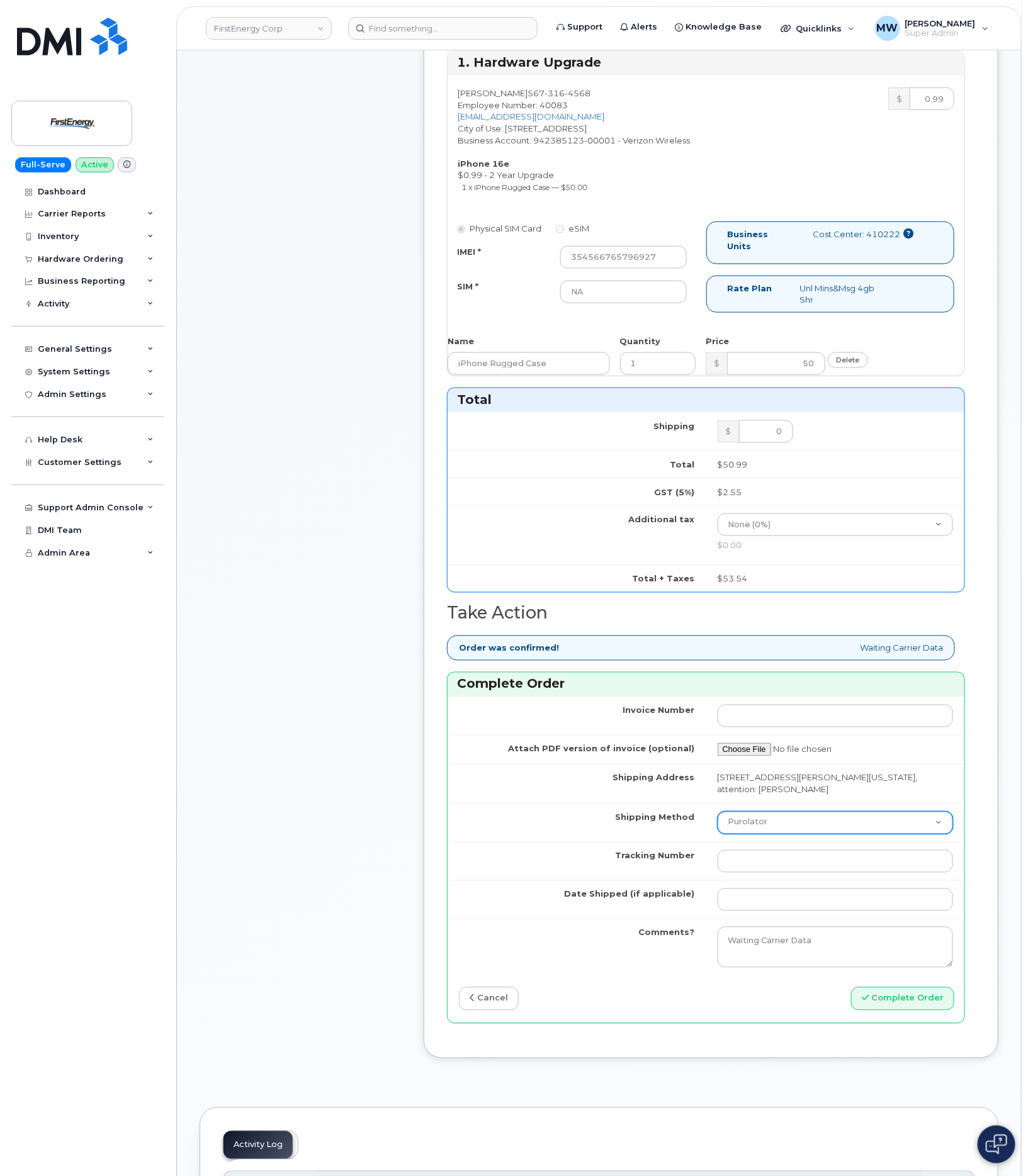
drag, startPoint x: 773, startPoint y: 831, endPoint x: 771, endPoint y: 844, distance: 13.2
click at [771, 842] on td "Purolator UPS FedEx Canada Post Courier Other Drop Off Pick Up" at bounding box center [836, 823] width 259 height 39
select select "UPS"
click at [718, 817] on select "Purolator UPS FedEx Canada Post Courier Other Drop Off Pick Up" at bounding box center [836, 823] width 236 height 22
click at [766, 872] on input "Tracking Number" at bounding box center [836, 862] width 236 height 22
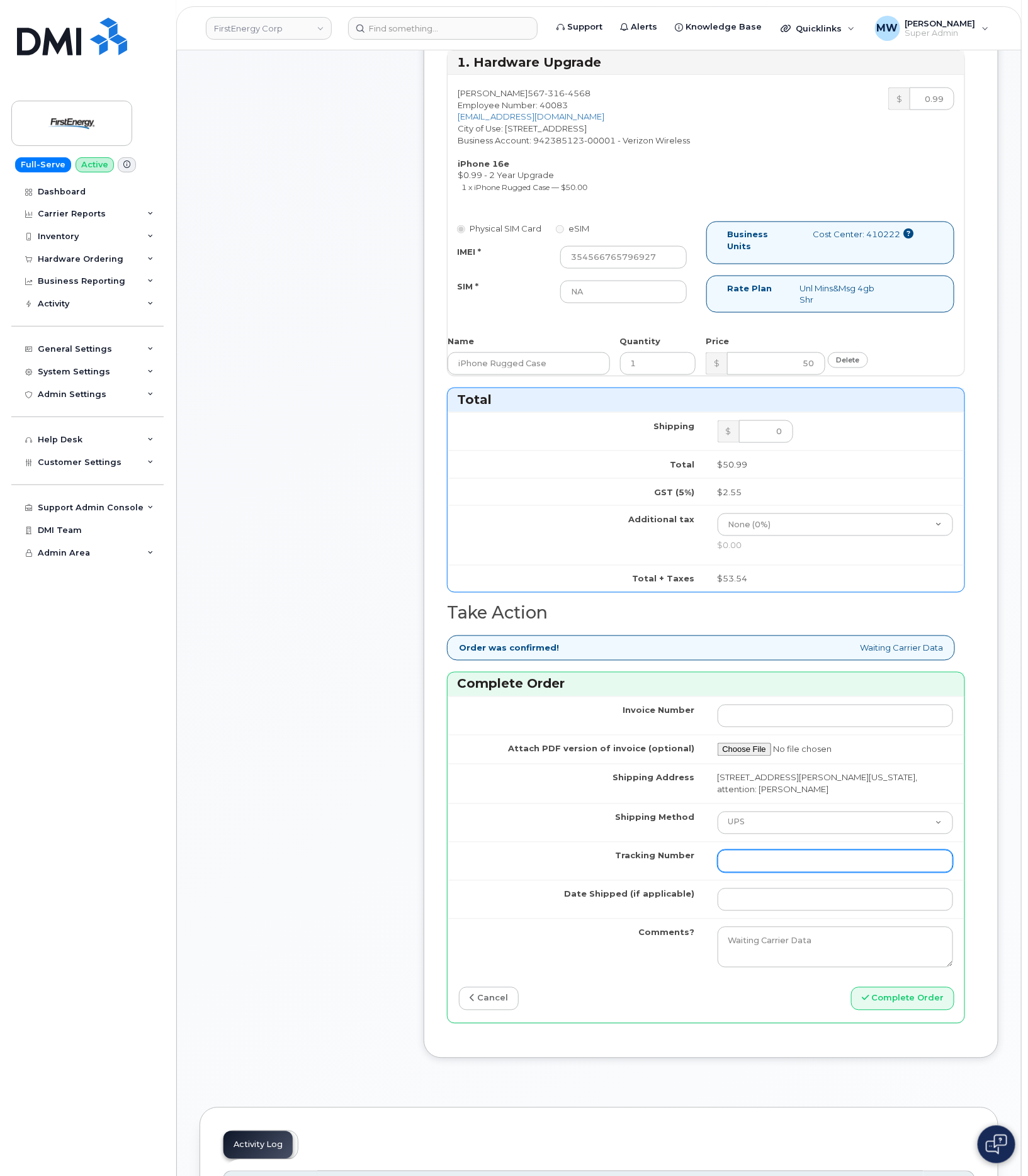
paste input "1ZHF11964222415884"
type input "1ZHF11964222415884"
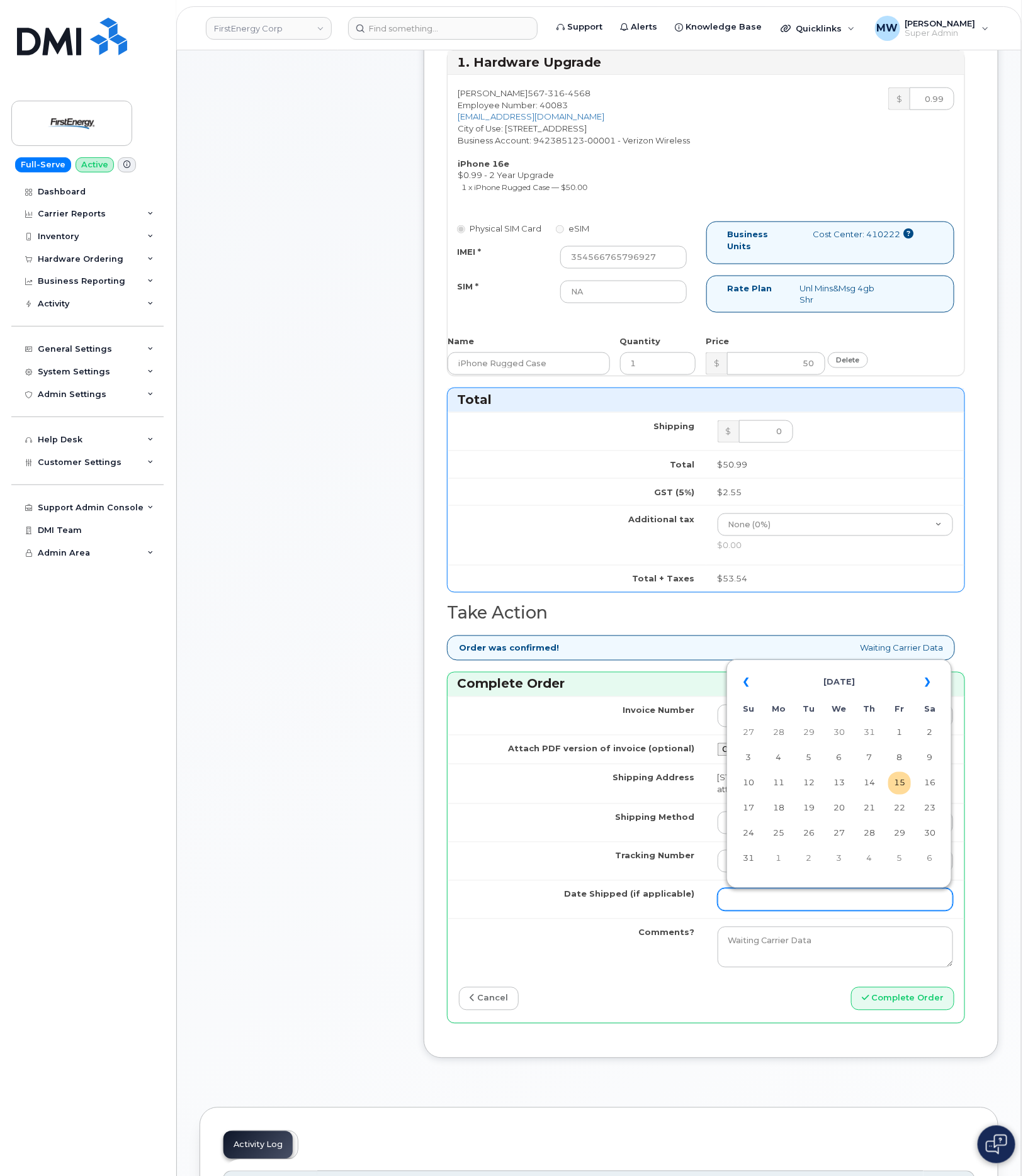
click at [869, 901] on input "Date Shipped (if applicable)" at bounding box center [836, 899] width 236 height 22
drag, startPoint x: 843, startPoint y: 787, endPoint x: 857, endPoint y: 806, distance: 23.6
click at [843, 787] on td "13" at bounding box center [839, 783] width 22 height 22
type input "[DATE]"
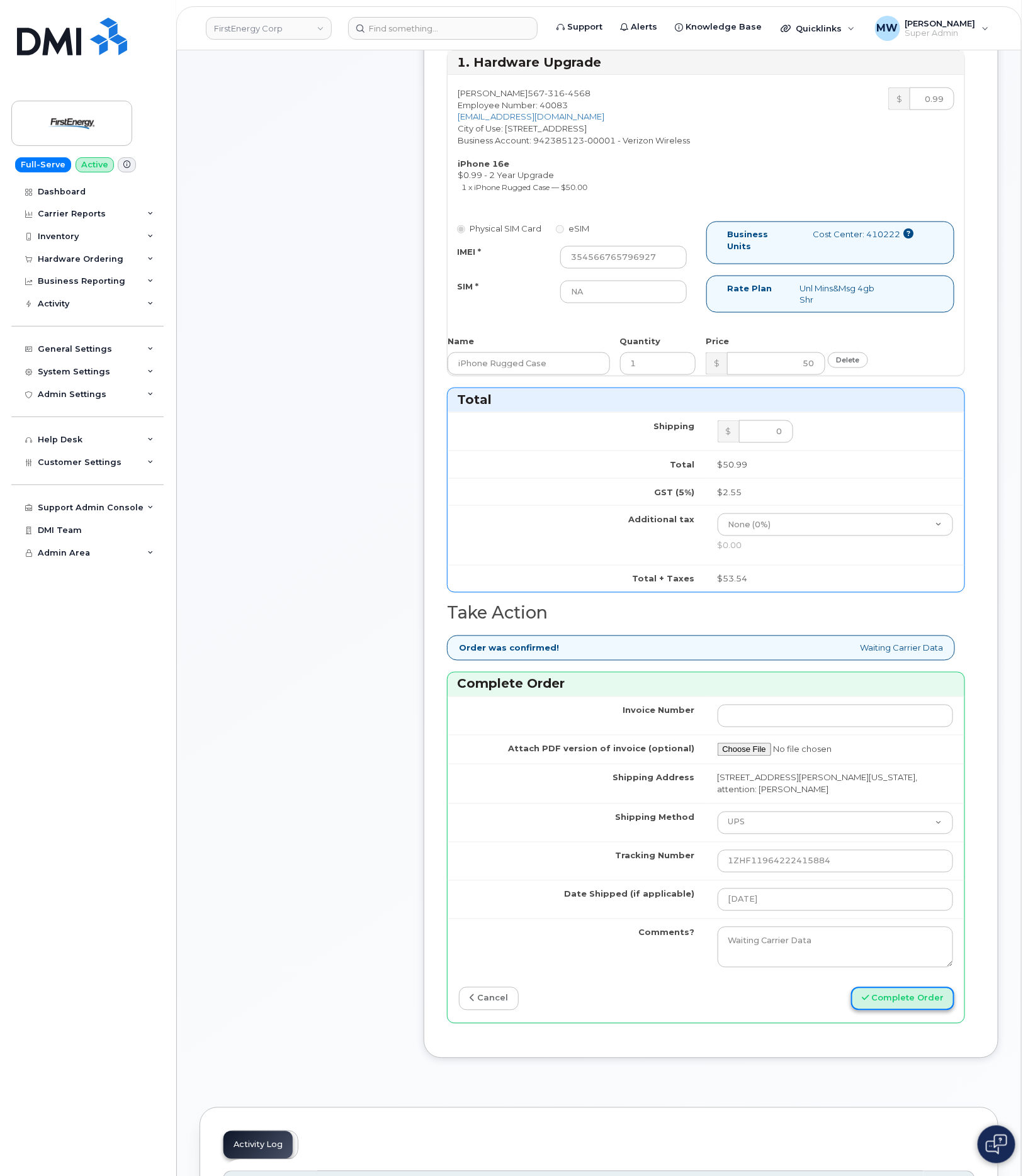
click at [928, 1008] on button "Complete Order" at bounding box center [903, 999] width 104 height 23
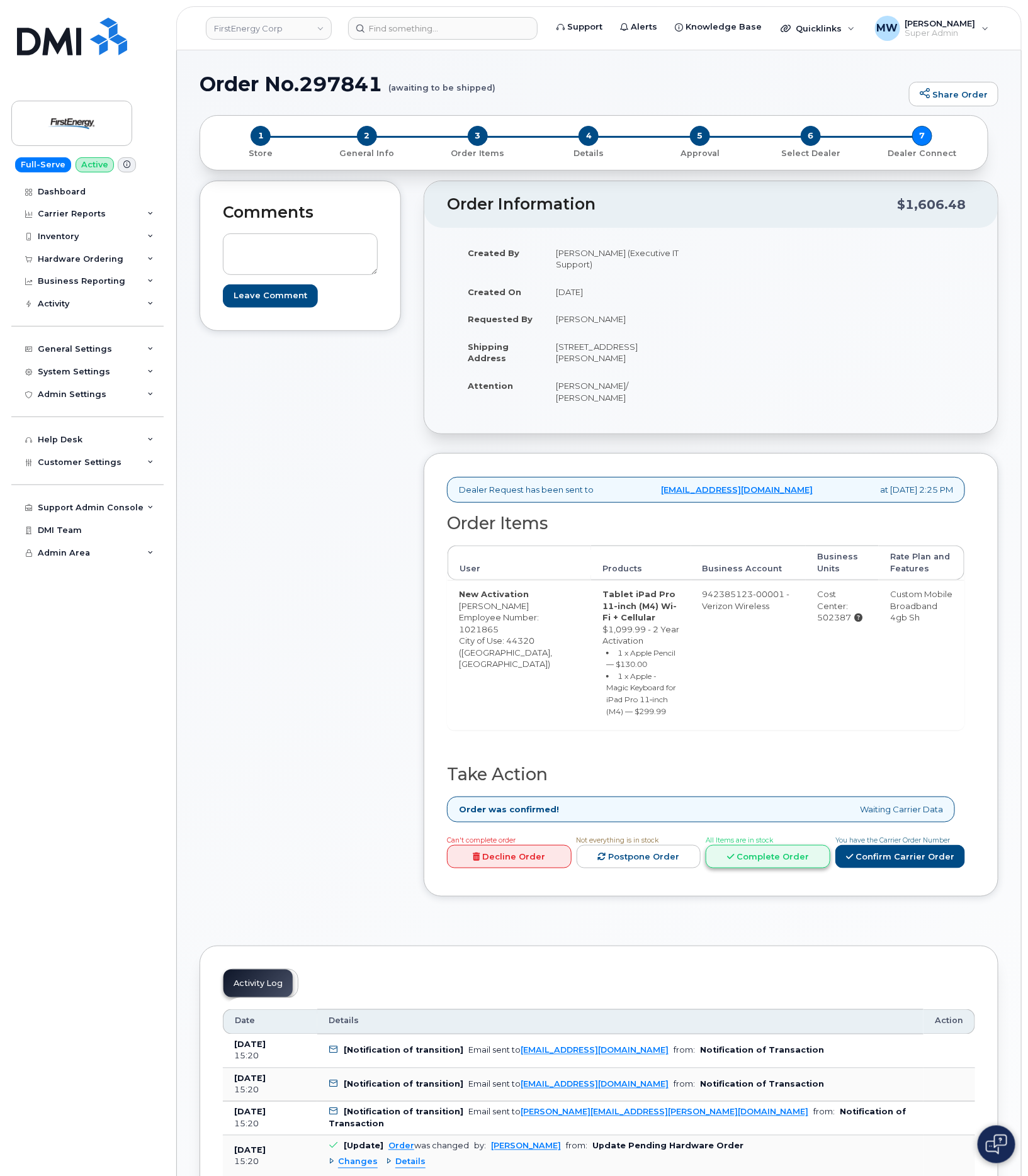
click at [752, 845] on link "Complete Order" at bounding box center [768, 857] width 124 height 23
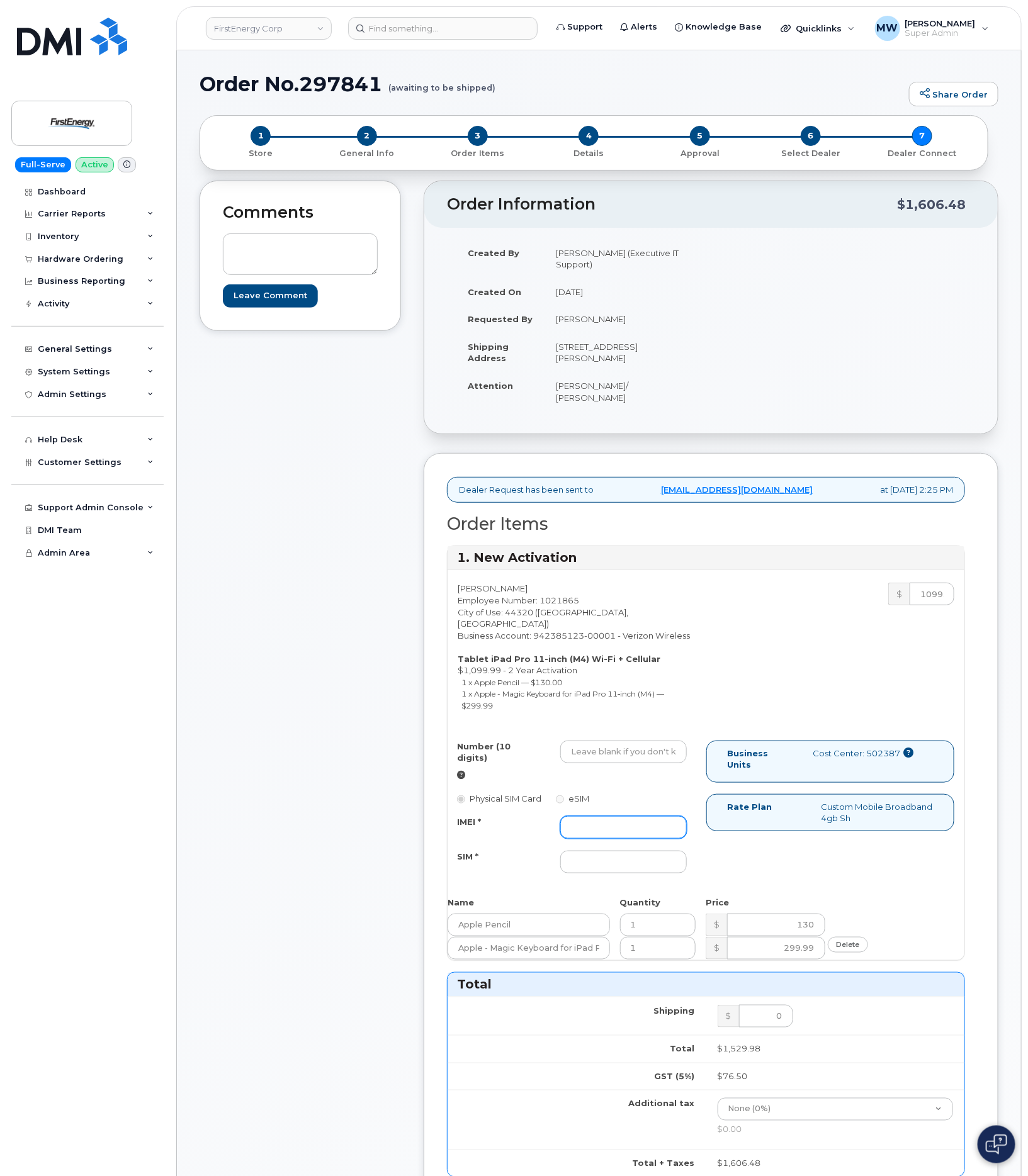
paste input "351657590277762"
type input "351657590277762"
paste input "3308025844"
type input "3308025844"
click at [608, 851] on input "SIM *" at bounding box center [623, 862] width 126 height 22
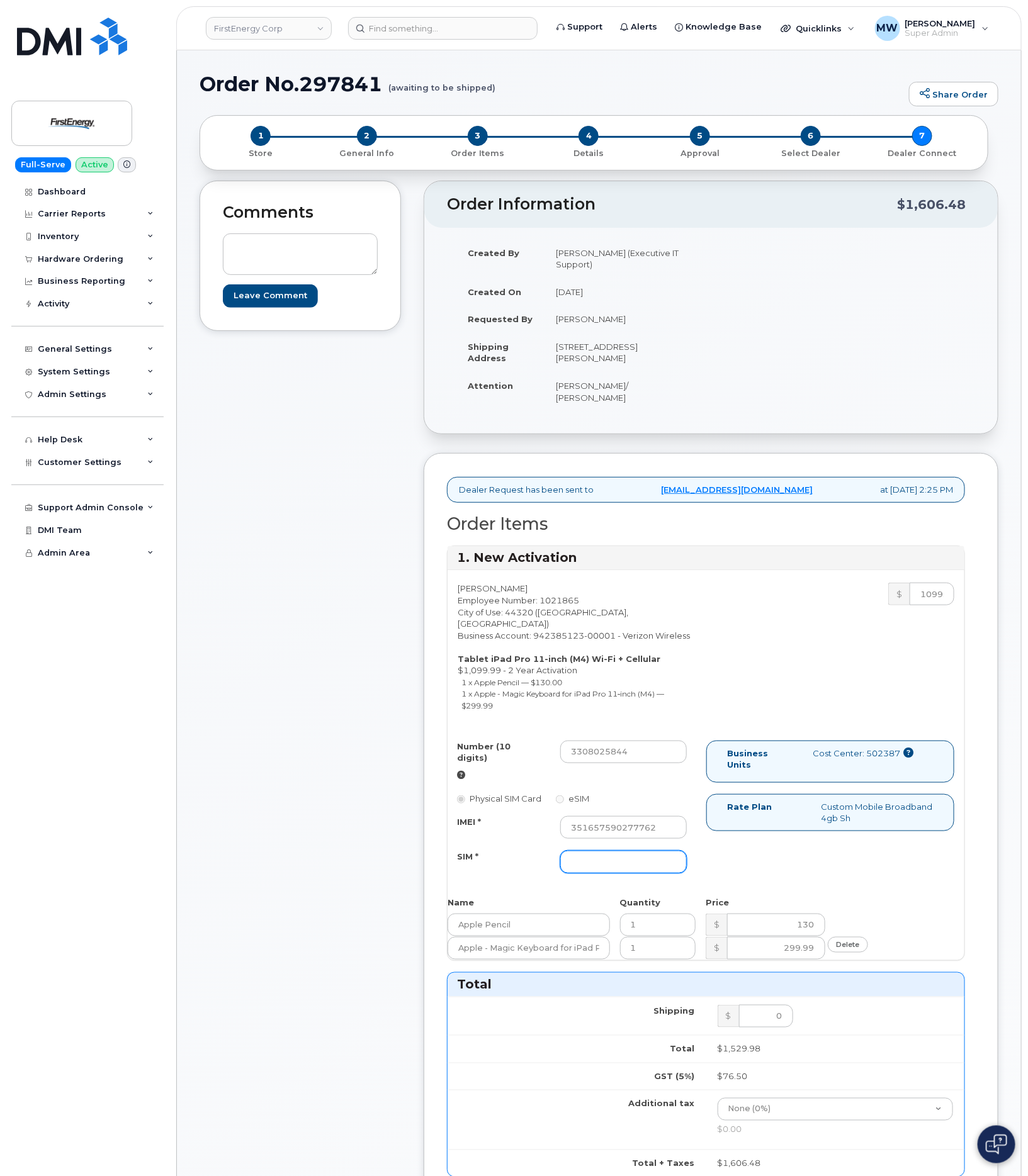
type input "NA"
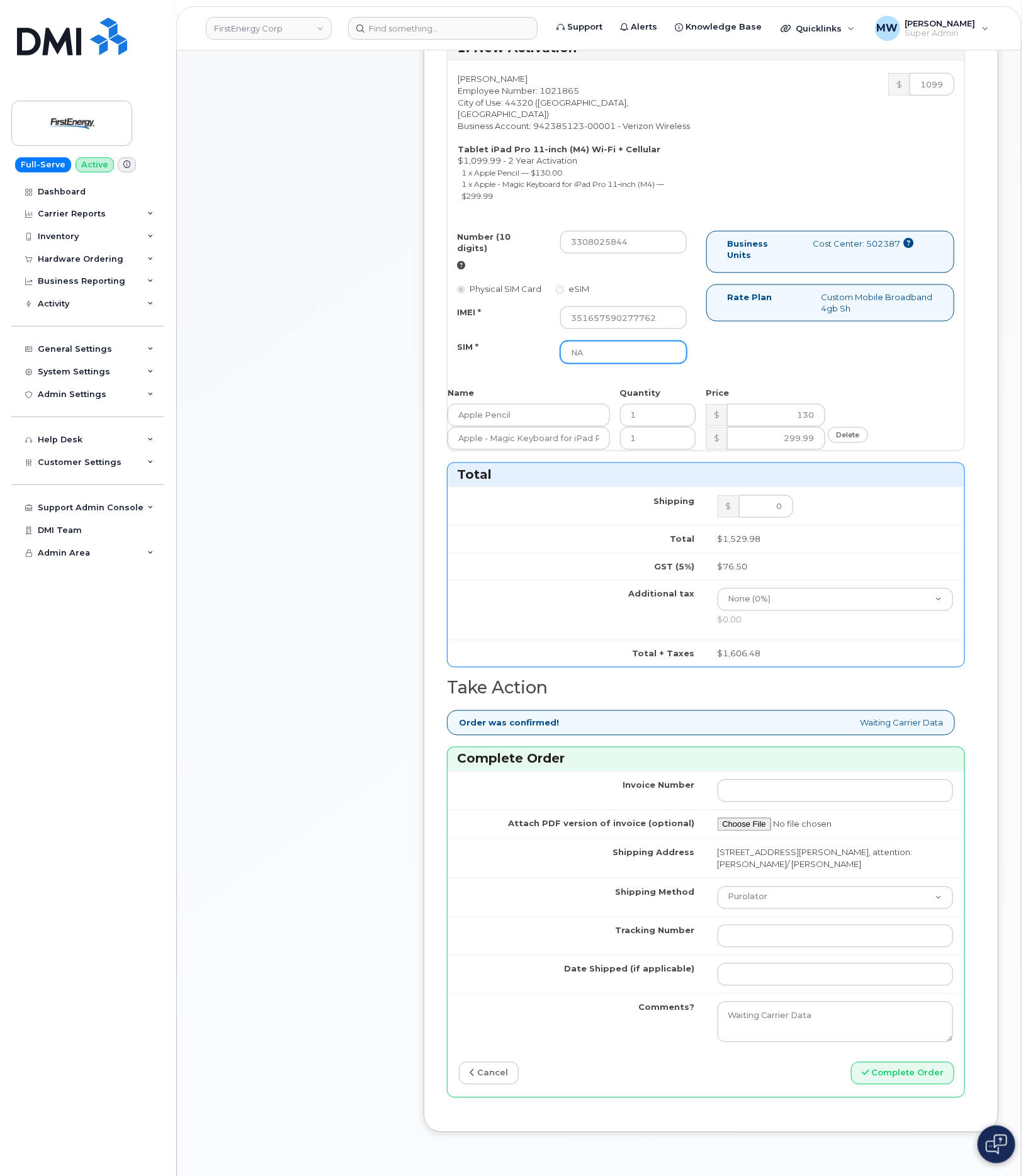
scroll to position [566, 0]
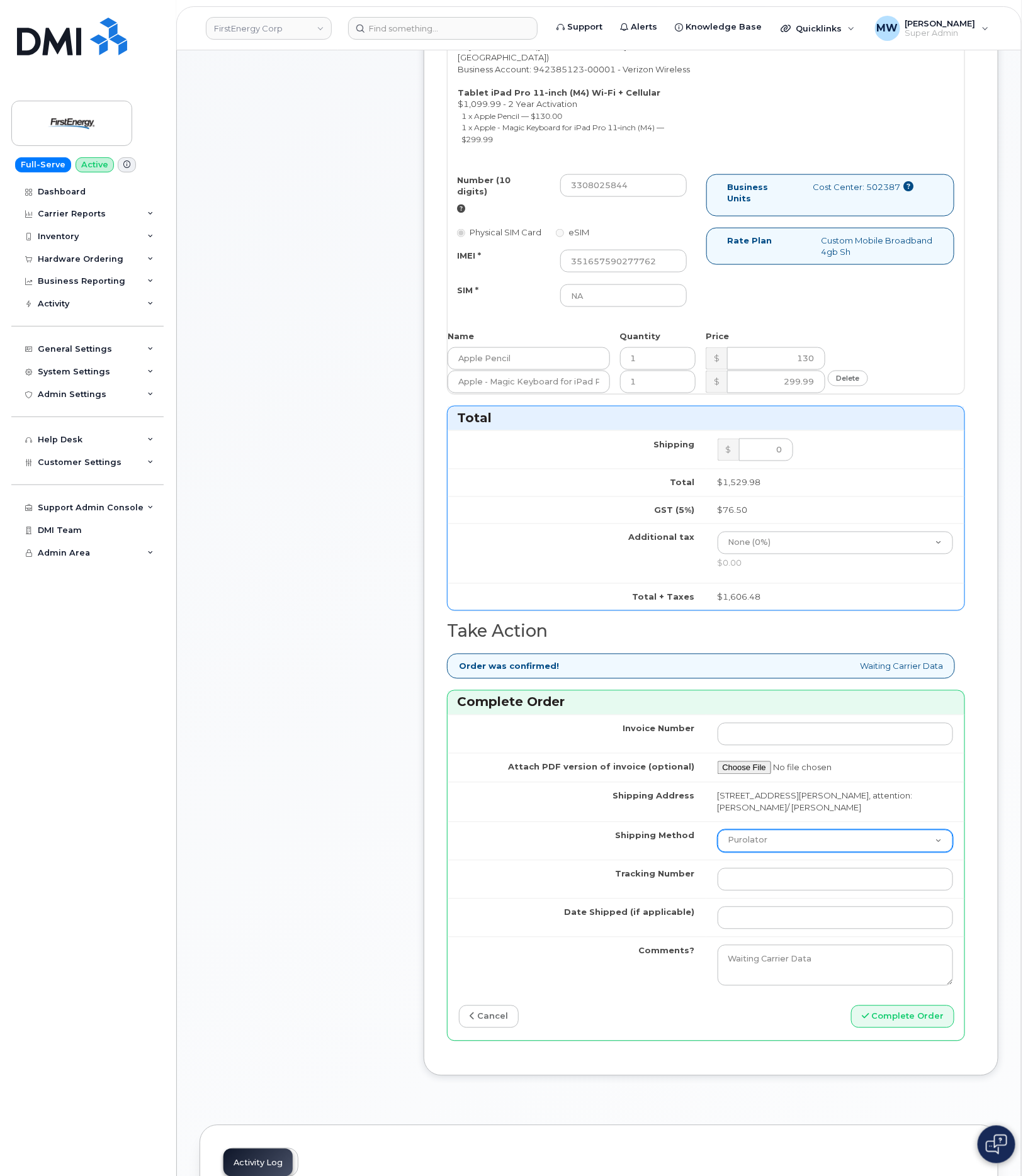
click at [768, 830] on select "Purolator UPS FedEx Canada Post Courier Other Drop Off Pick Up" at bounding box center [836, 841] width 236 height 22
select select "UPS"
click at [718, 830] on select "Purolator UPS FedEx Canada Post Courier Other Drop Off Pick Up" at bounding box center [836, 841] width 236 height 22
paste input "454266921378"
type input "454266921378"
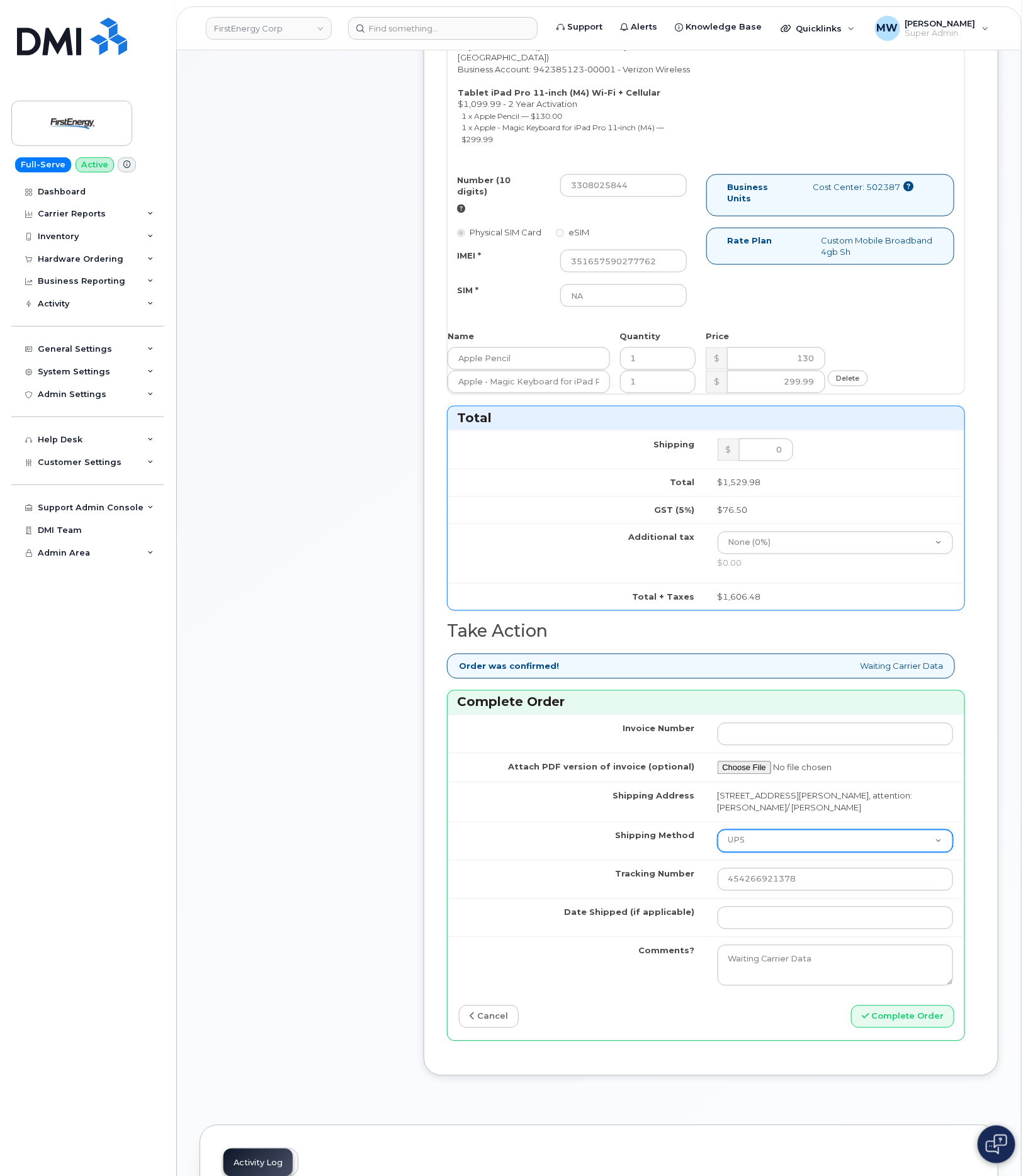
click at [767, 830] on select "Purolator UPS FedEx Canada Post Courier Other Drop Off Pick Up" at bounding box center [836, 841] width 236 height 22
select select "FedEx"
click at [718, 830] on select "Purolator UPS FedEx Canada Post Courier Other Drop Off Pick Up" at bounding box center [836, 841] width 236 height 22
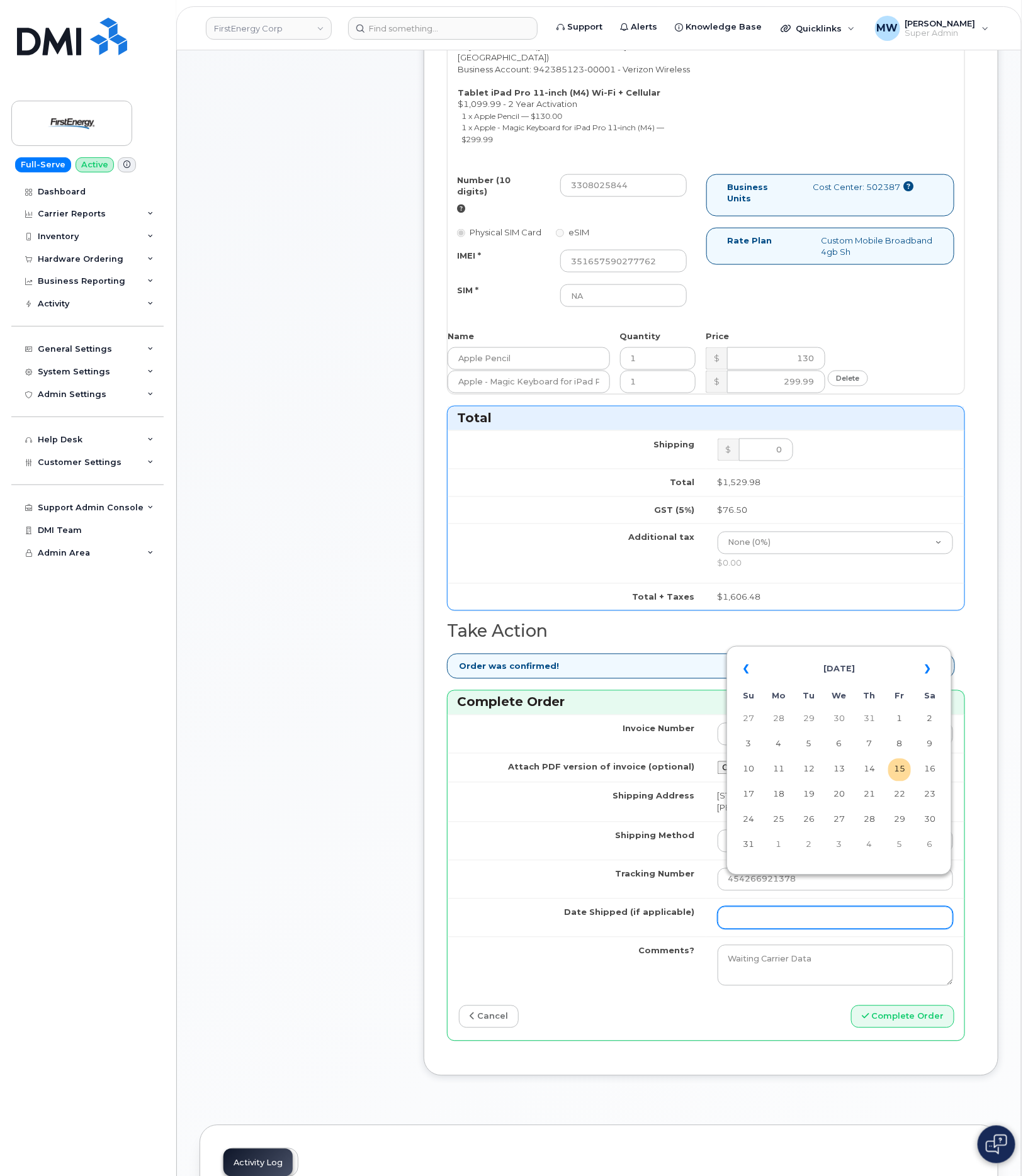
click at [751, 907] on input "Date Shipped (if applicable)" at bounding box center [836, 918] width 236 height 22
click at [841, 770] on td "13" at bounding box center [839, 770] width 22 height 22
type input "2025-08-13"
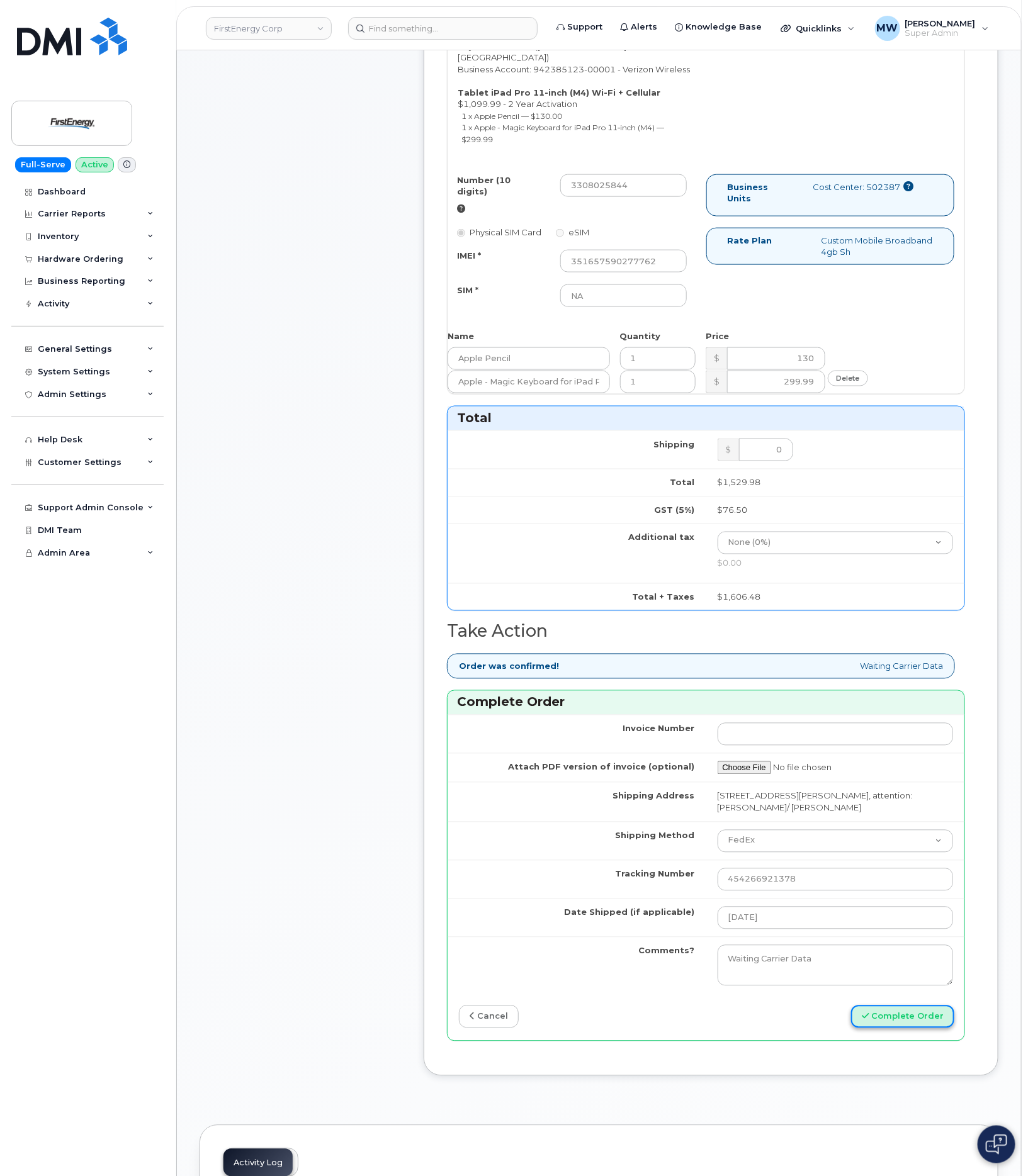
click at [895, 1006] on button "Complete Order" at bounding box center [903, 1018] width 104 height 23
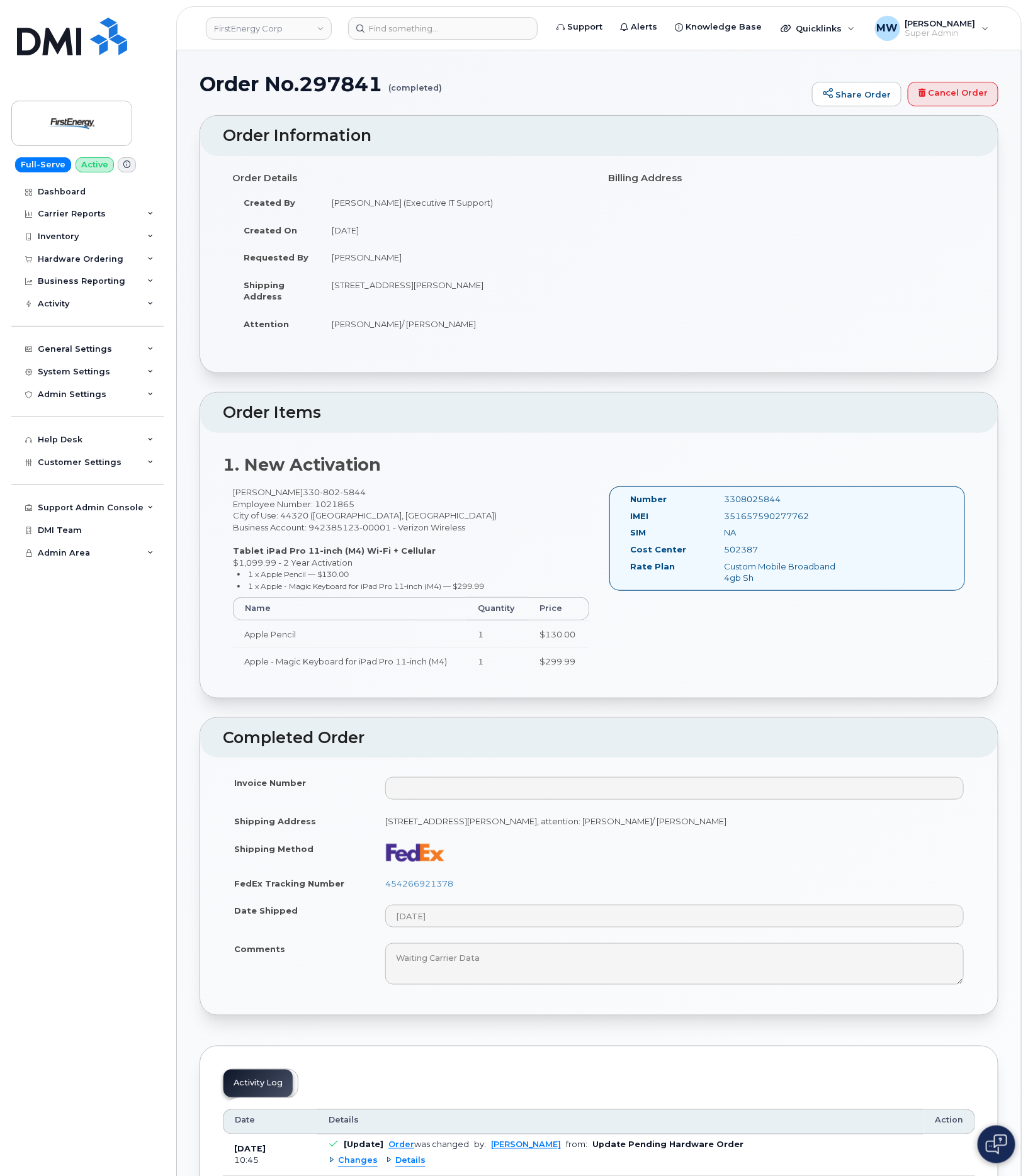
click at [756, 522] on div "351657590277762" at bounding box center [781, 516] width 131 height 12
copy div "351657590277762"
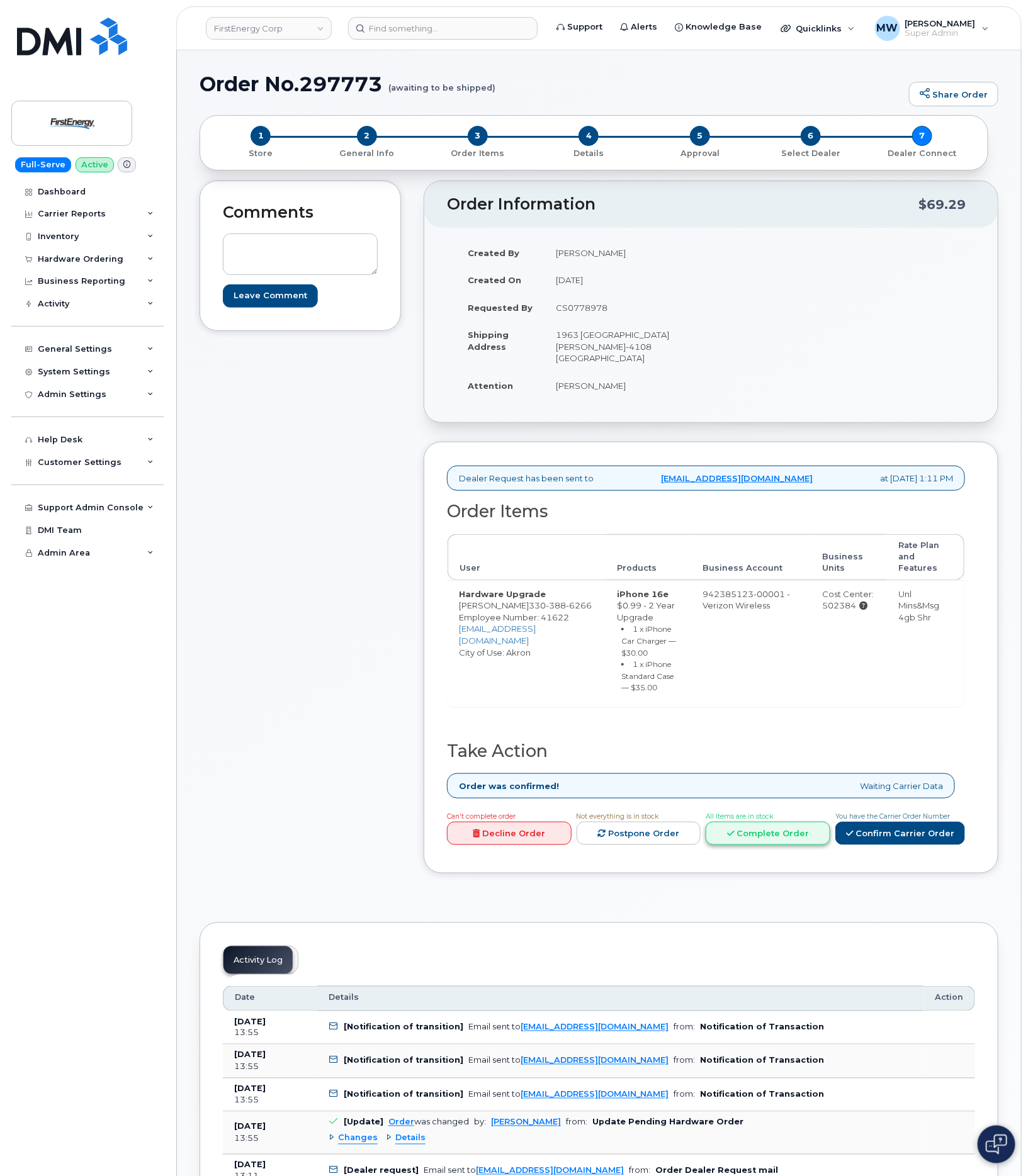
click at [788, 822] on link "Complete Order" at bounding box center [768, 834] width 124 height 23
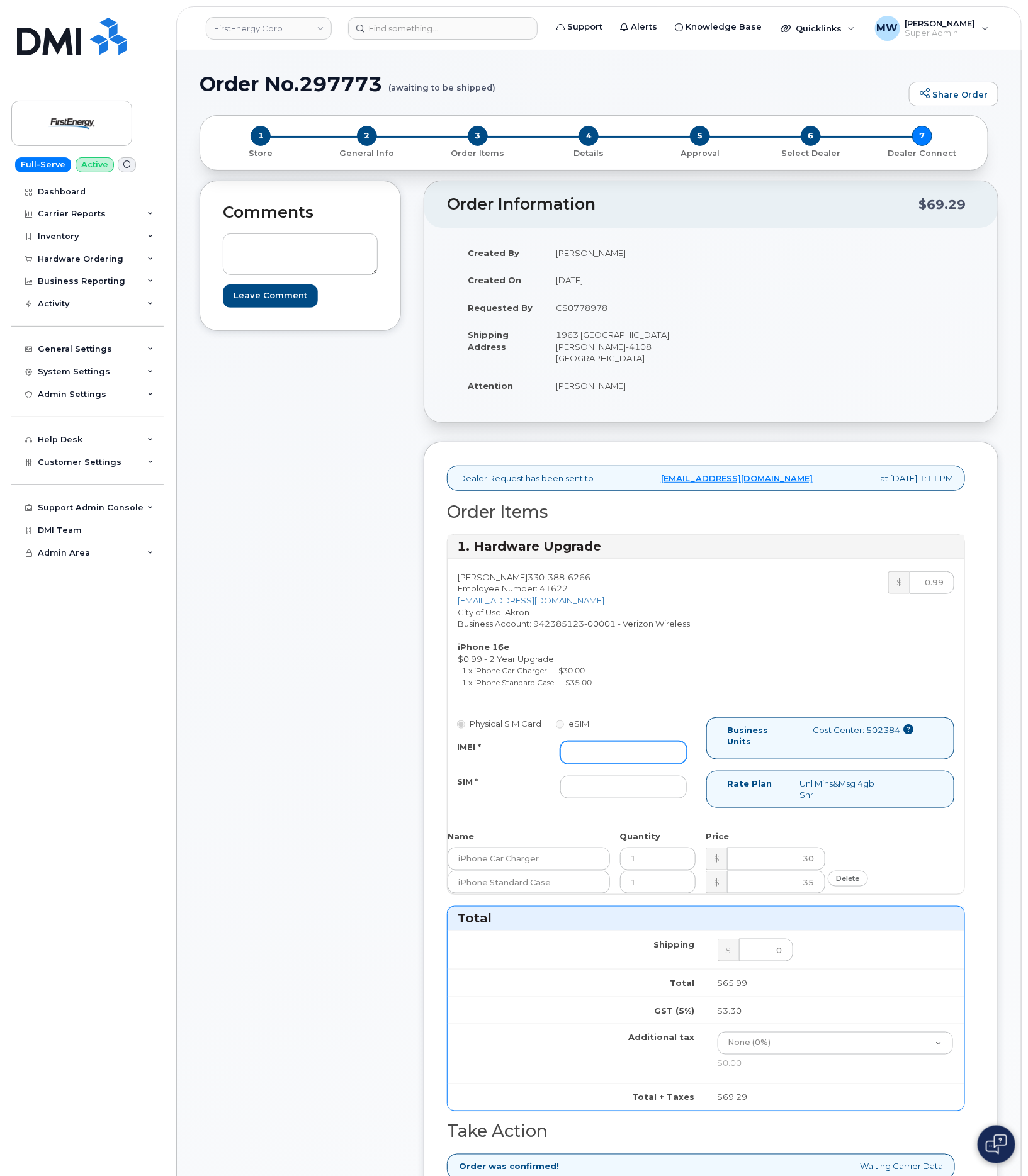
paste input "351418499378247"
type input "351418499378247"
click at [622, 796] on input "SIM *" at bounding box center [623, 787] width 126 height 22
type input "NA"
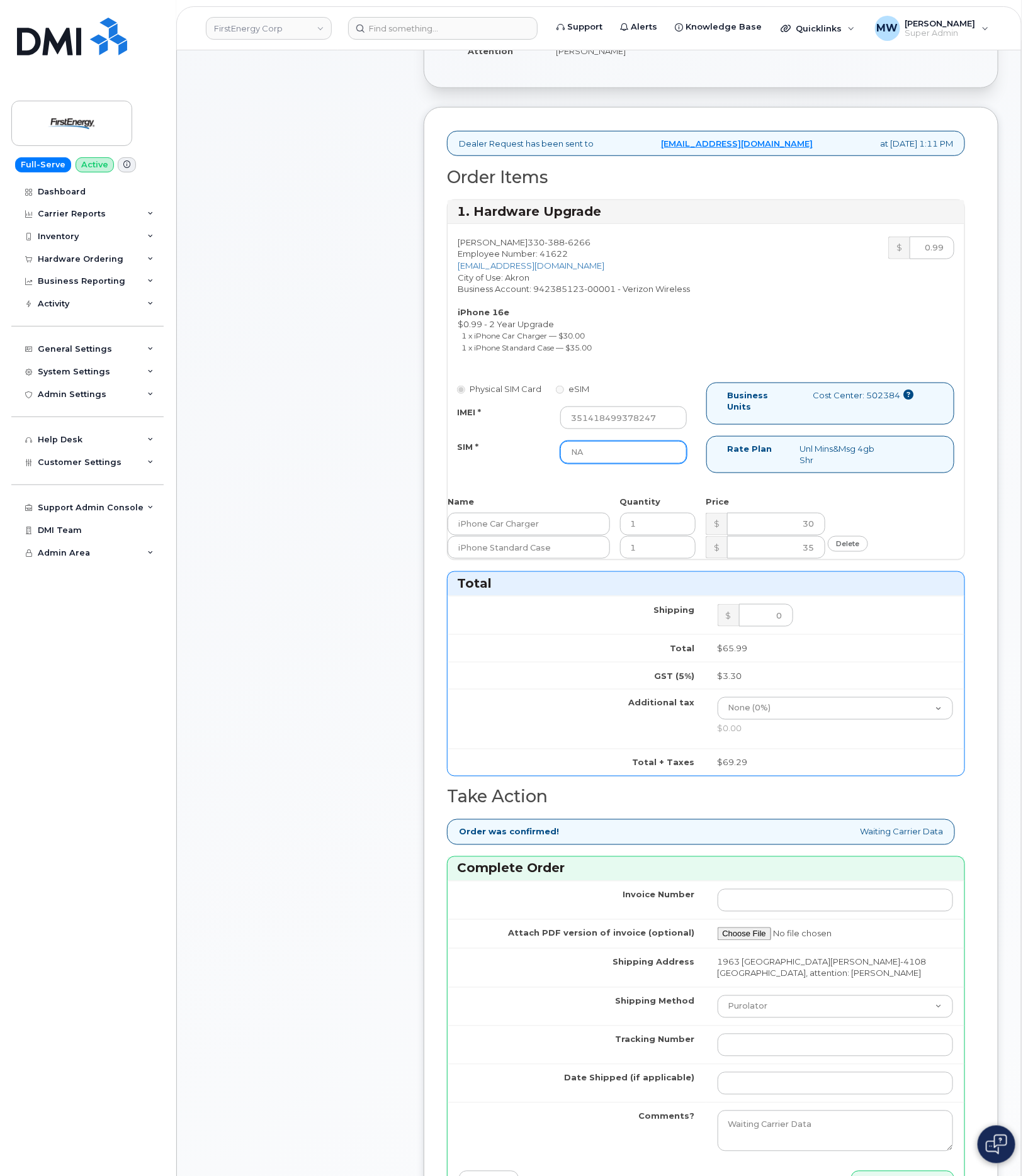
scroll to position [378, 0]
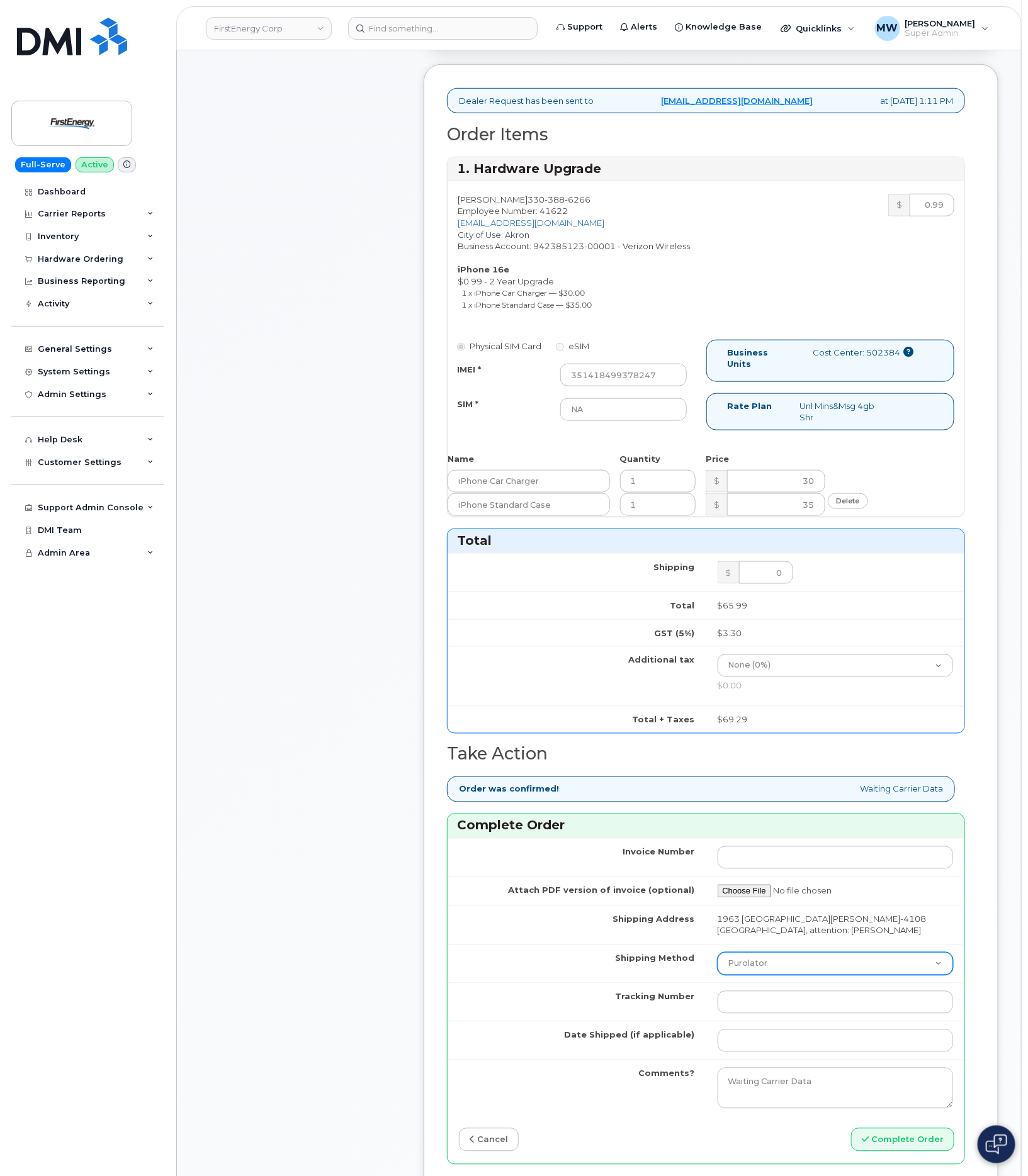
click at [784, 973] on select "Purolator UPS FedEx Canada Post Courier Other Drop Off Pick Up" at bounding box center [836, 964] width 236 height 22
select select "FedEx"
click at [718, 957] on select "Purolator UPS FedEx Canada Post Courier Other Drop Off Pick Up" at bounding box center [836, 964] width 236 height 22
click at [784, 1010] on input "Tracking Number" at bounding box center [836, 1002] width 236 height 22
paste input "472847549612"
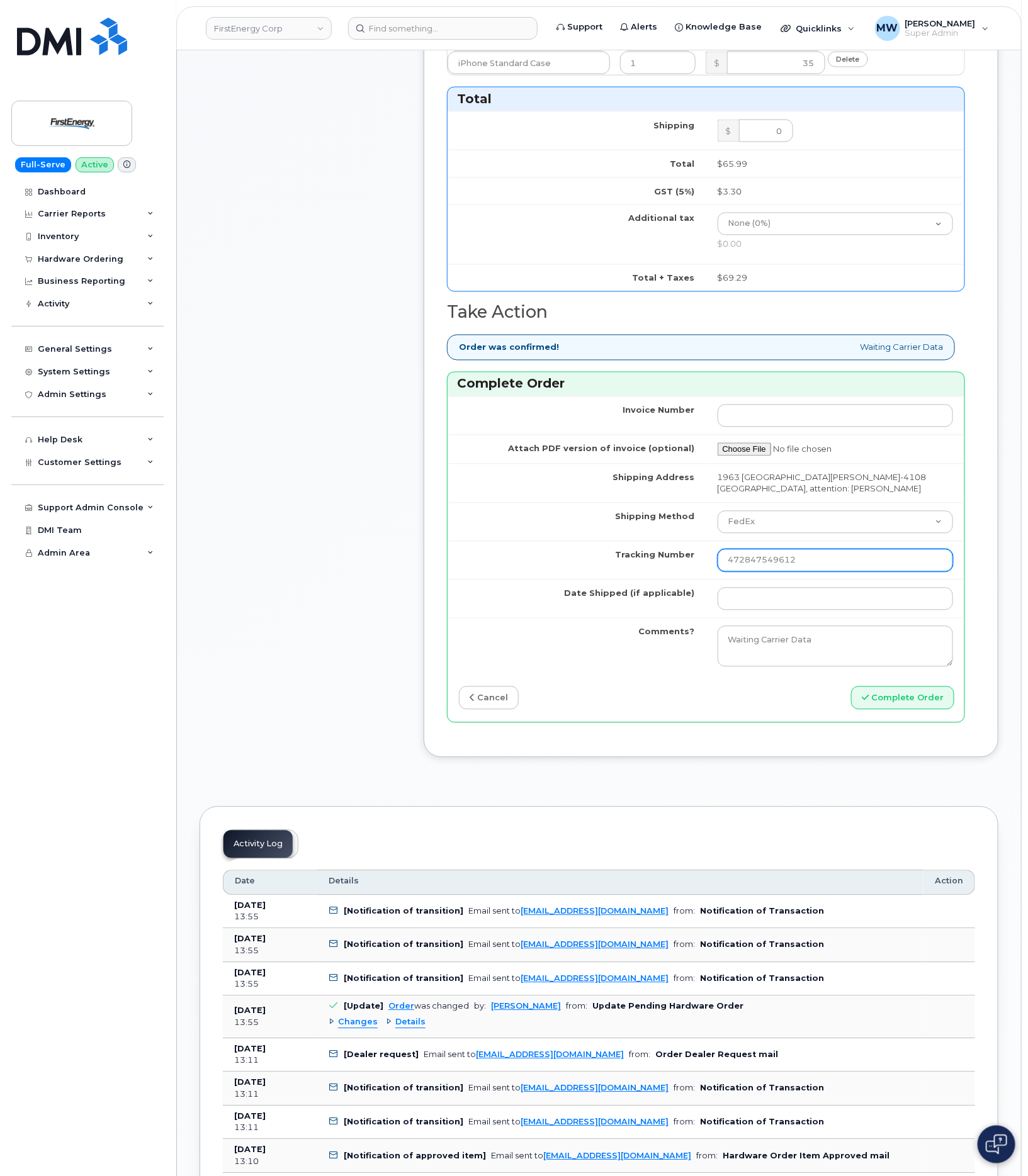
scroll to position [850, 0]
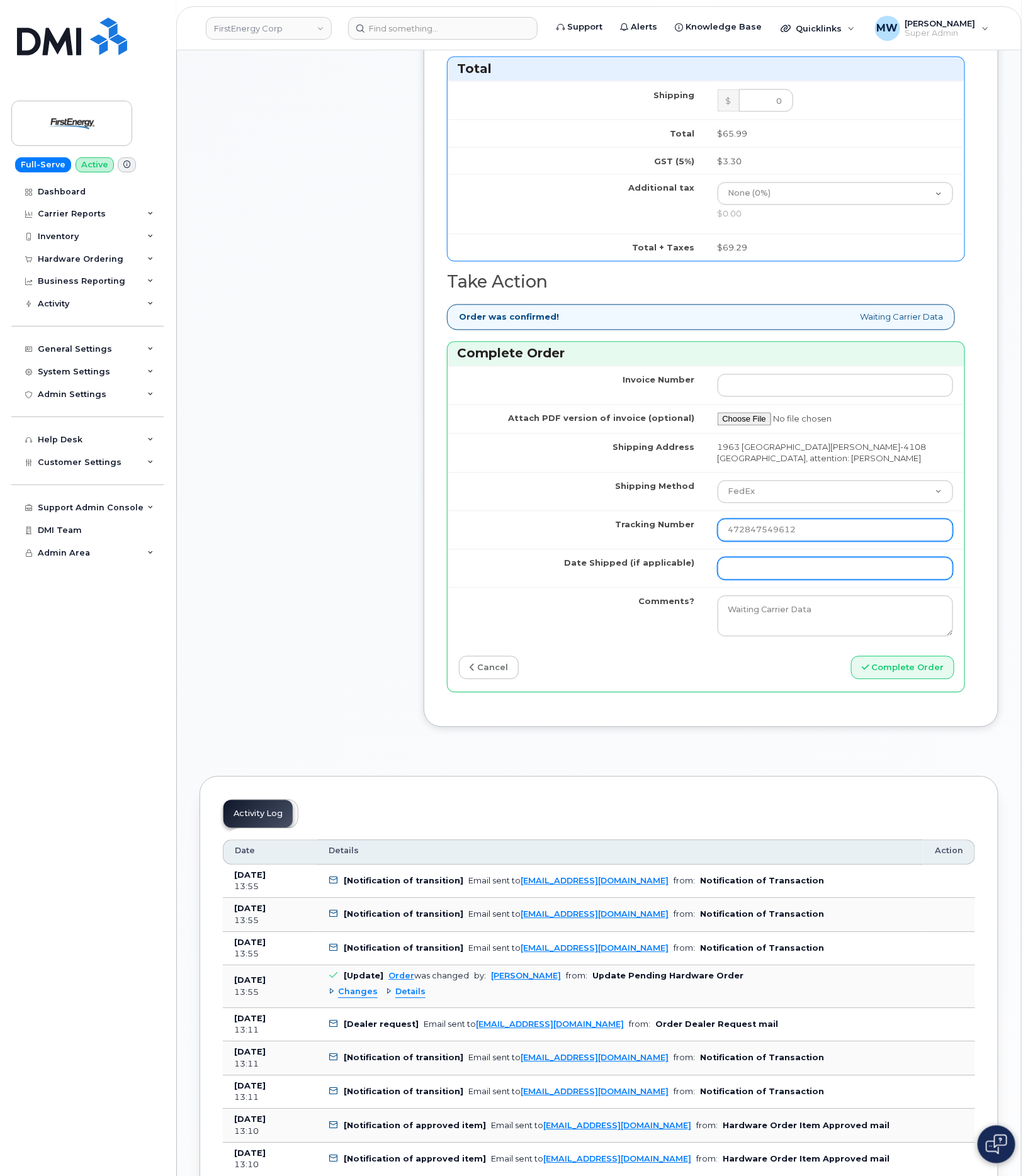
type input "472847549612"
click at [850, 569] on input "Date Shipped (if applicable)" at bounding box center [836, 569] width 236 height 22
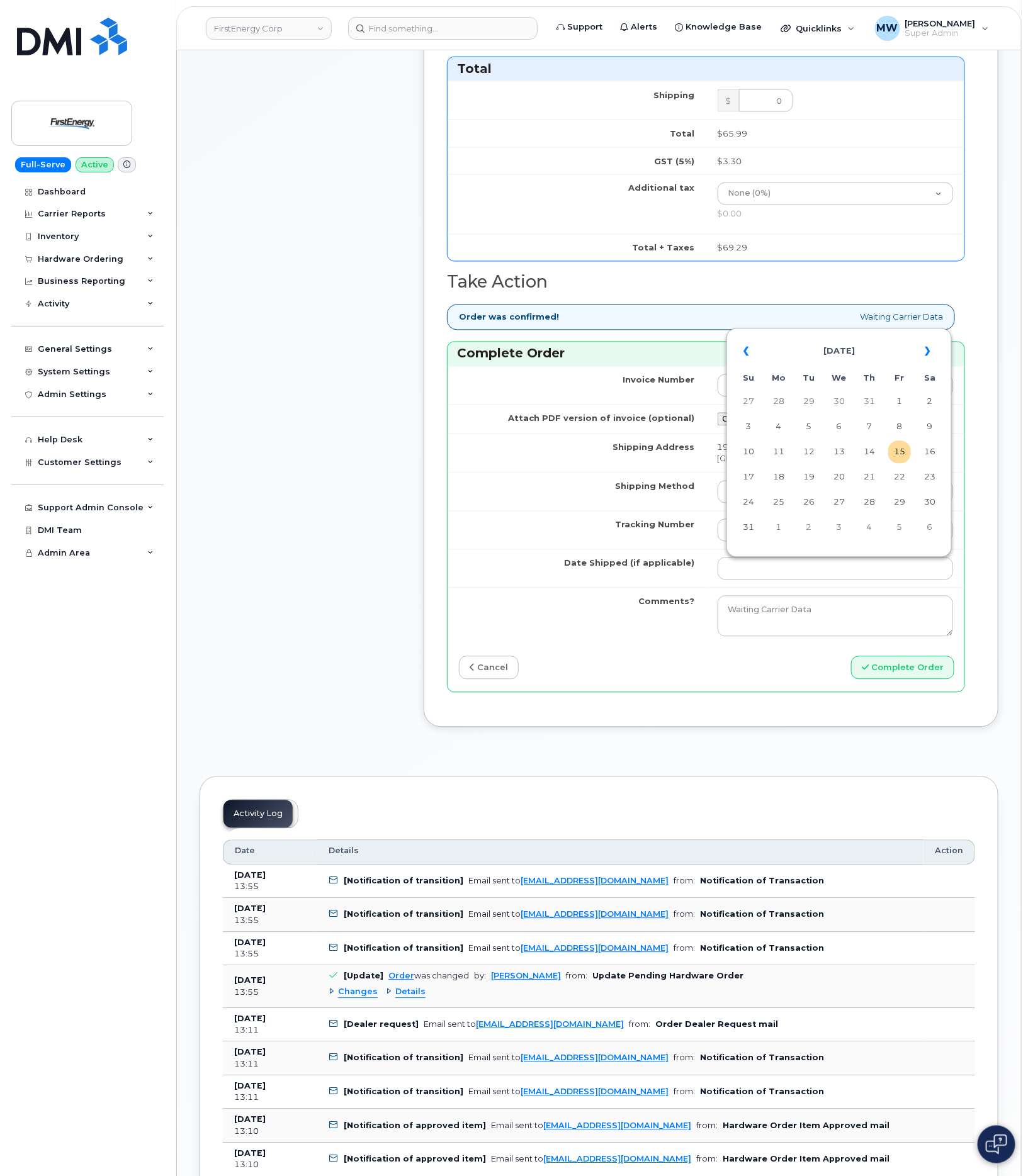
click at [928, 429] on td "9" at bounding box center [929, 427] width 22 height 22
type input "2025-08-09"
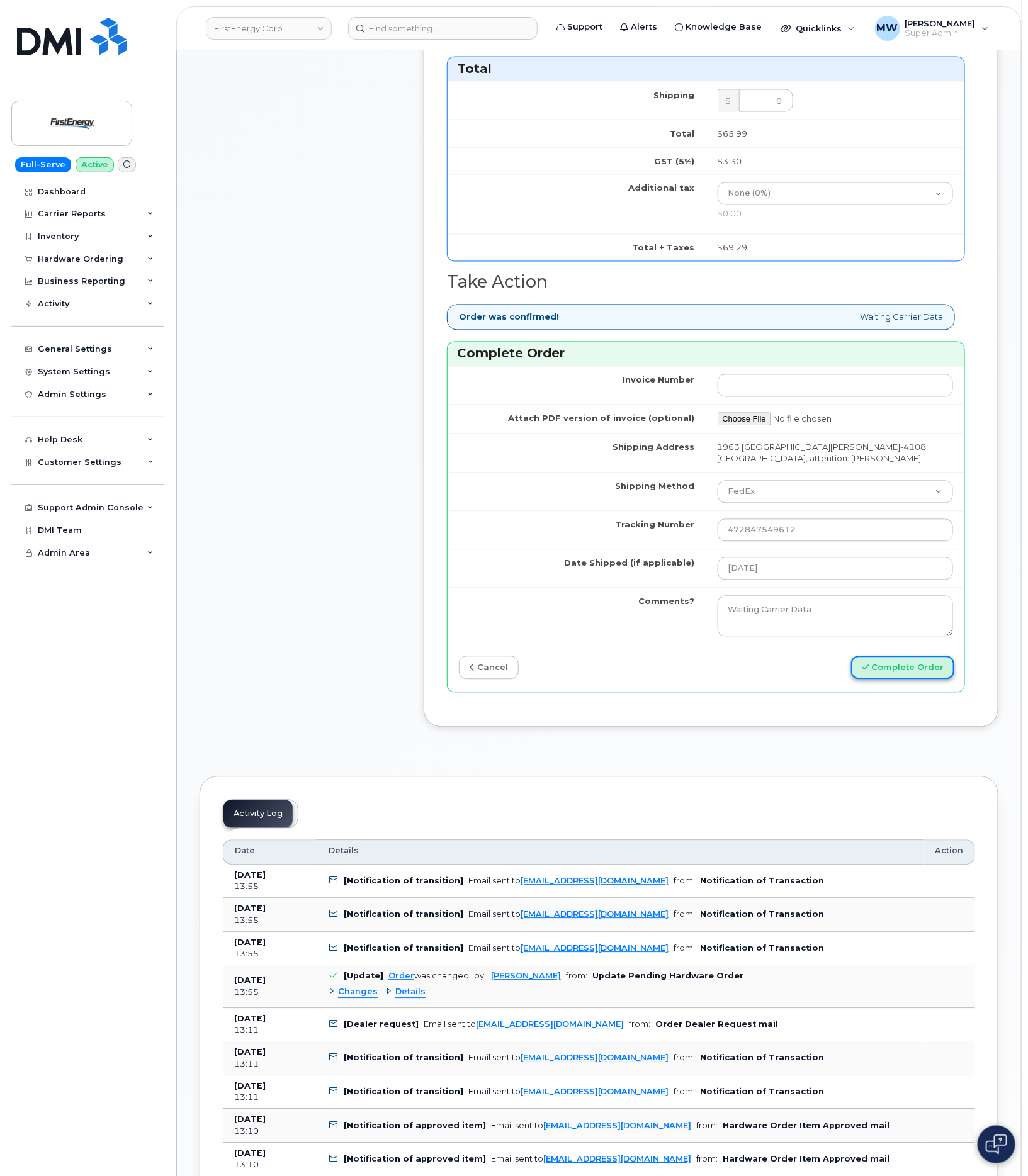
click at [888, 674] on button "Complete Order" at bounding box center [903, 668] width 104 height 23
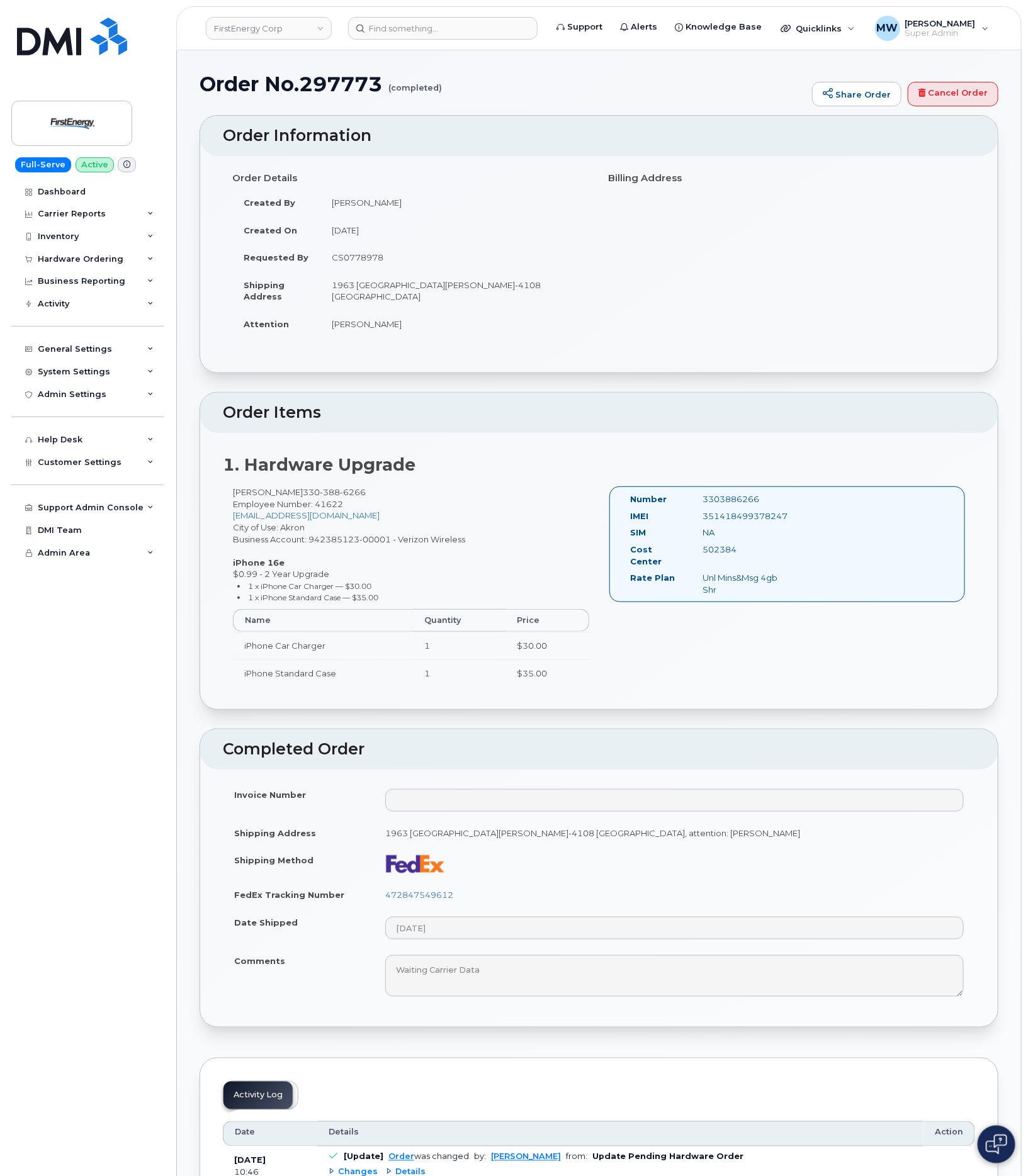
click at [767, 522] on div "351418499378247" at bounding box center [744, 516] width 100 height 12
copy div "351418499378247"
drag, startPoint x: 391, startPoint y: 495, endPoint x: 306, endPoint y: 495, distance: 85.0
click at [306, 495] on div "[PERSON_NAME] [PHONE_NUMBER] Employee Number: 41622 [EMAIL_ADDRESS][DOMAIN_NAME…" at bounding box center [410, 593] width 376 height 212
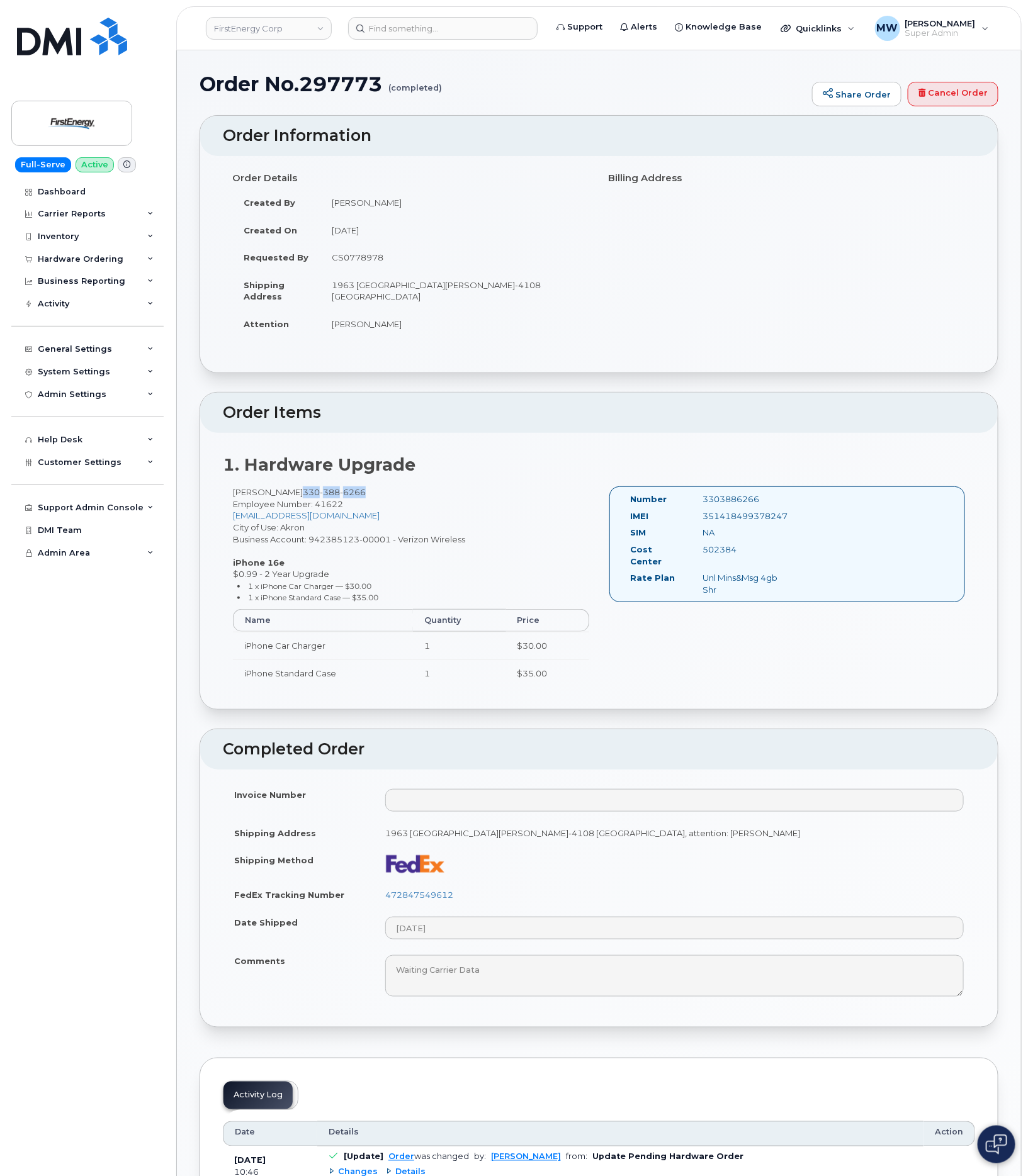
copy span "[PHONE_NUMBER]"
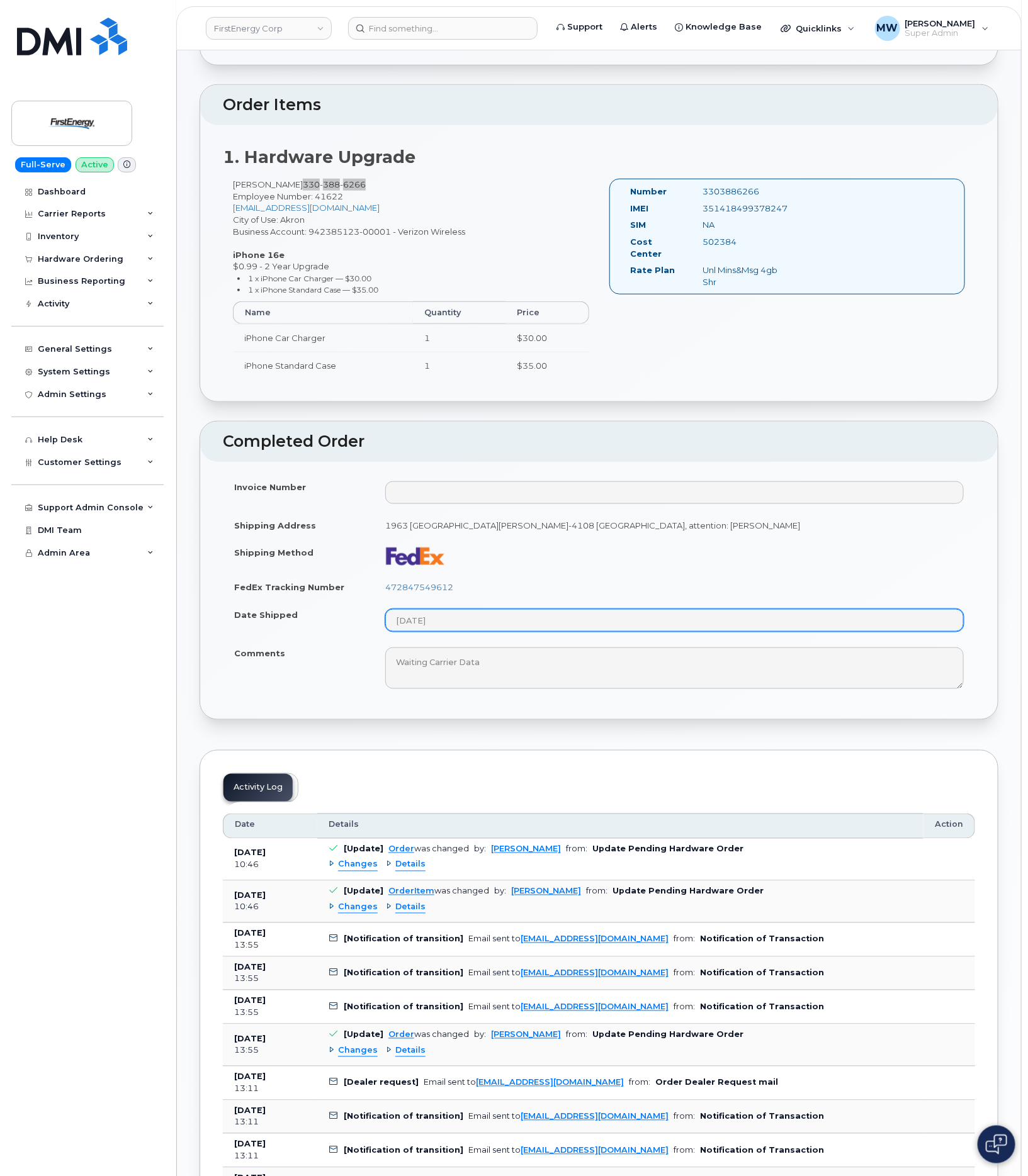
scroll to position [378, 0]
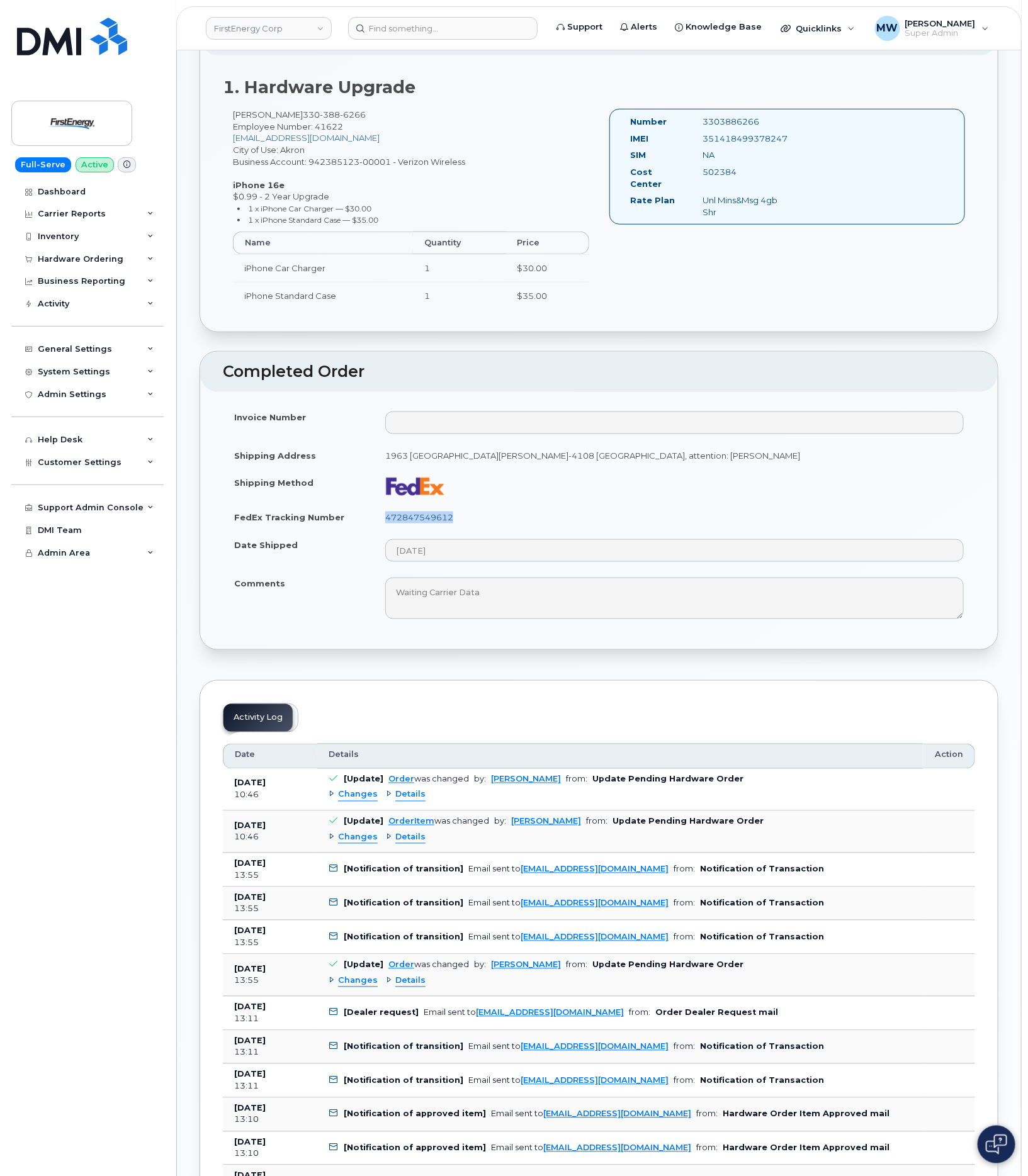
drag, startPoint x: 499, startPoint y: 533, endPoint x: 387, endPoint y: 525, distance: 112.3
click at [387, 525] on td "472847549612" at bounding box center [675, 518] width 601 height 28
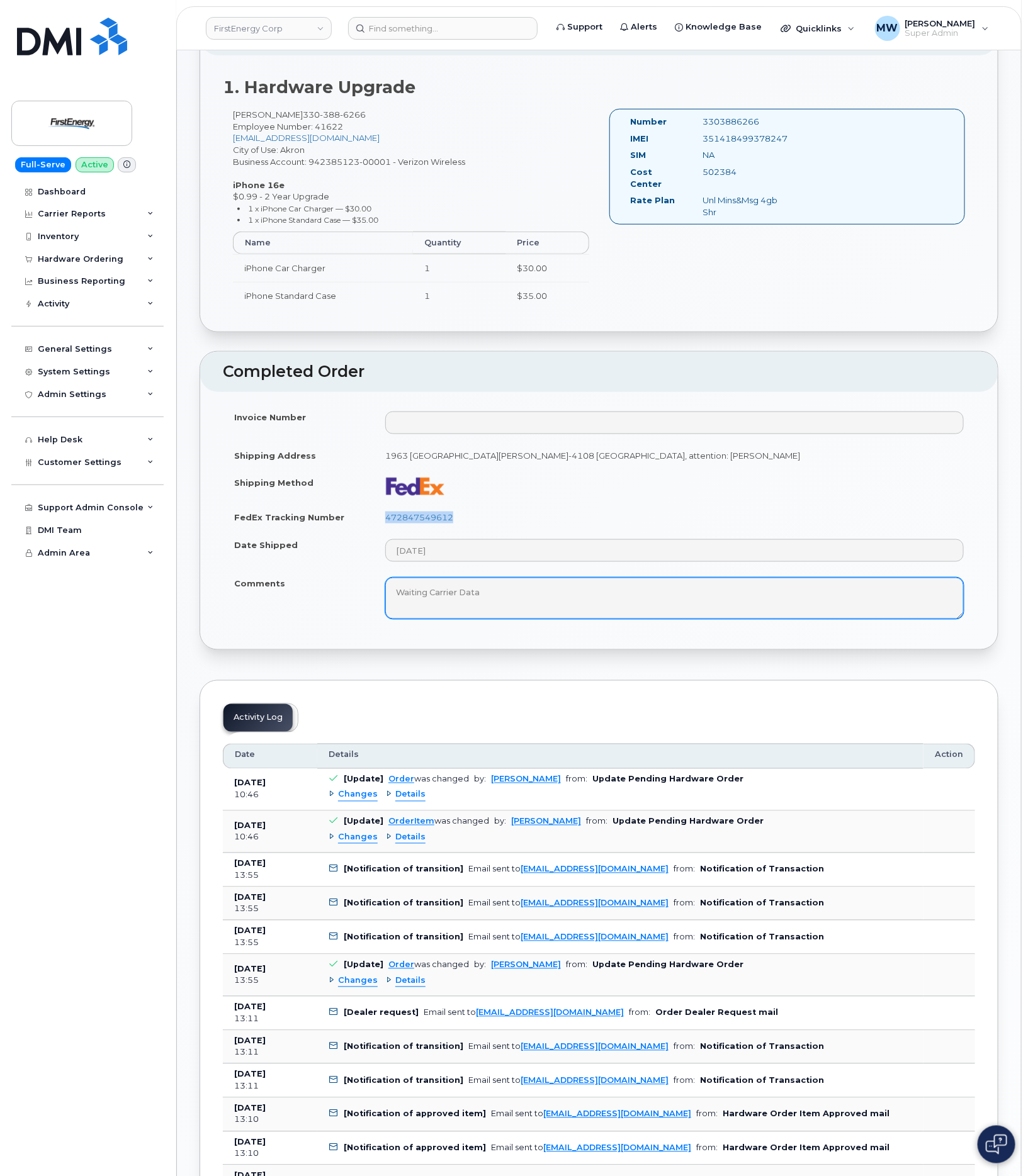
copy link "472847549612"
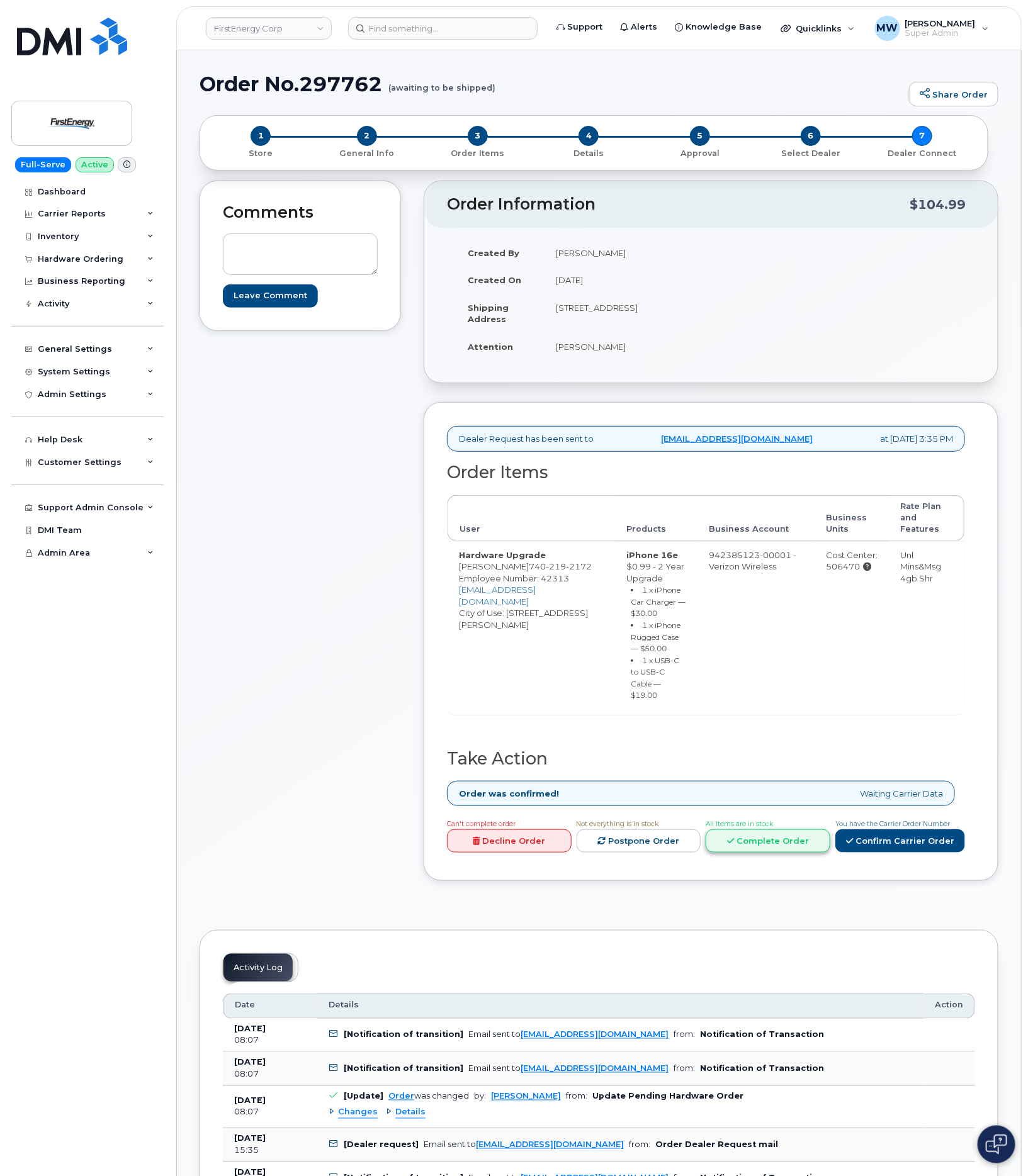
click at [776, 853] on link "Complete Order" at bounding box center [768, 841] width 124 height 23
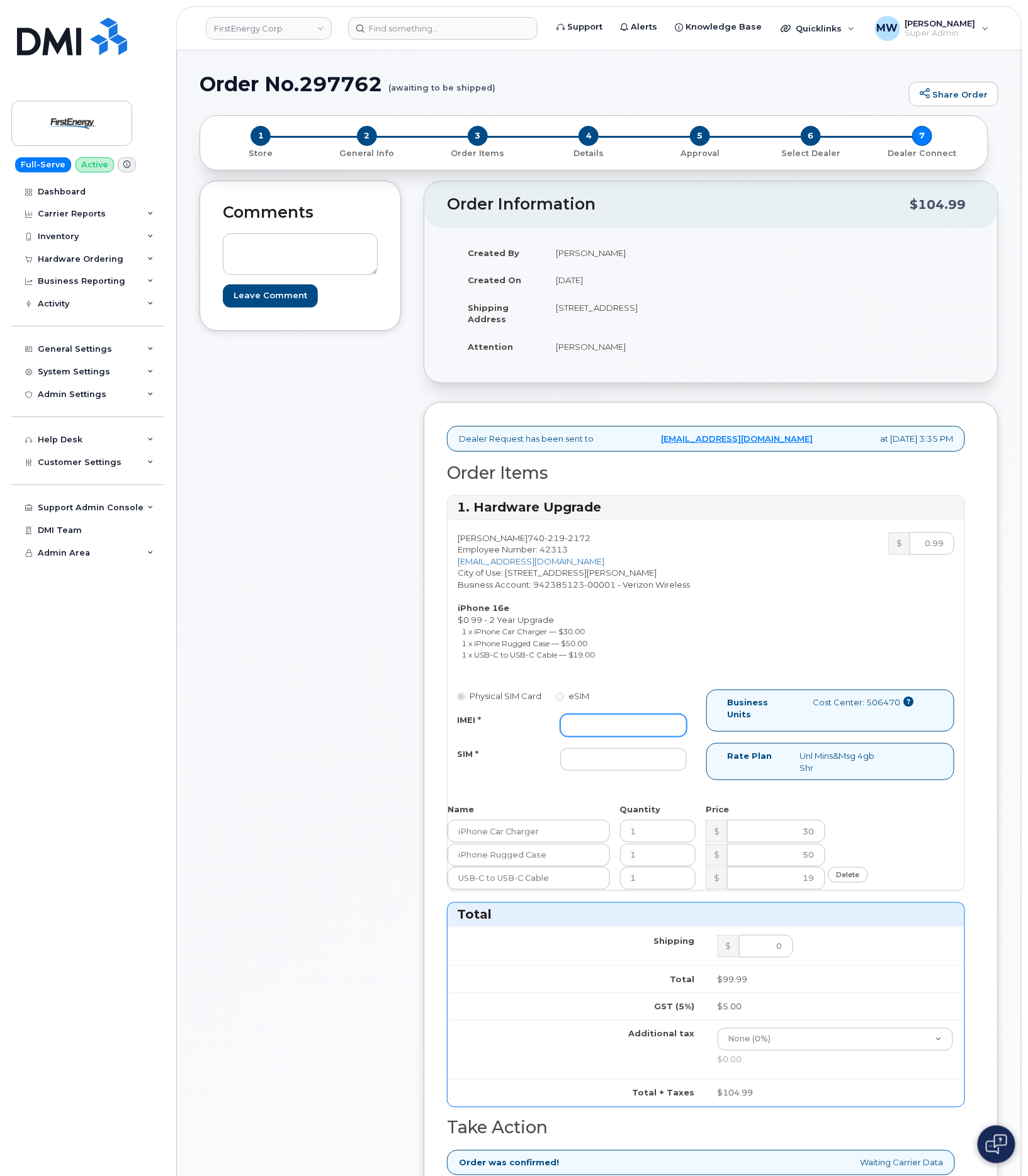
drag, startPoint x: 629, startPoint y: 736, endPoint x: 552, endPoint y: 745, distance: 77.5
click at [628, 736] on input "IMEI *" at bounding box center [623, 726] width 126 height 22
paste input "355852810714274"
type input "355852810714274"
drag, startPoint x: 621, startPoint y: 780, endPoint x: 648, endPoint y: 783, distance: 27.2
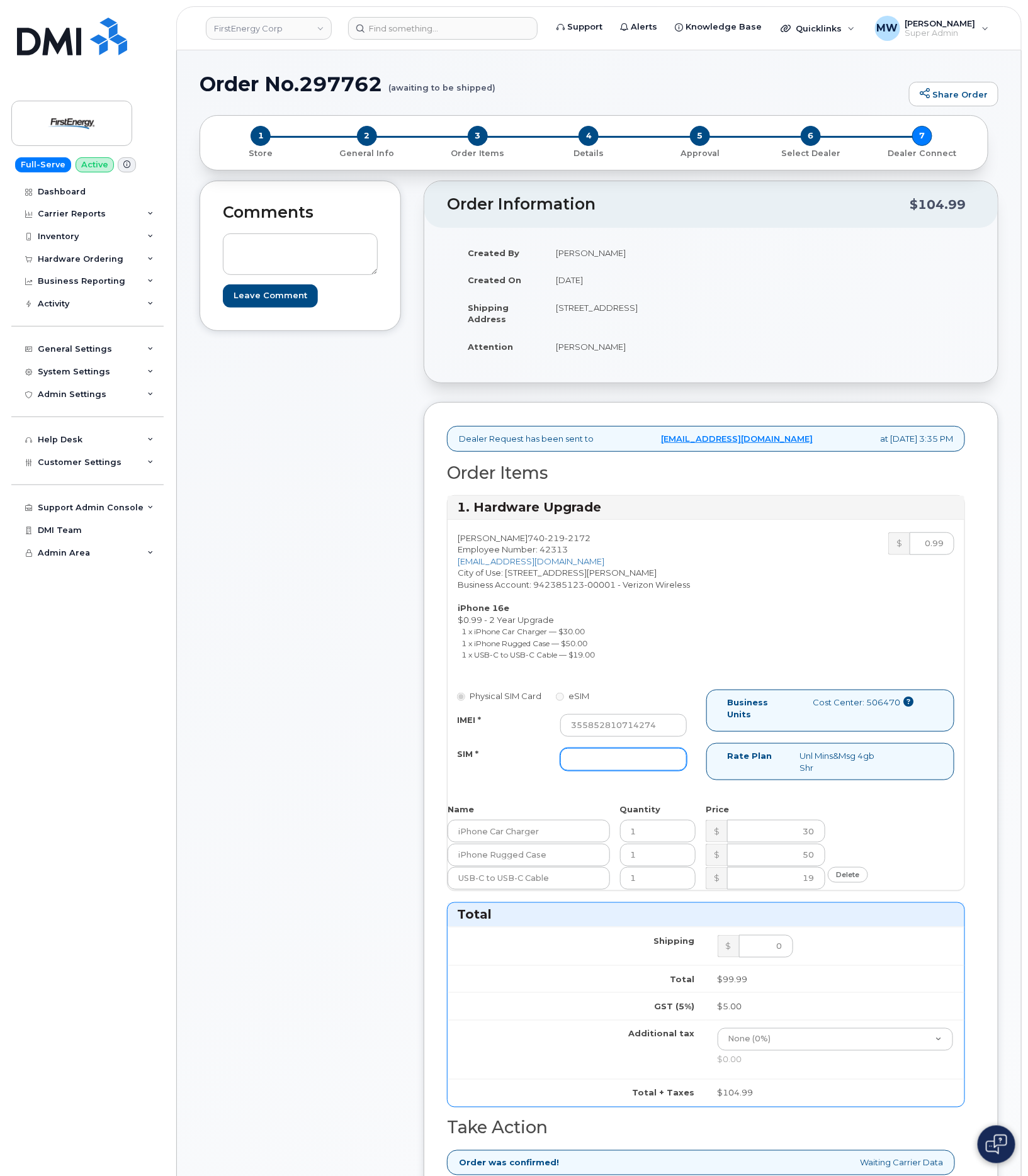
click at [621, 771] on input "SIM *" at bounding box center [623, 760] width 126 height 22
type input "NA"
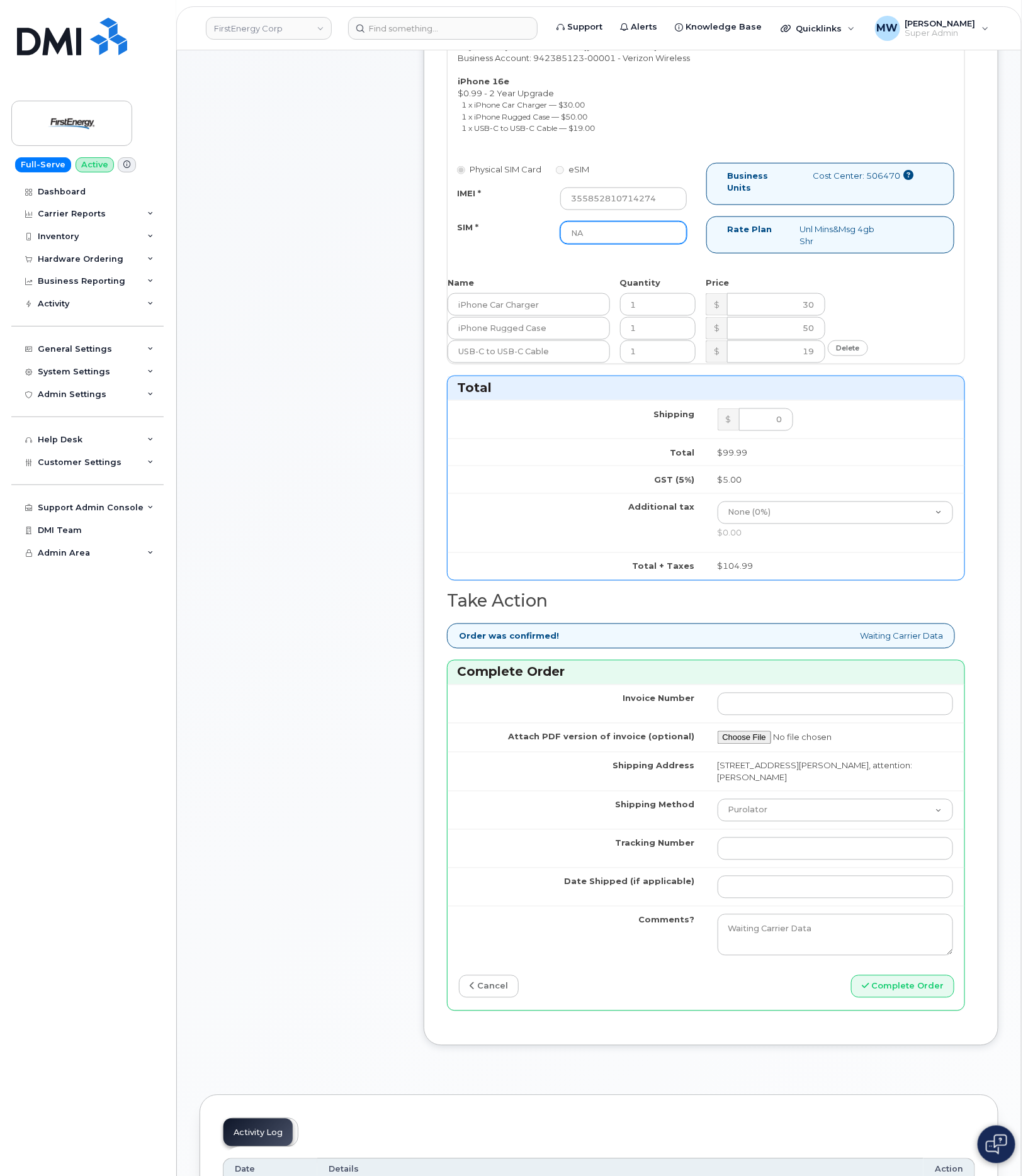
scroll to position [566, 0]
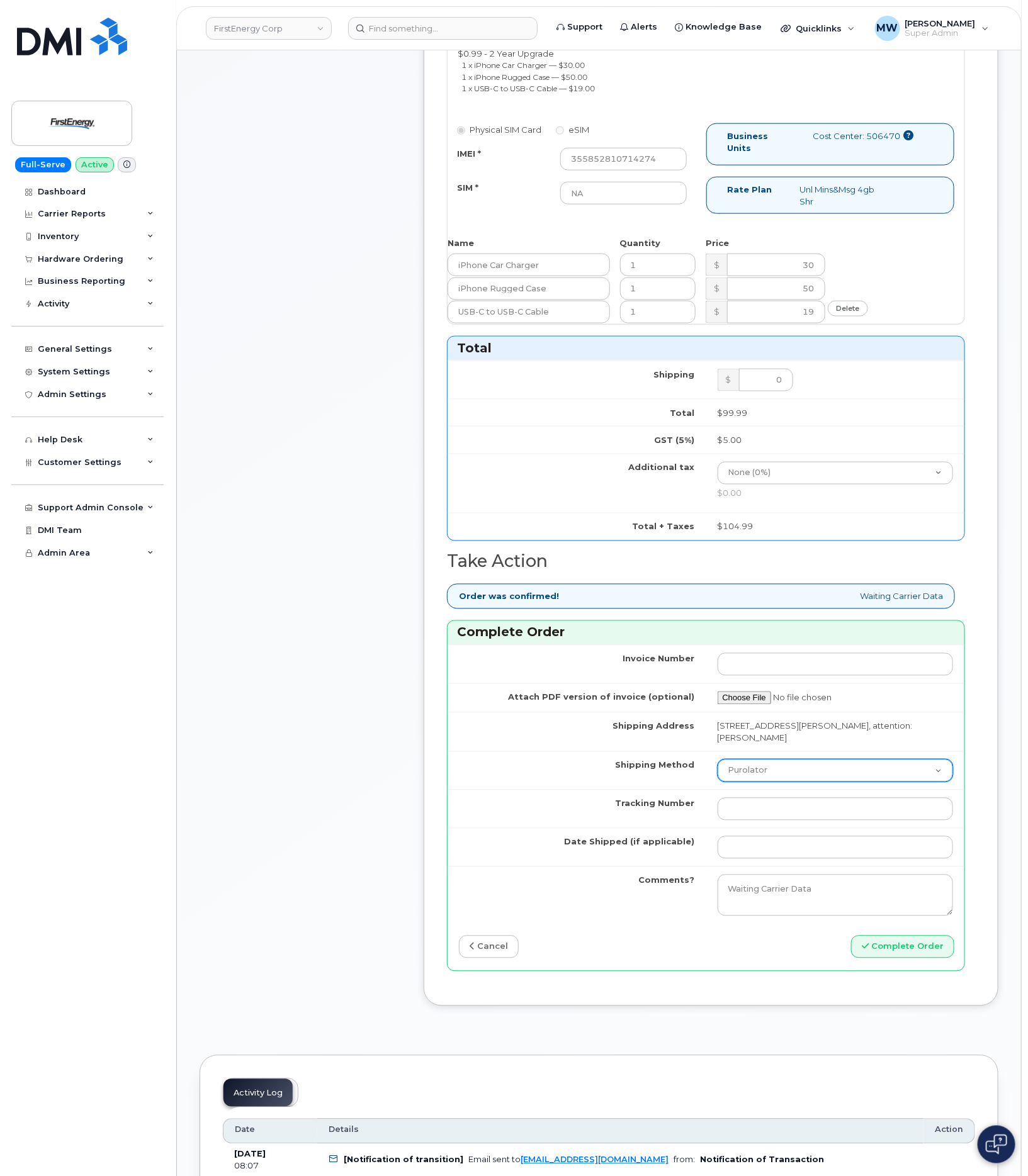
click at [773, 783] on select "Purolator UPS FedEx Canada Post Courier Other Drop Off Pick Up" at bounding box center [836, 770] width 236 height 22
select select "UPS"
click at [718, 776] on select "Purolator UPS FedEx Canada Post Courier Other Drop Off Pick Up" at bounding box center [836, 770] width 236 height 22
click at [771, 821] on input "Tracking Number" at bounding box center [836, 809] width 236 height 22
paste input "1Z3W39X62953202364"
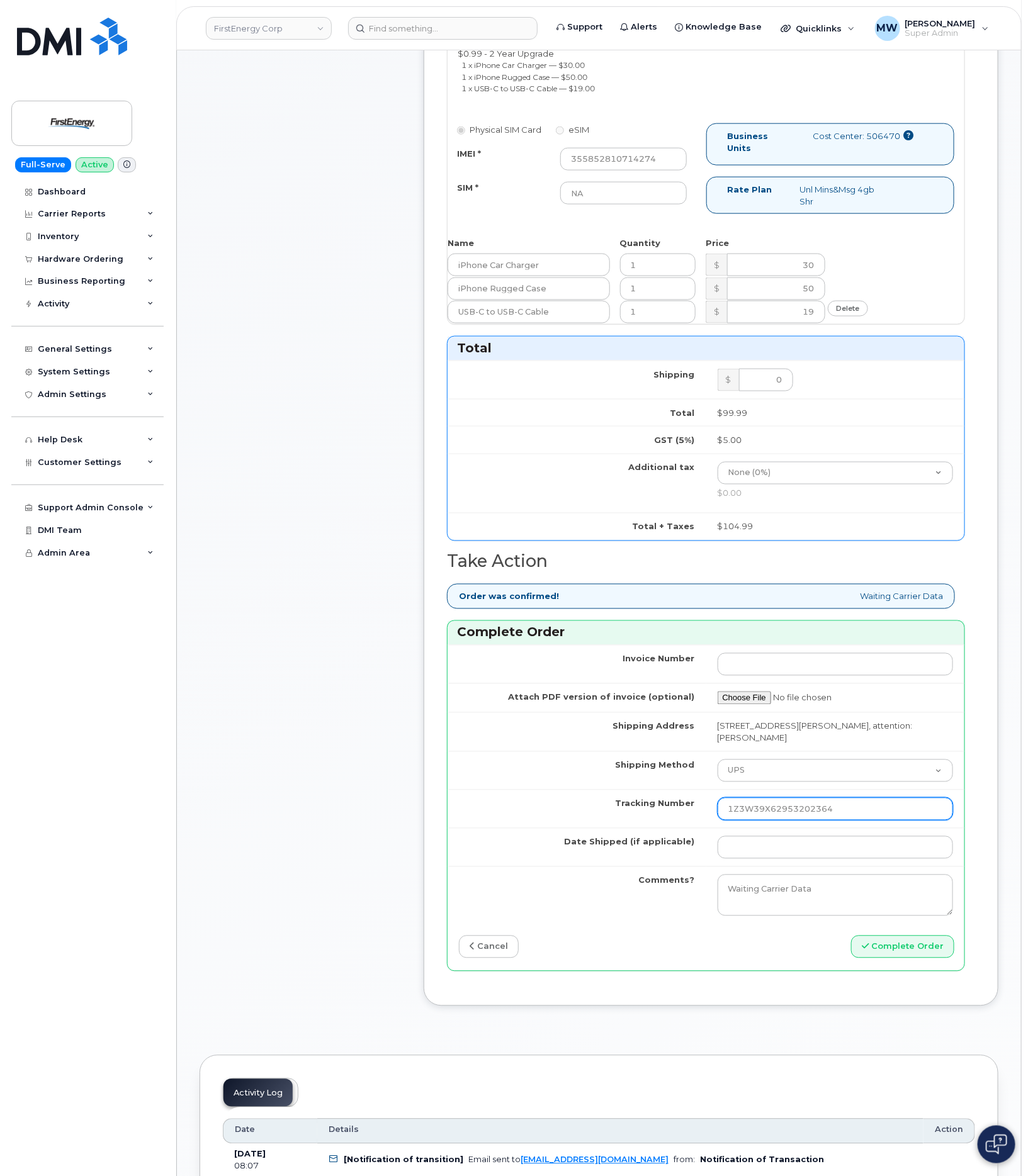
type input "1Z3W39X62953202364"
click at [887, 867] on td at bounding box center [836, 848] width 259 height 39
click at [874, 858] on input "Date Shipped (if applicable)" at bounding box center [836, 848] width 236 height 22
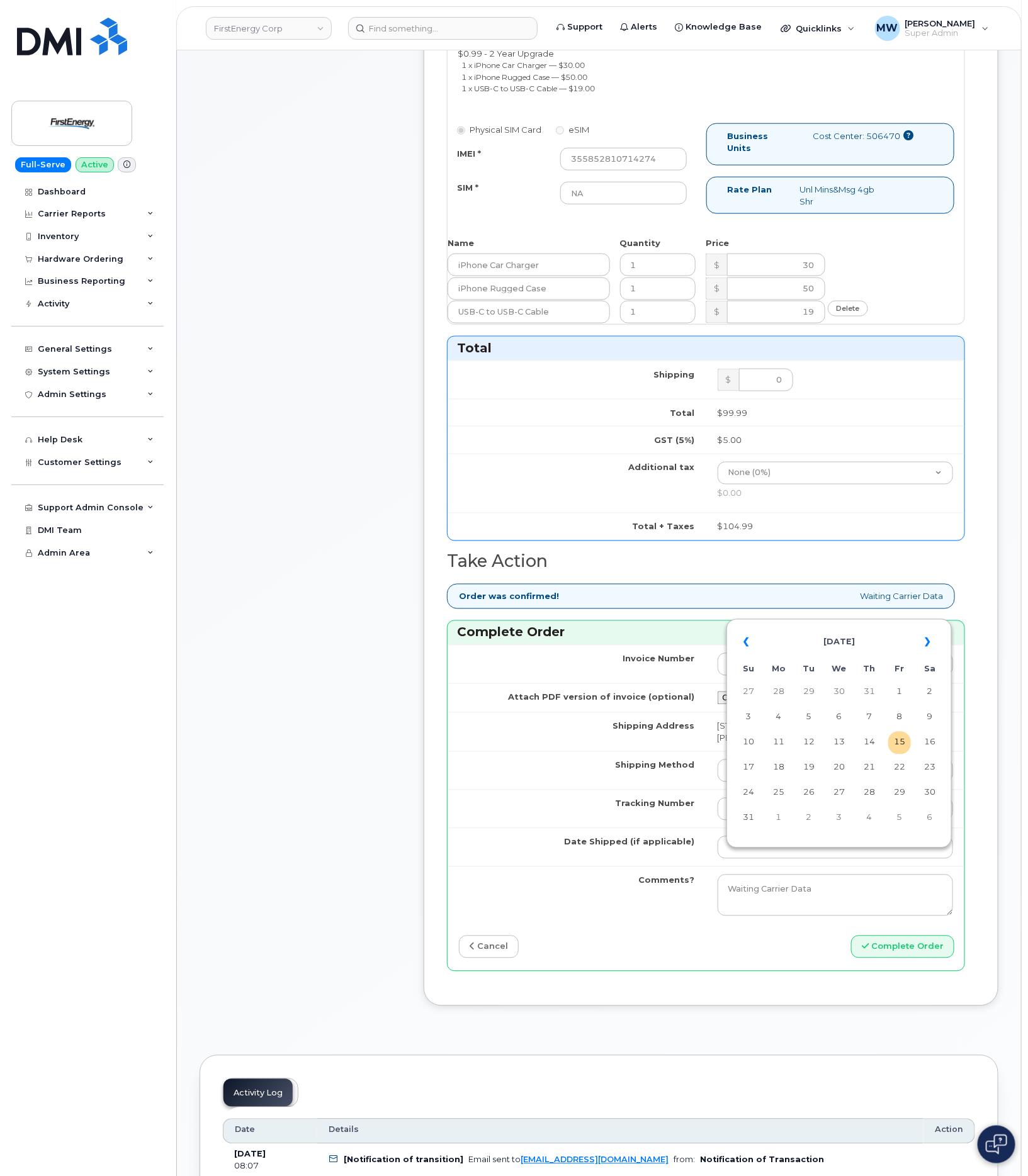
drag, startPoint x: 814, startPoint y: 741, endPoint x: 822, endPoint y: 749, distance: 11.3
click at [815, 743] on td "12" at bounding box center [808, 743] width 22 height 22
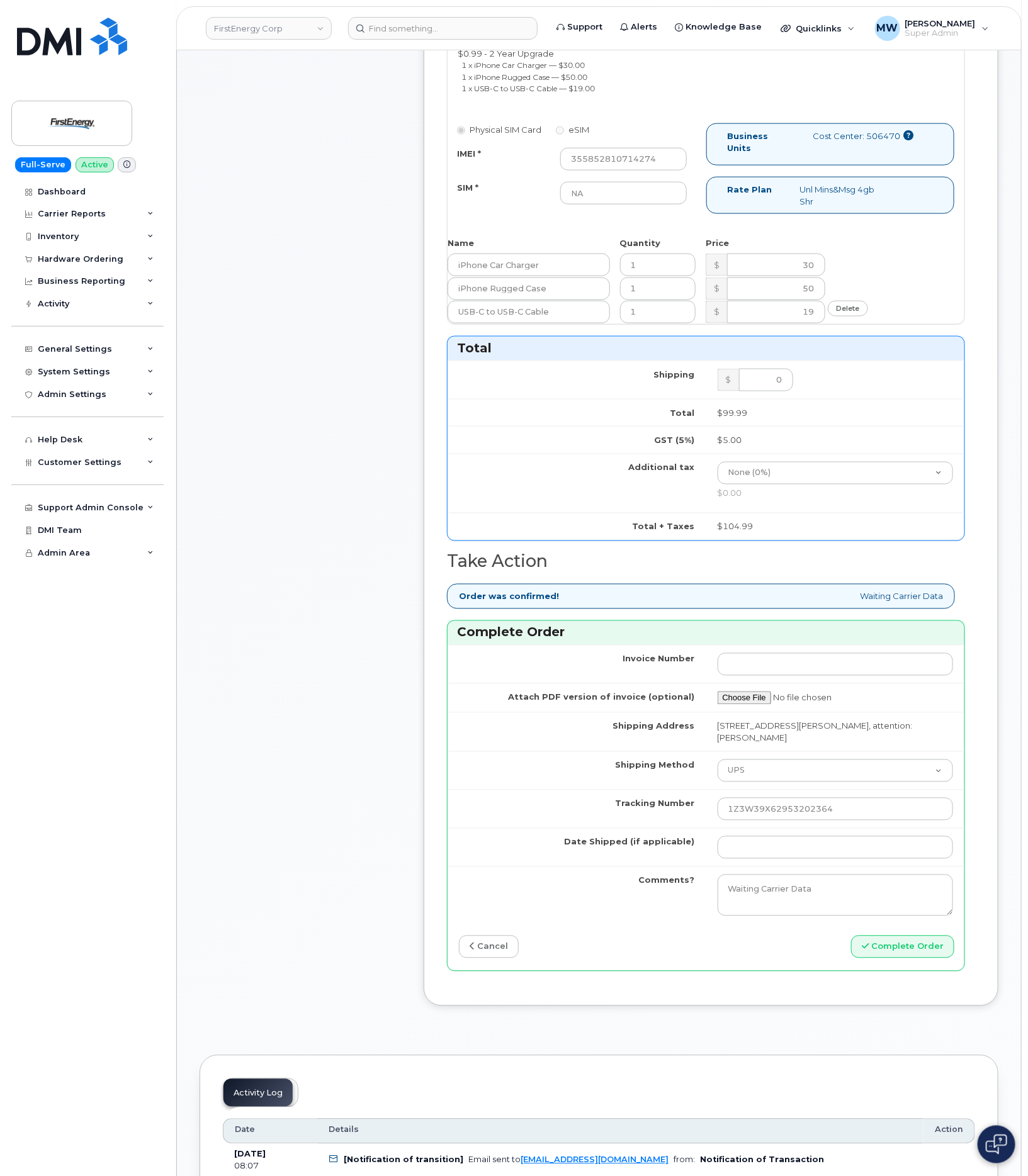
type input "2025-08-12"
click at [926, 959] on button "Complete Order" at bounding box center [903, 947] width 104 height 23
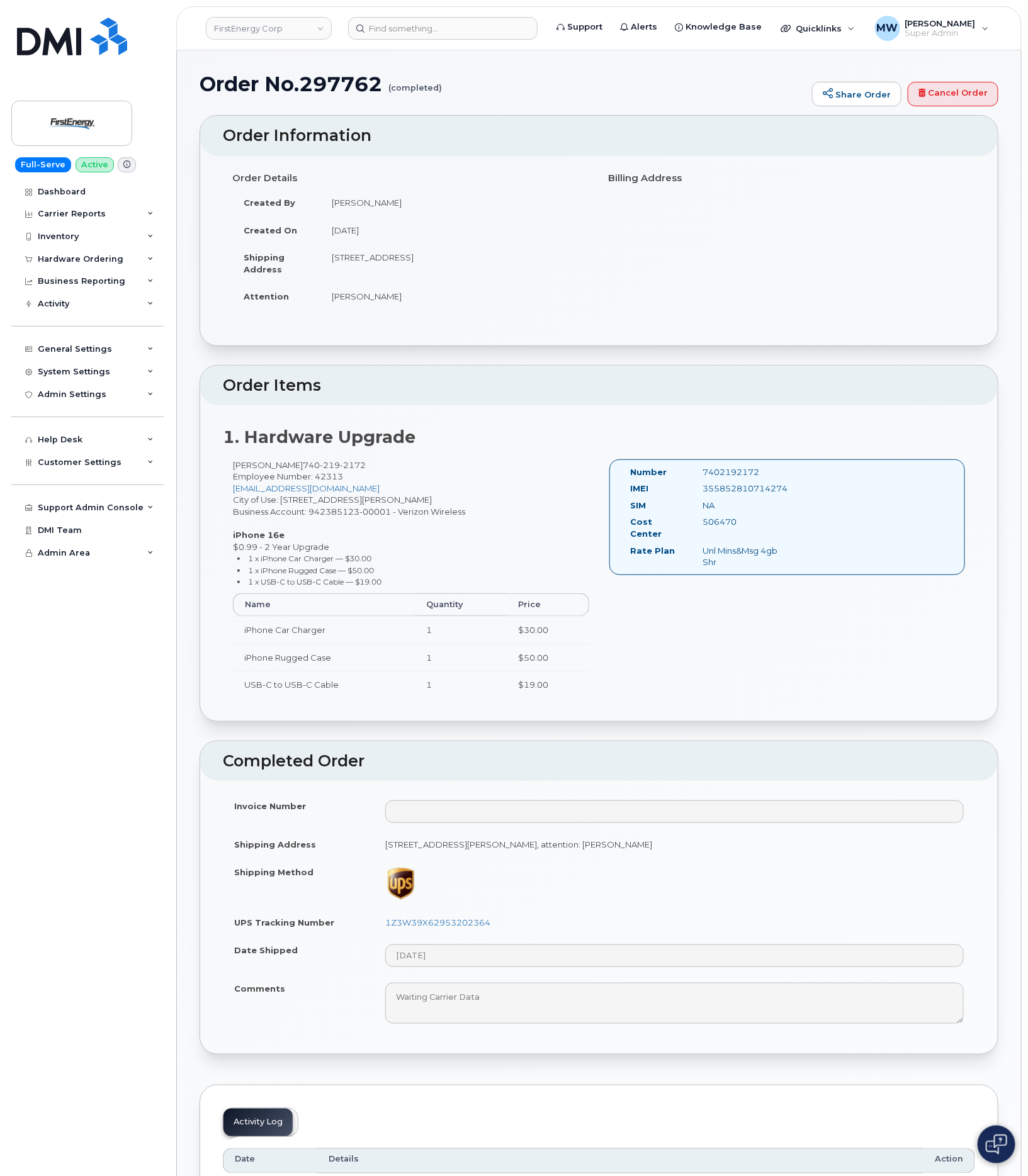
click at [756, 500] on div "IMEI 355852810714274" at bounding box center [708, 491] width 173 height 17
click at [756, 499] on div "IMEI 355852810714274" at bounding box center [708, 491] width 173 height 17
copy div "355852810714274"
click at [331, 477] on span "Employee Number: 42313" at bounding box center [288, 476] width 111 height 10
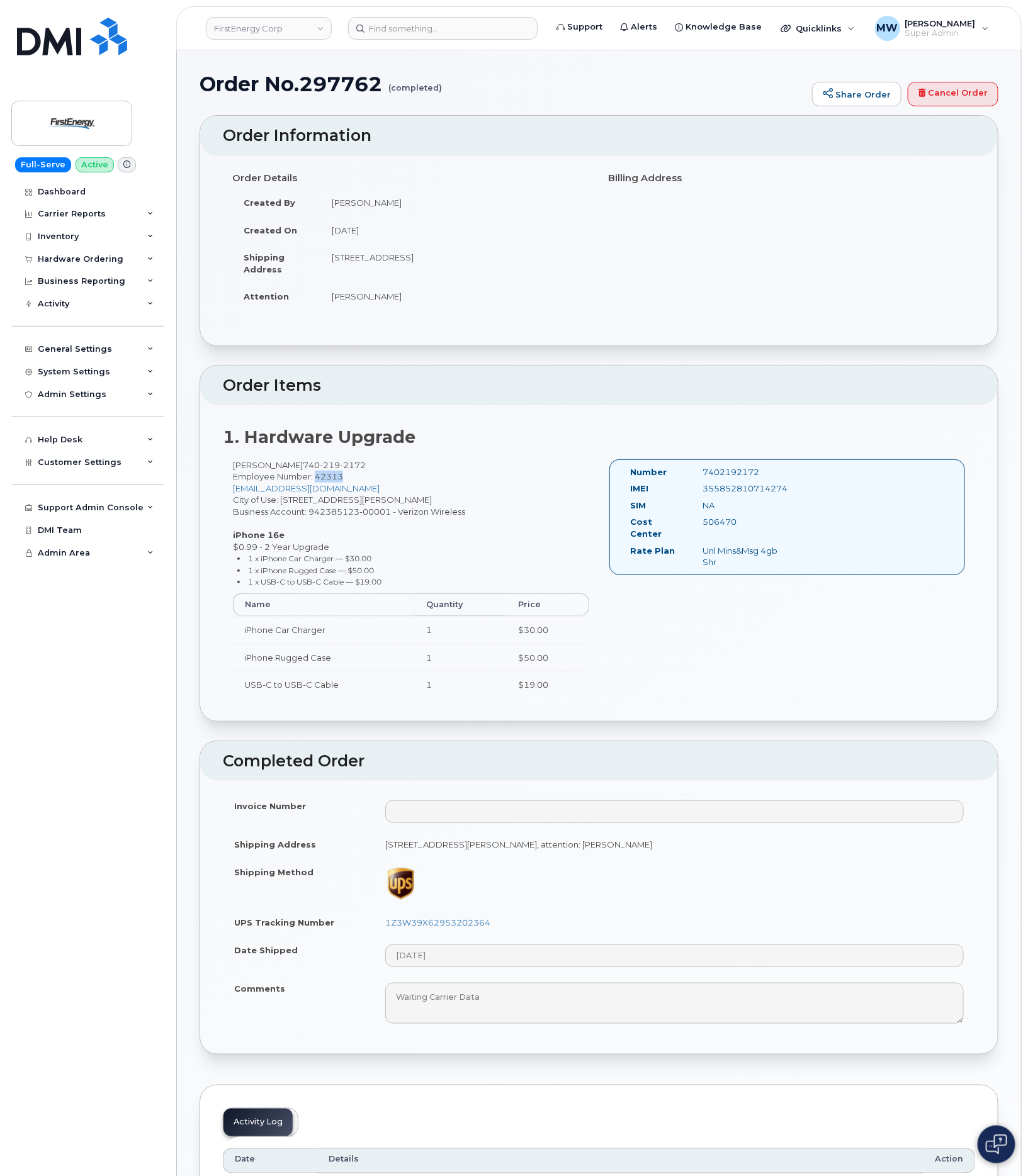
copy span "42313"
drag, startPoint x: 410, startPoint y: 465, endPoint x: 2, endPoint y: 280, distance: 448.0
click at [316, 465] on div "Bryan F Derenburger 740 219 2172 Employee Number: 42313 bderenburger@firstenerg…" at bounding box center [410, 585] width 376 height 250
drag, startPoint x: 512, startPoint y: 926, endPoint x: 387, endPoint y: 935, distance: 125.3
click at [387, 935] on td "1Z3W39X62953202364" at bounding box center [675, 923] width 601 height 28
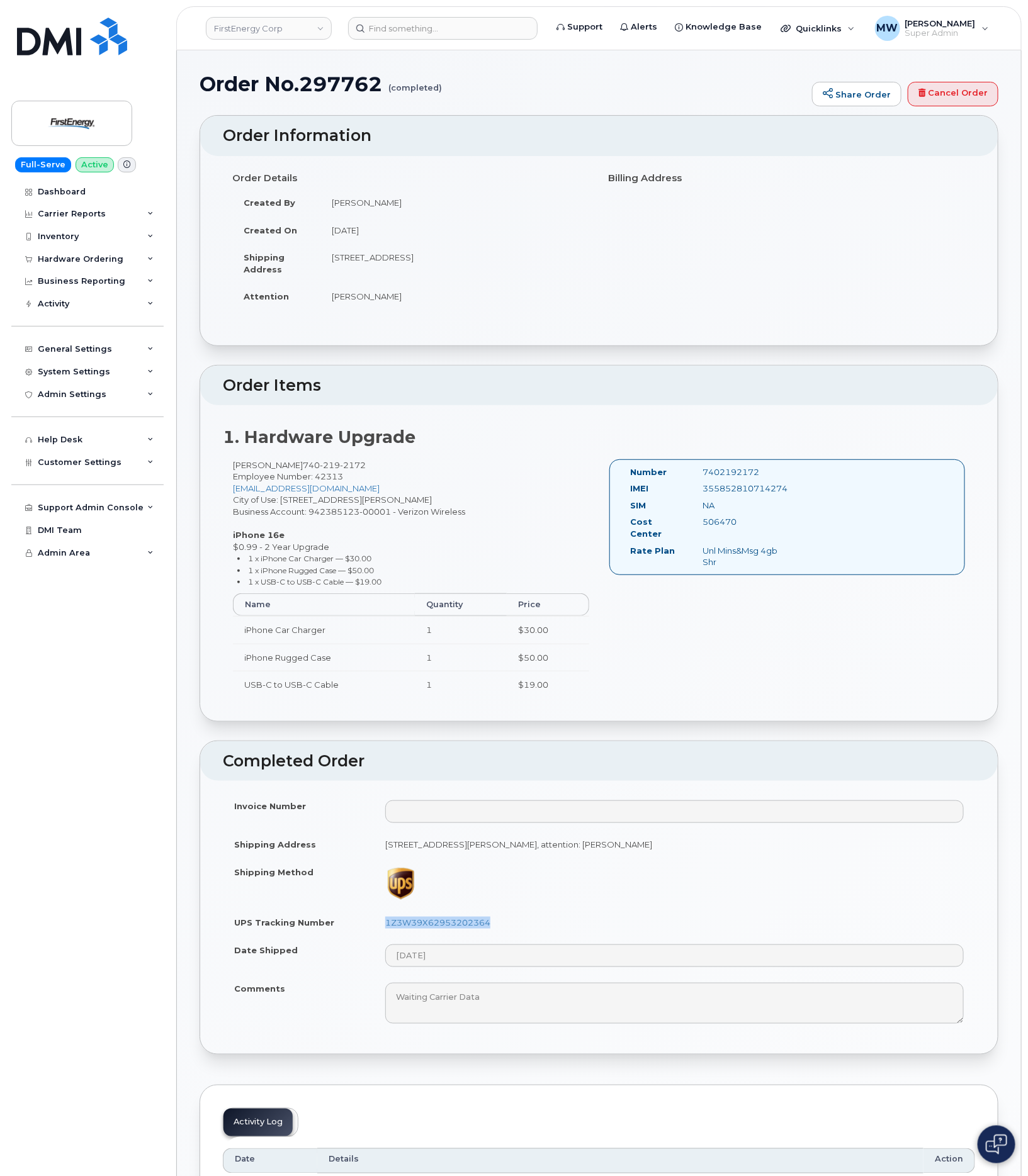
copy link "1Z3W39X62953202364"
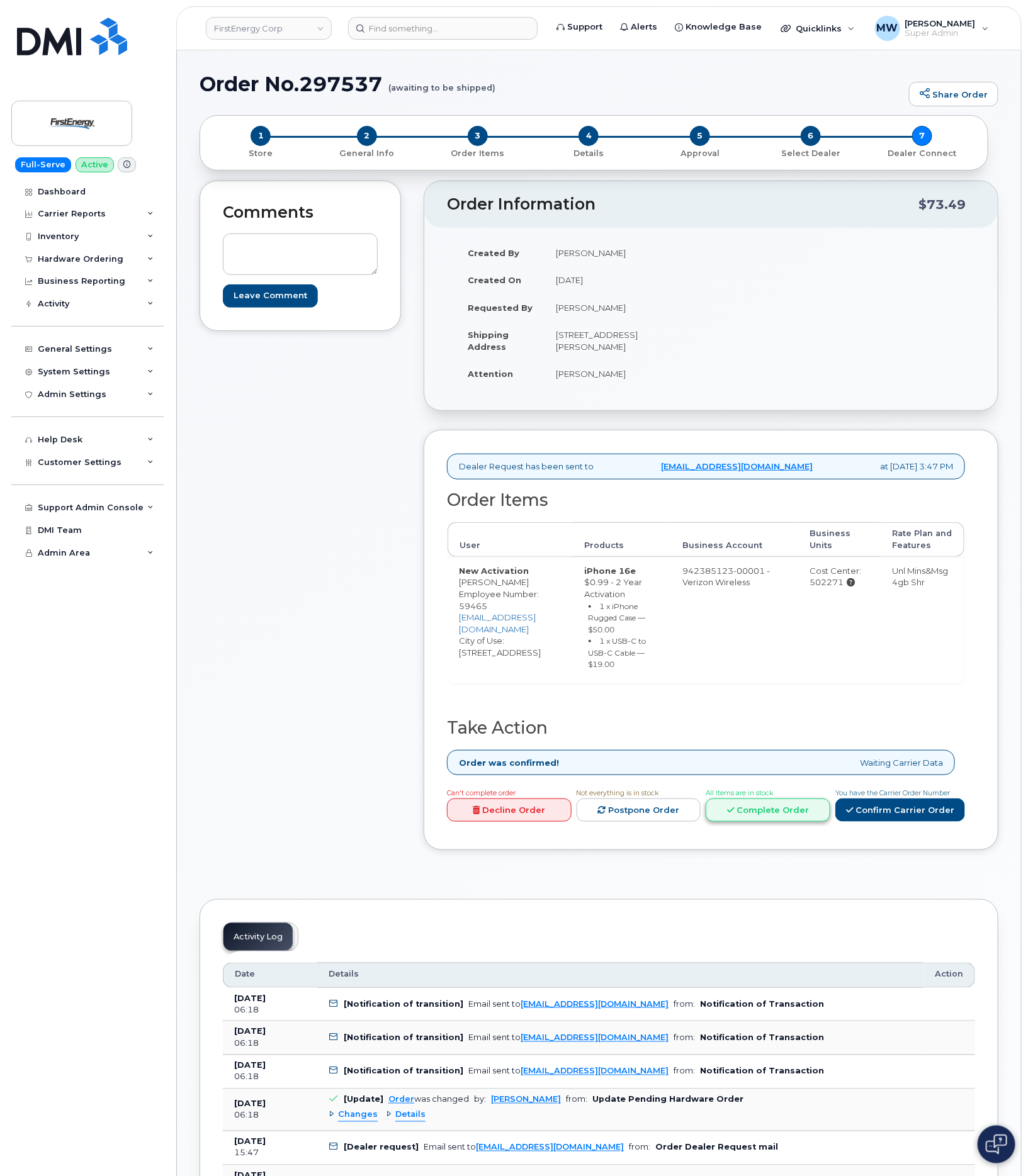
click at [791, 822] on link "Complete Order" at bounding box center [768, 811] width 124 height 23
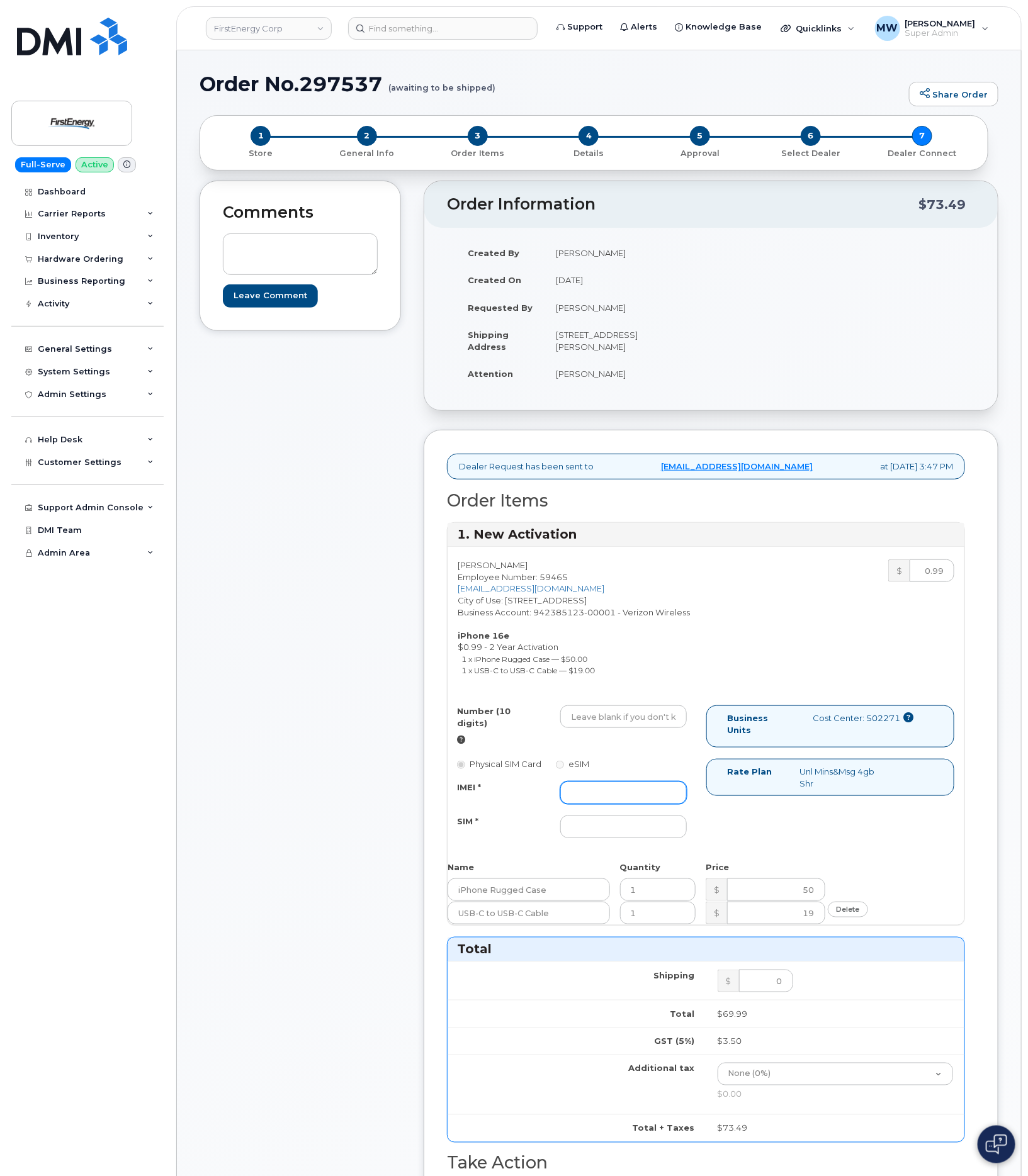
click at [644, 783] on input "IMEI *" at bounding box center [623, 793] width 126 height 22
paste input "353234880724305"
type input "353234880724305"
drag, startPoint x: 639, startPoint y: 723, endPoint x: 594, endPoint y: 728, distance: 45.3
click at [633, 723] on input "Number (10 digits)" at bounding box center [623, 716] width 126 height 22
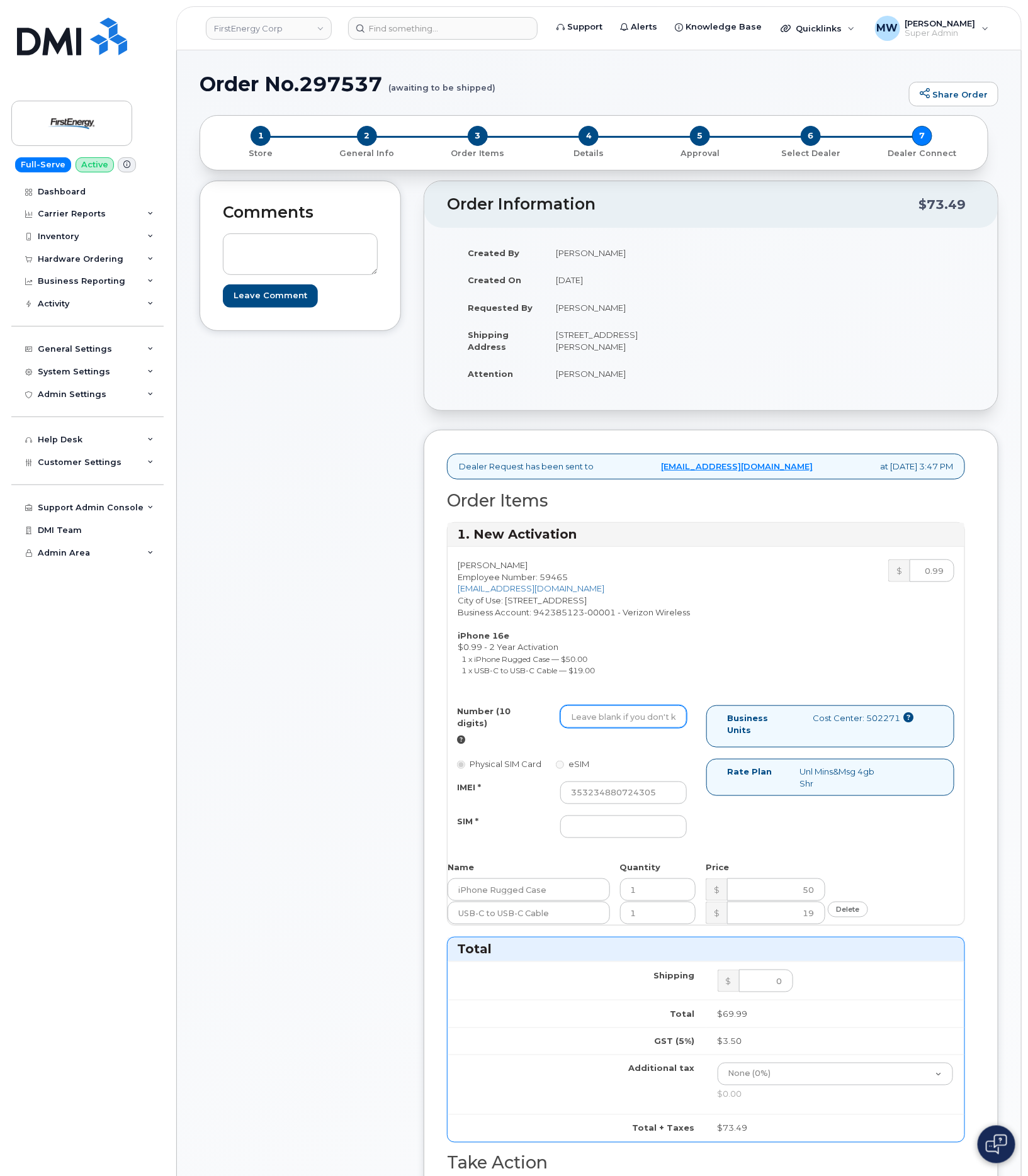
paste input "8783131355"
type input "8783131355"
click at [614, 831] on div "Number (10 digits) 8783131355 Physical SIM Card eSIM IMEI * 353234880724305 SIM…" at bounding box center [577, 777] width 259 height 144
click at [630, 831] on div "Number (10 digits) 8783131355 Physical SIM Card eSIM IMEI * 353234880724305 SIM…" at bounding box center [577, 777] width 259 height 144
type input "NA"
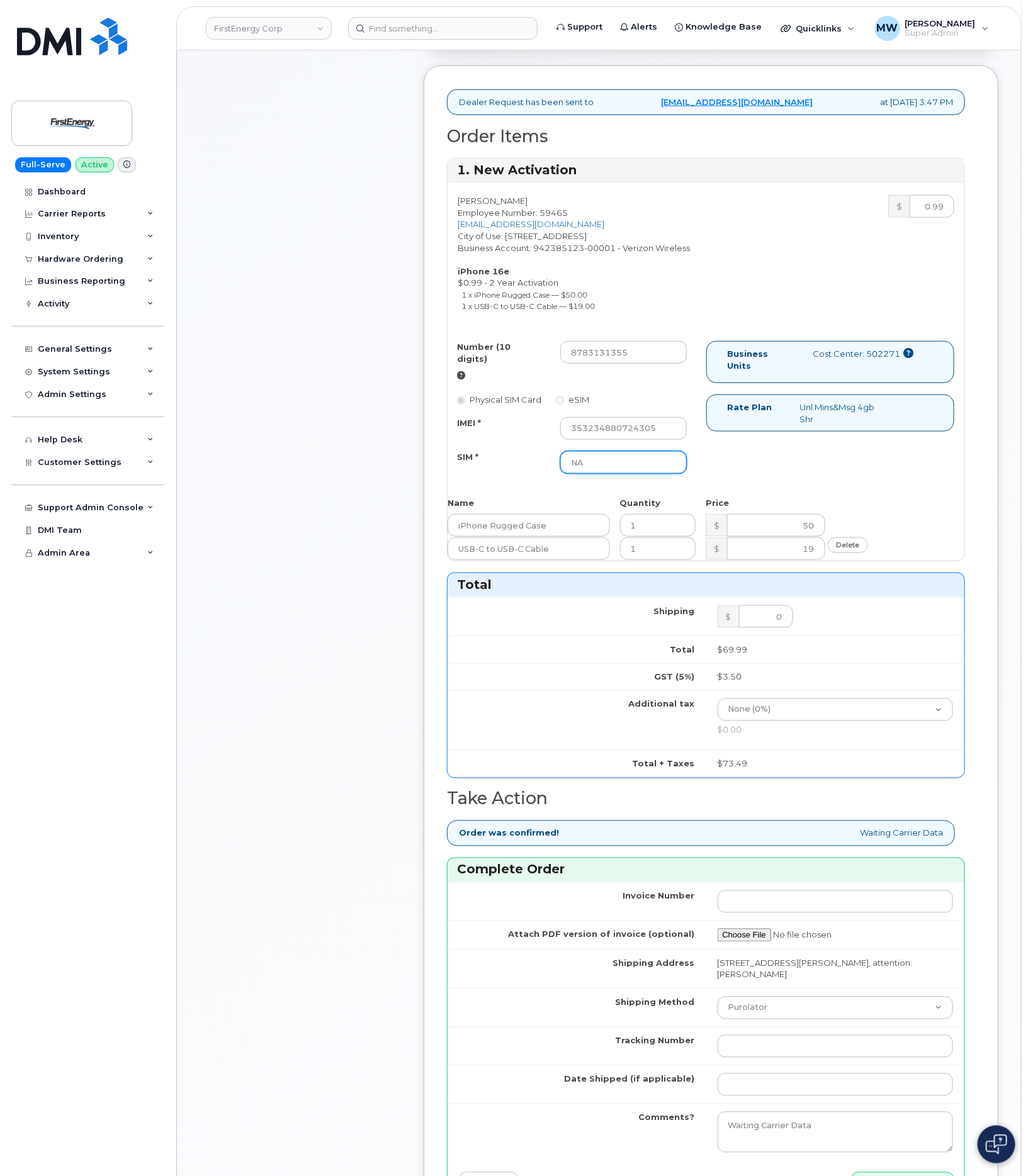
scroll to position [378, 0]
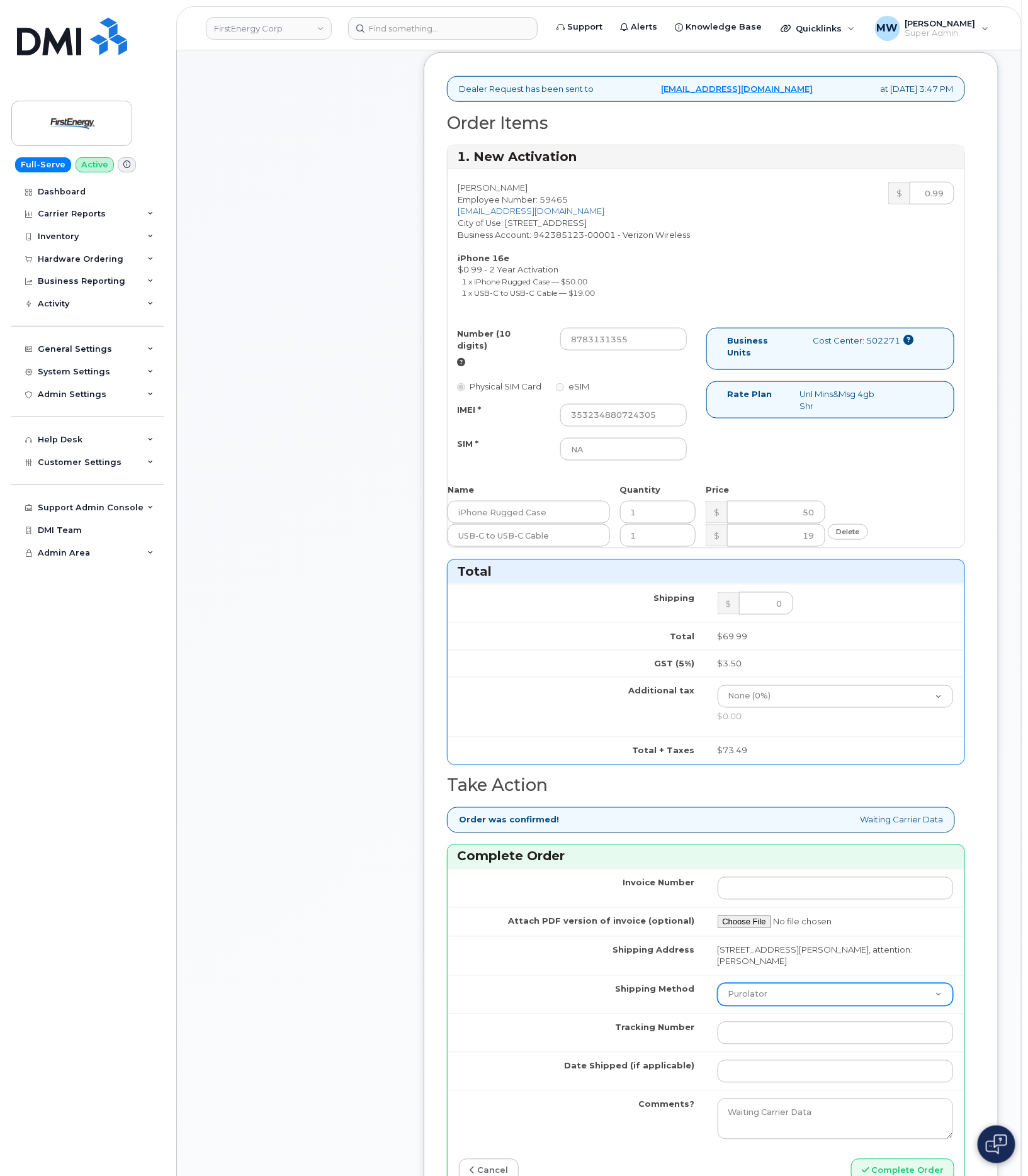
drag, startPoint x: 791, startPoint y: 986, endPoint x: 783, endPoint y: 983, distance: 8.5
click at [791, 990] on select "Purolator UPS FedEx Canada Post Courier Other Drop Off Pick Up" at bounding box center [836, 994] width 236 height 22
select select "UPS"
click at [718, 984] on select "Purolator UPS FedEx Canada Post Courier Other Drop Off Pick Up" at bounding box center [836, 994] width 236 height 22
click at [773, 1037] on input "Tracking Number" at bounding box center [836, 1033] width 236 height 22
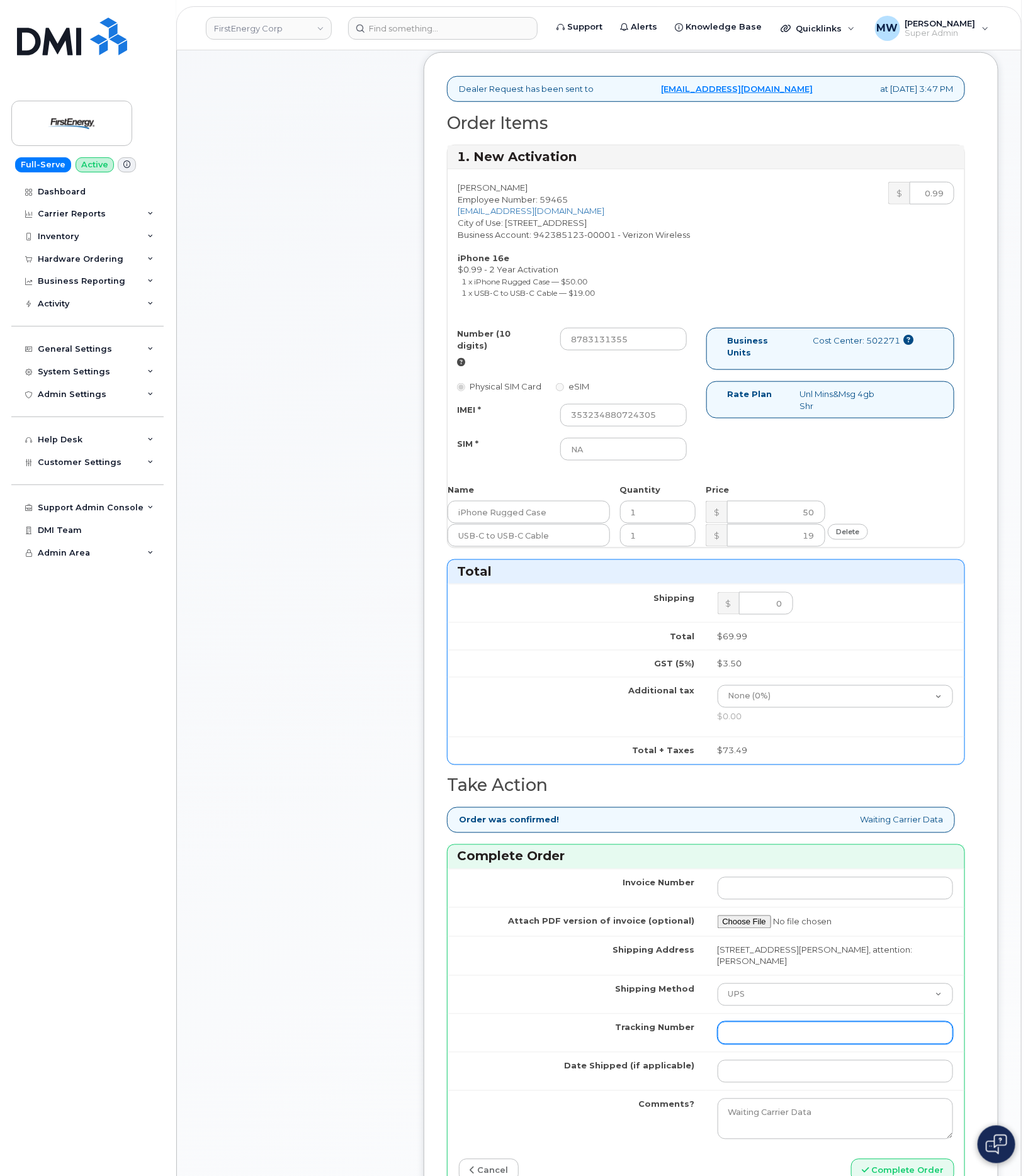
paste input "1Z3W39X62953238540"
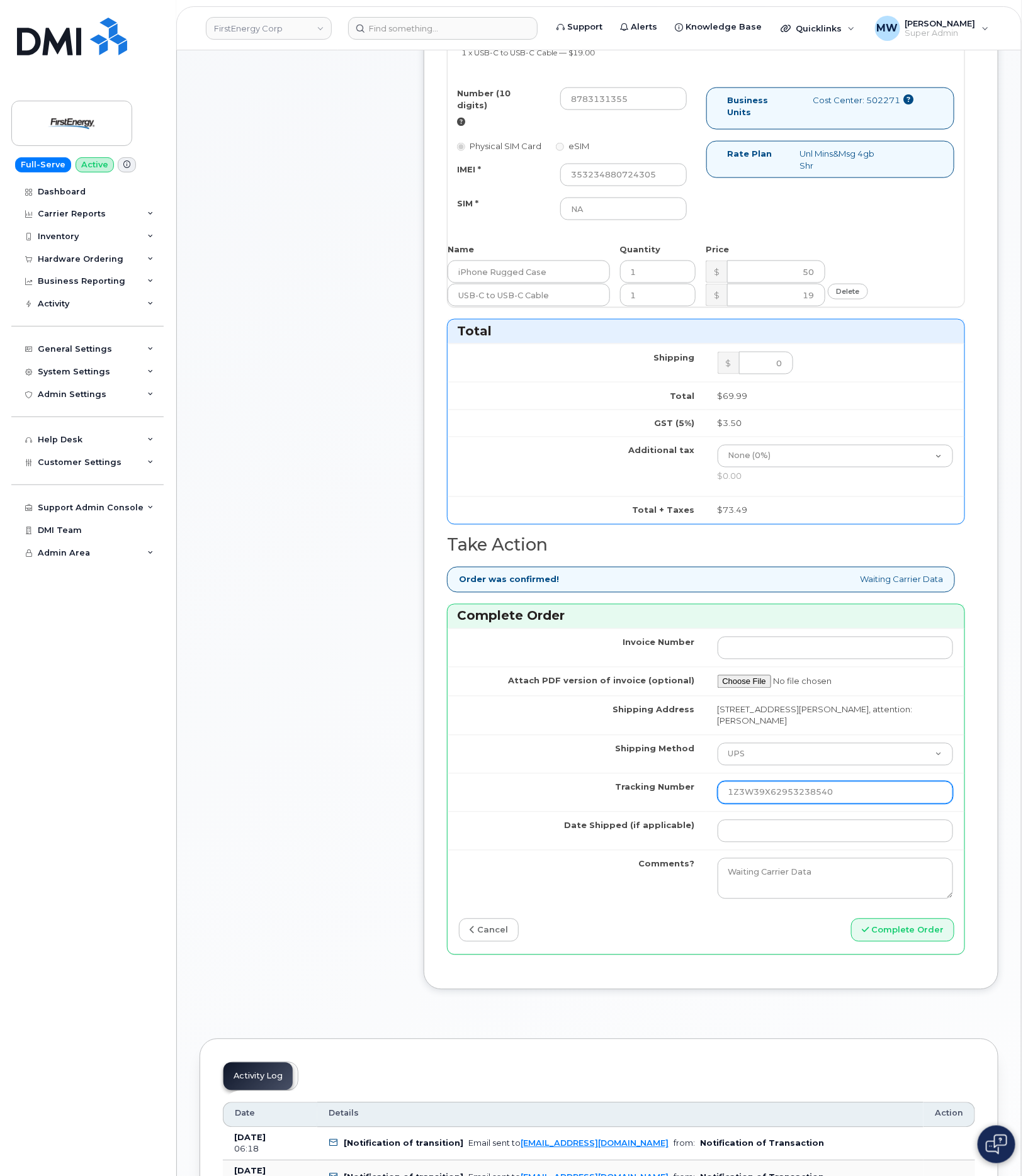
scroll to position [661, 0]
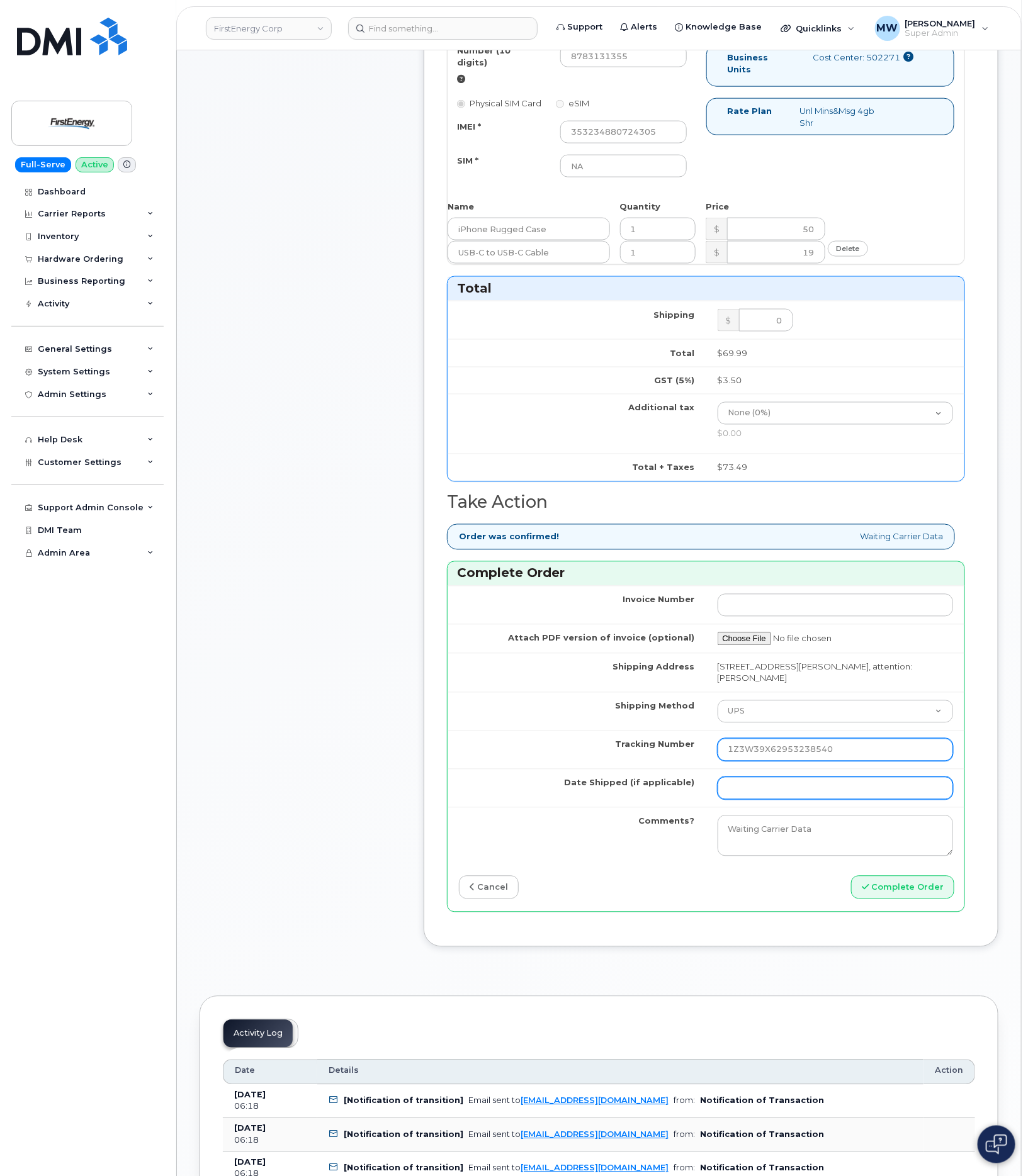
type input "1Z3W39X62953238540"
click at [740, 783] on input "Date Shipped (if applicable)" at bounding box center [836, 788] width 236 height 22
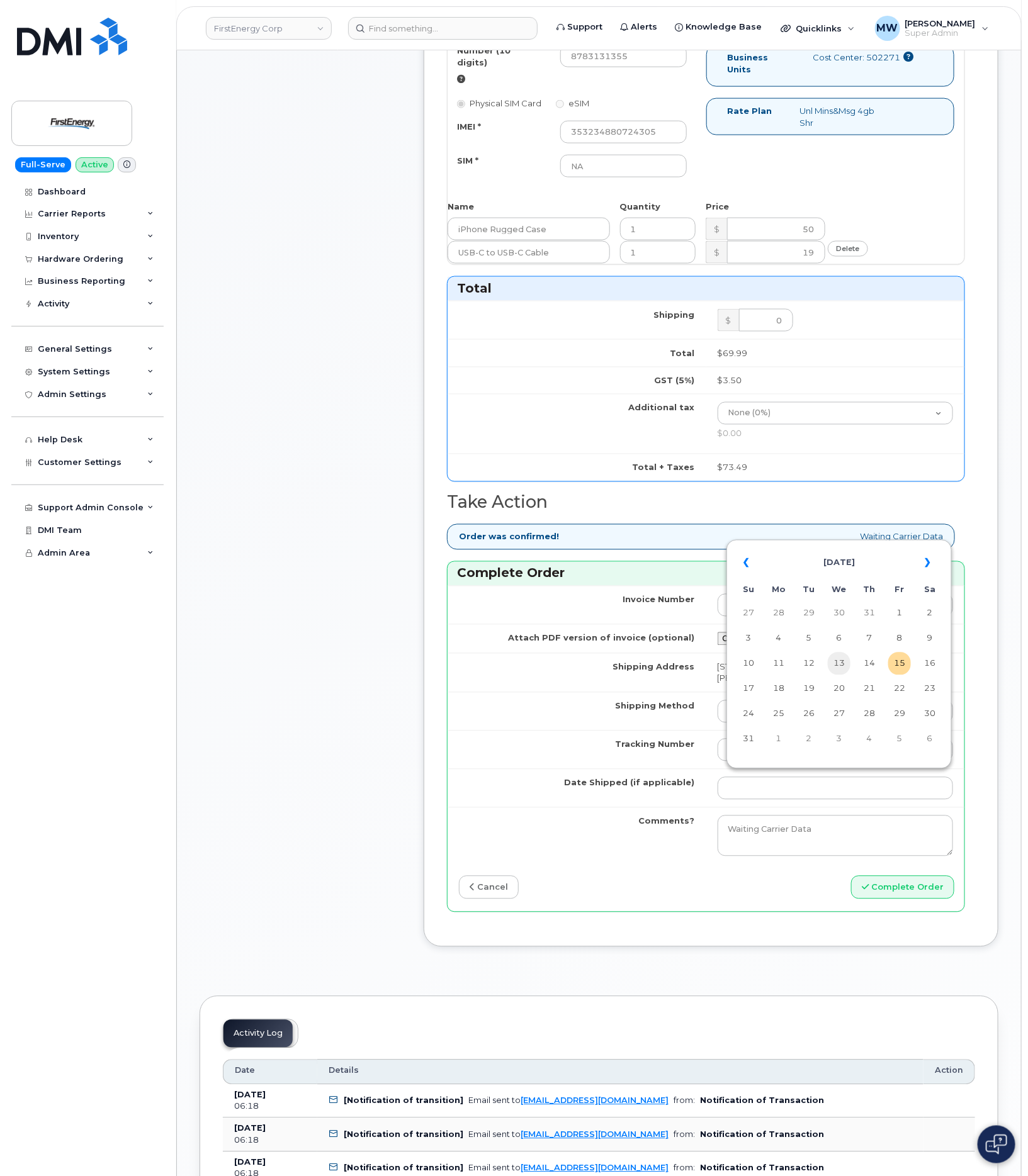
click at [835, 674] on td "13" at bounding box center [839, 664] width 22 height 22
type input "[DATE]"
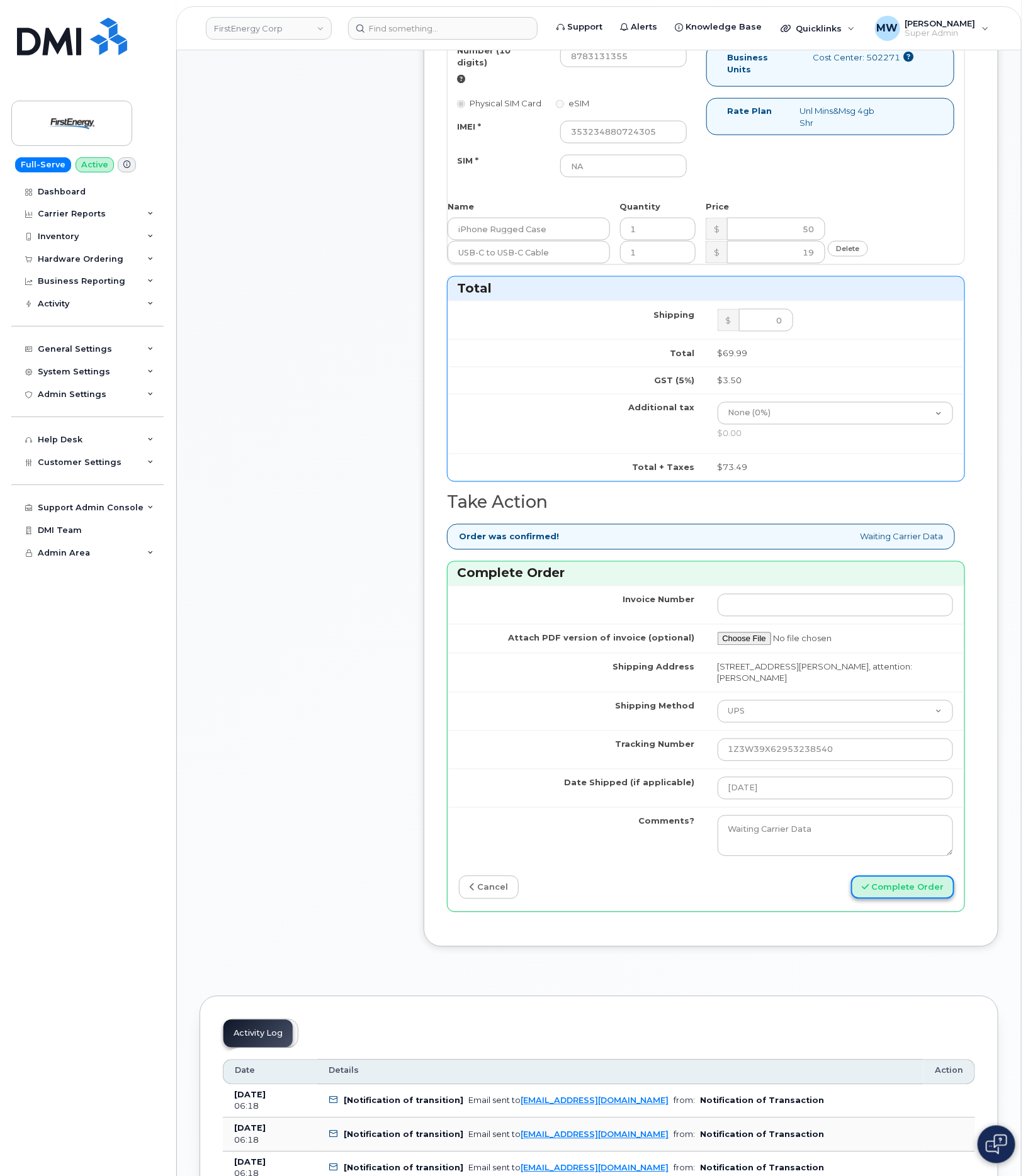
click at [922, 898] on button "Complete Order" at bounding box center [903, 888] width 104 height 23
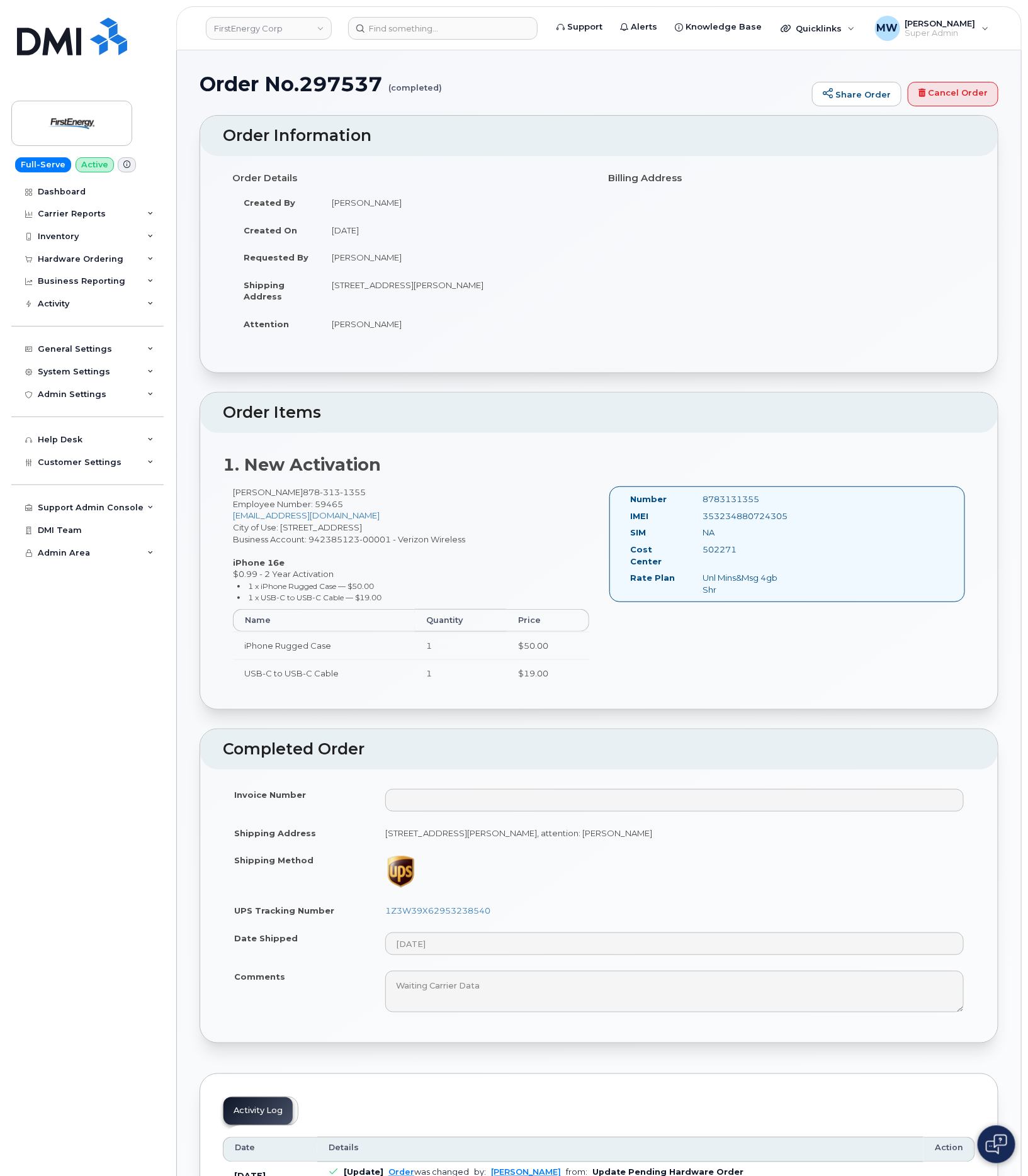
click at [337, 508] on span "Employee Number: 59465" at bounding box center [288, 504] width 111 height 10
copy span "59465"
drag, startPoint x: 512, startPoint y: 908, endPoint x: 386, endPoint y: 907, distance: 126.0
click at [386, 907] on td "1Z3W39X62953238540" at bounding box center [675, 911] width 601 height 28
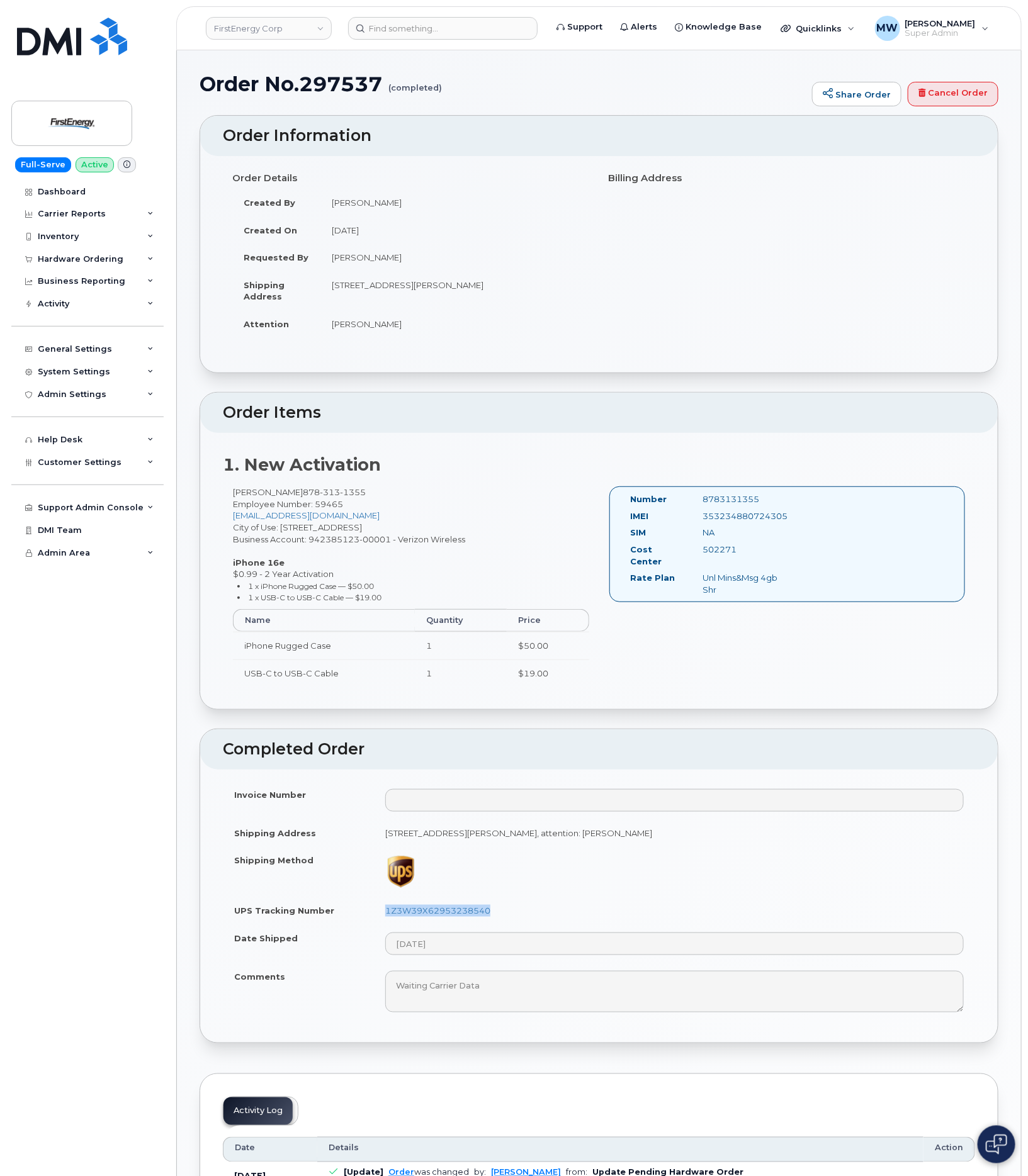
copy link "1Z3W39X62953238540"
